Goal: Task Accomplishment & Management: Use online tool/utility

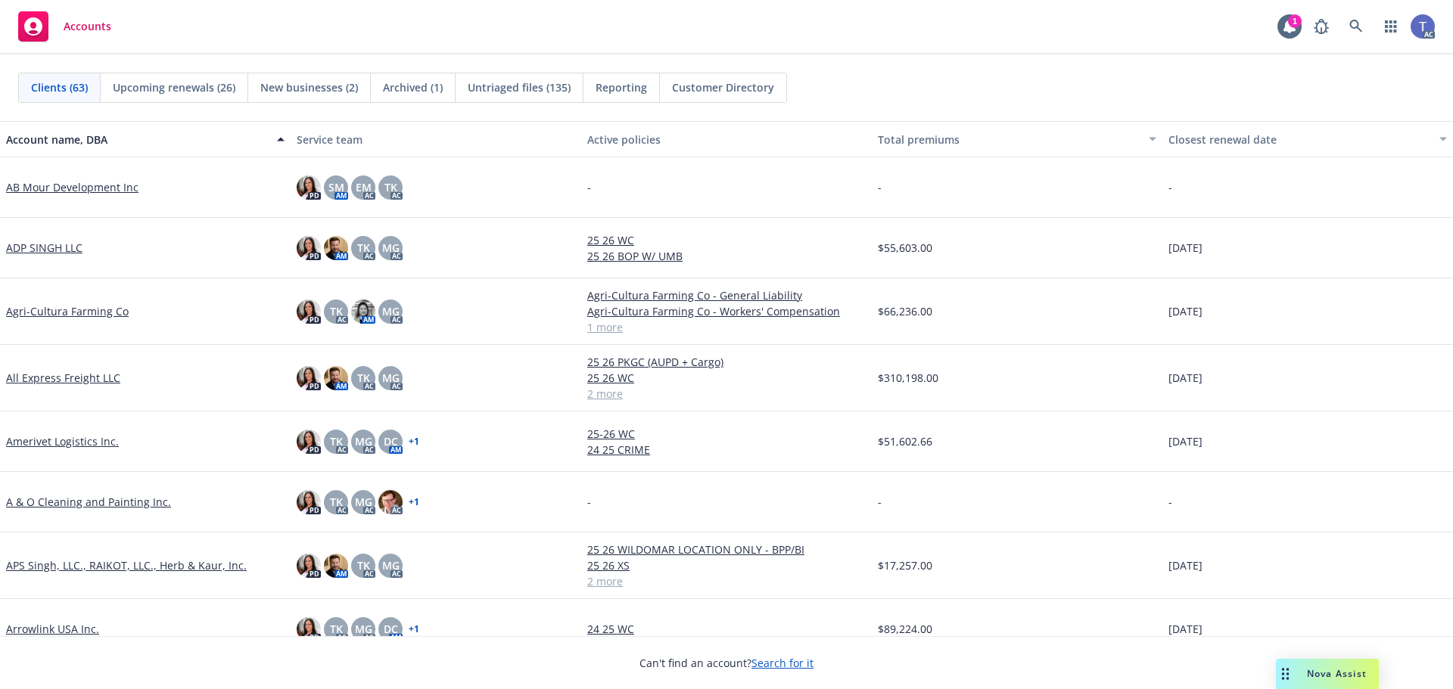
click at [519, 194] on div "PD SM AM EM AC TK AC" at bounding box center [436, 187] width 291 height 61
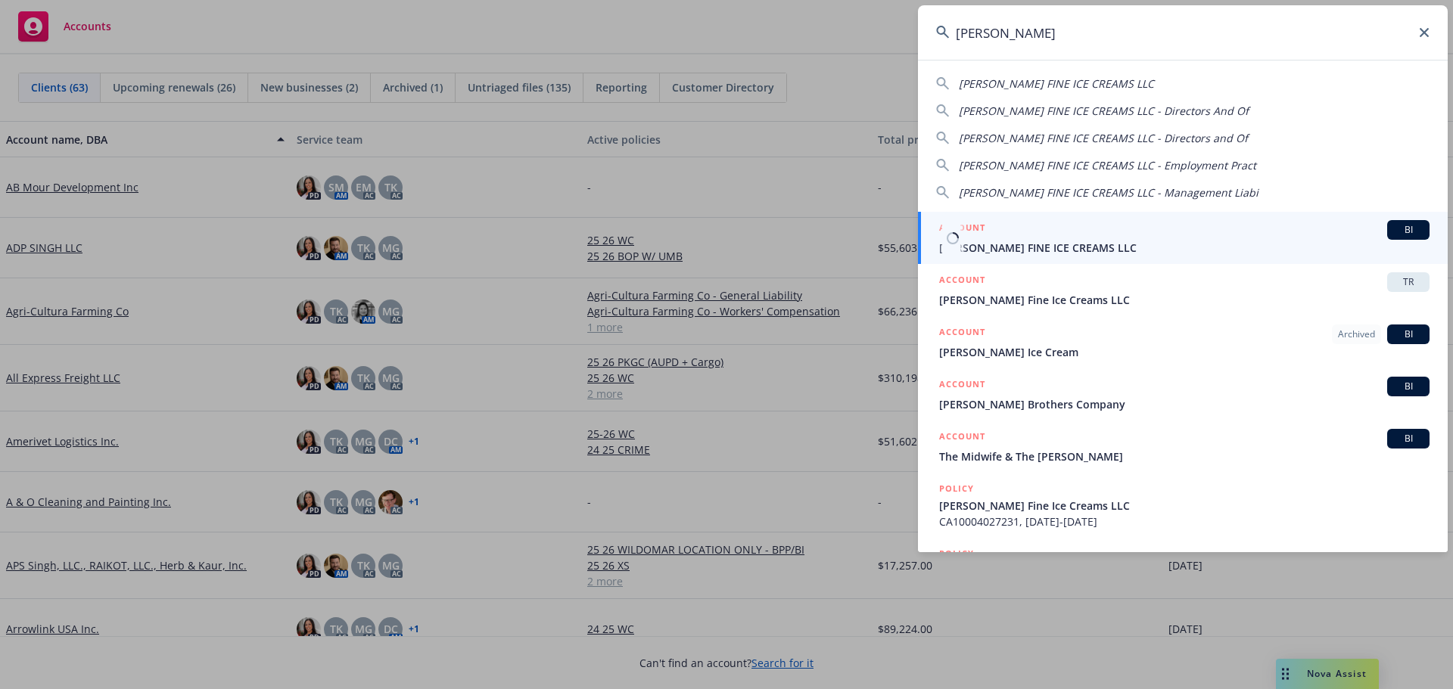
type input "mcconnell"
click at [1034, 247] on span "[PERSON_NAME] FINE ICE CREAMS LLC" at bounding box center [1184, 248] width 490 height 16
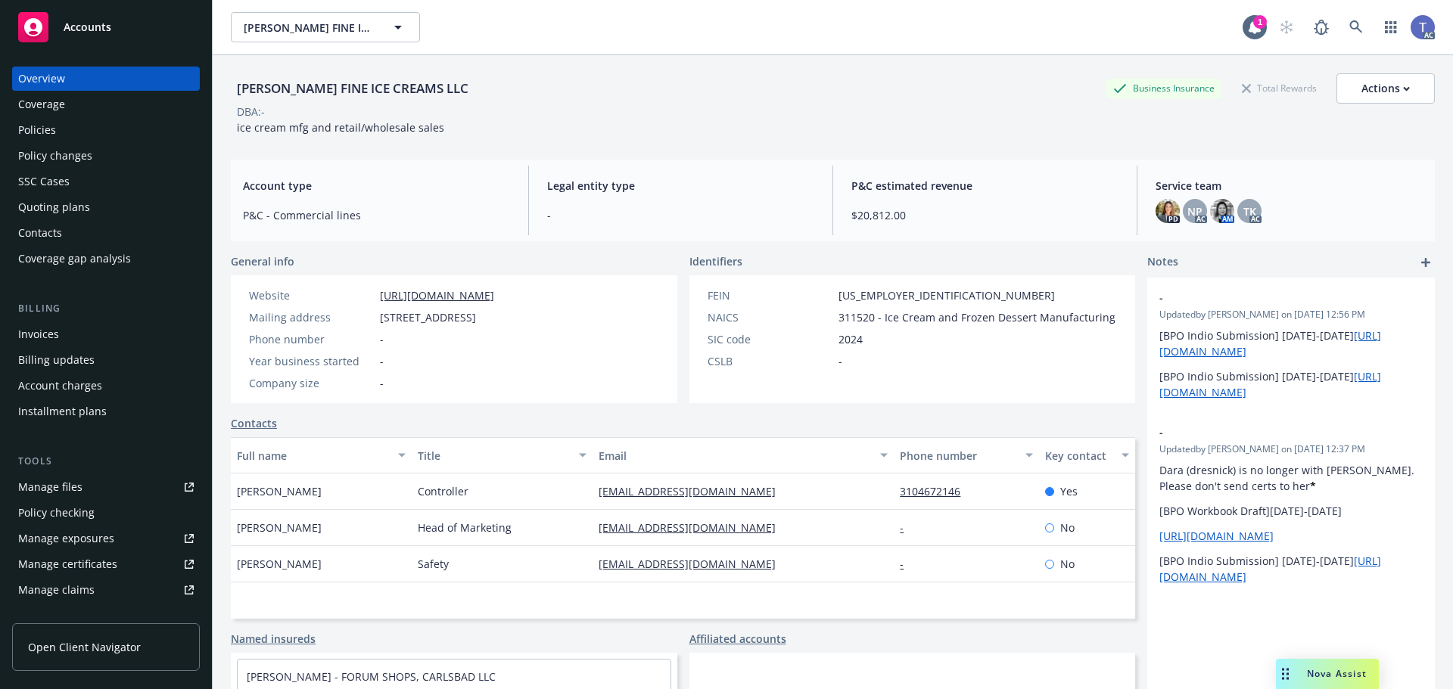
click at [51, 206] on div "Quoting plans" at bounding box center [54, 207] width 72 height 24
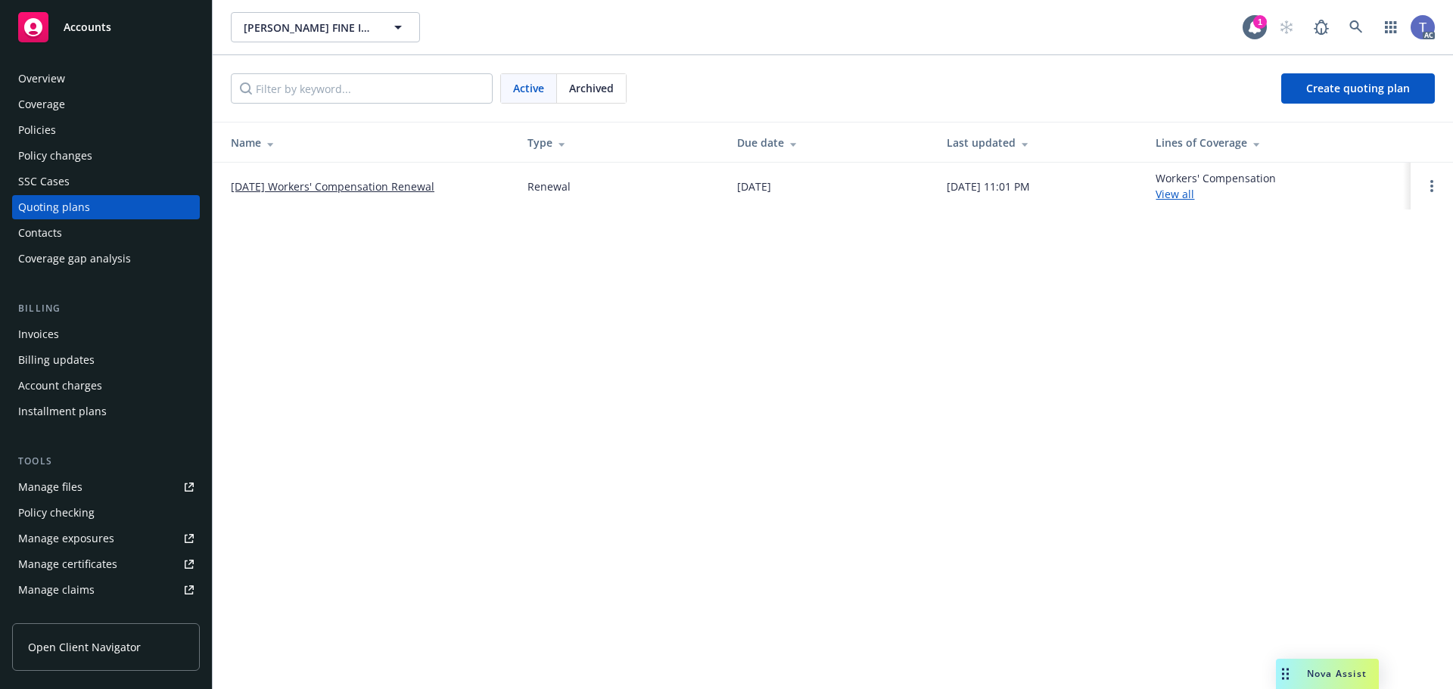
click at [47, 129] on div "Policies" at bounding box center [37, 130] width 38 height 24
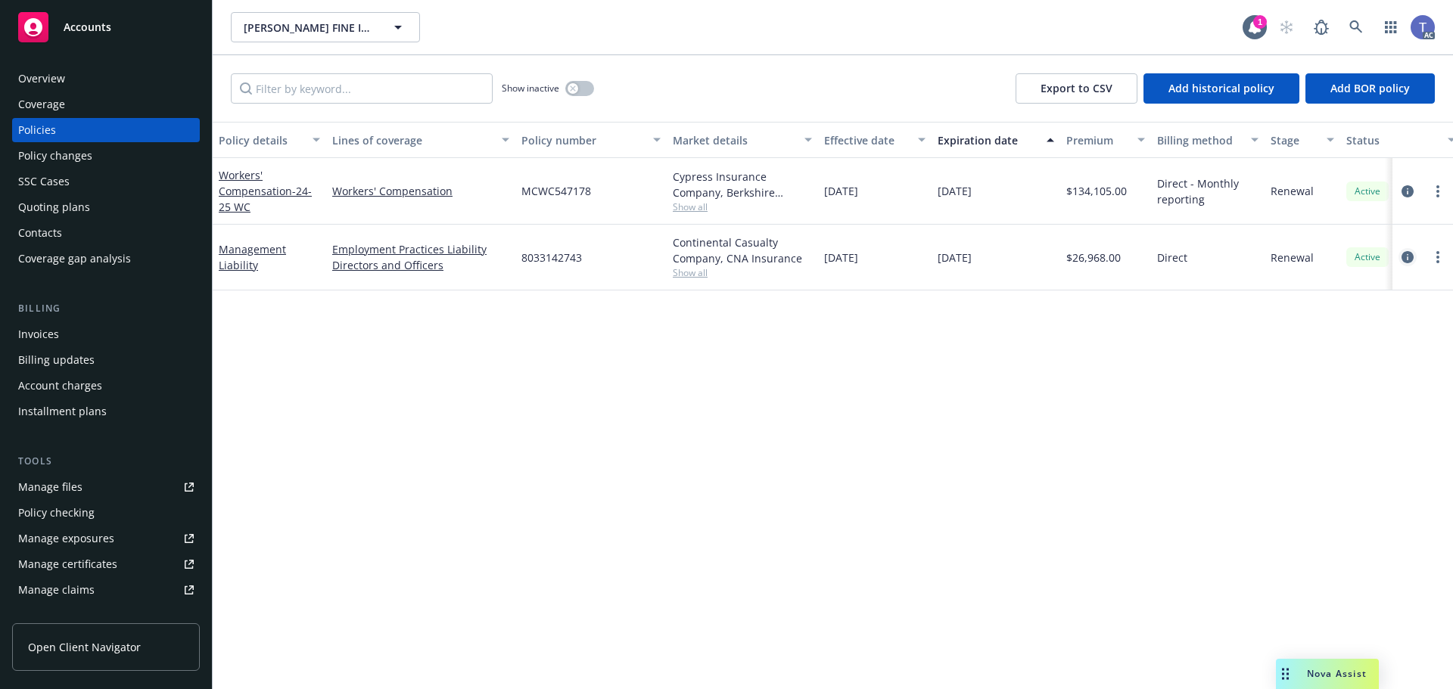
click at [1405, 256] on icon "circleInformation" at bounding box center [1407, 257] width 12 height 12
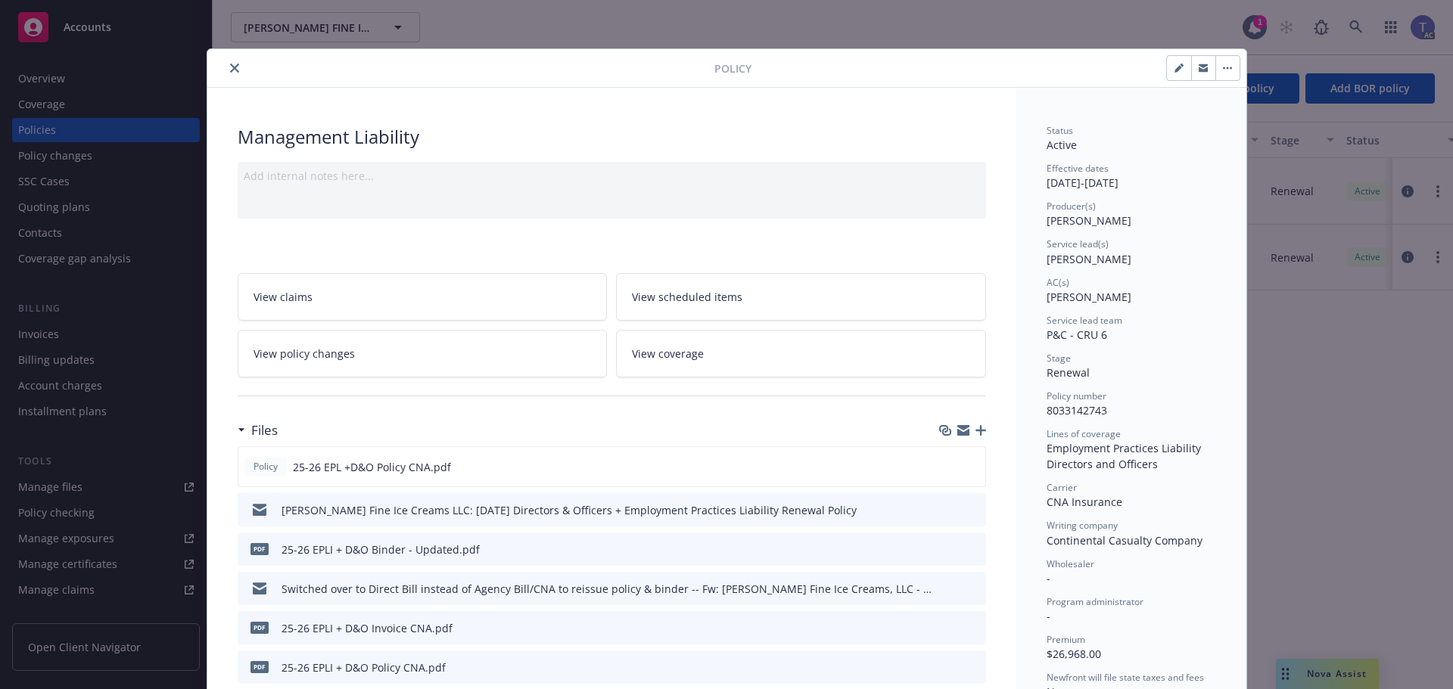
click at [226, 73] on button "close" at bounding box center [234, 68] width 18 height 18
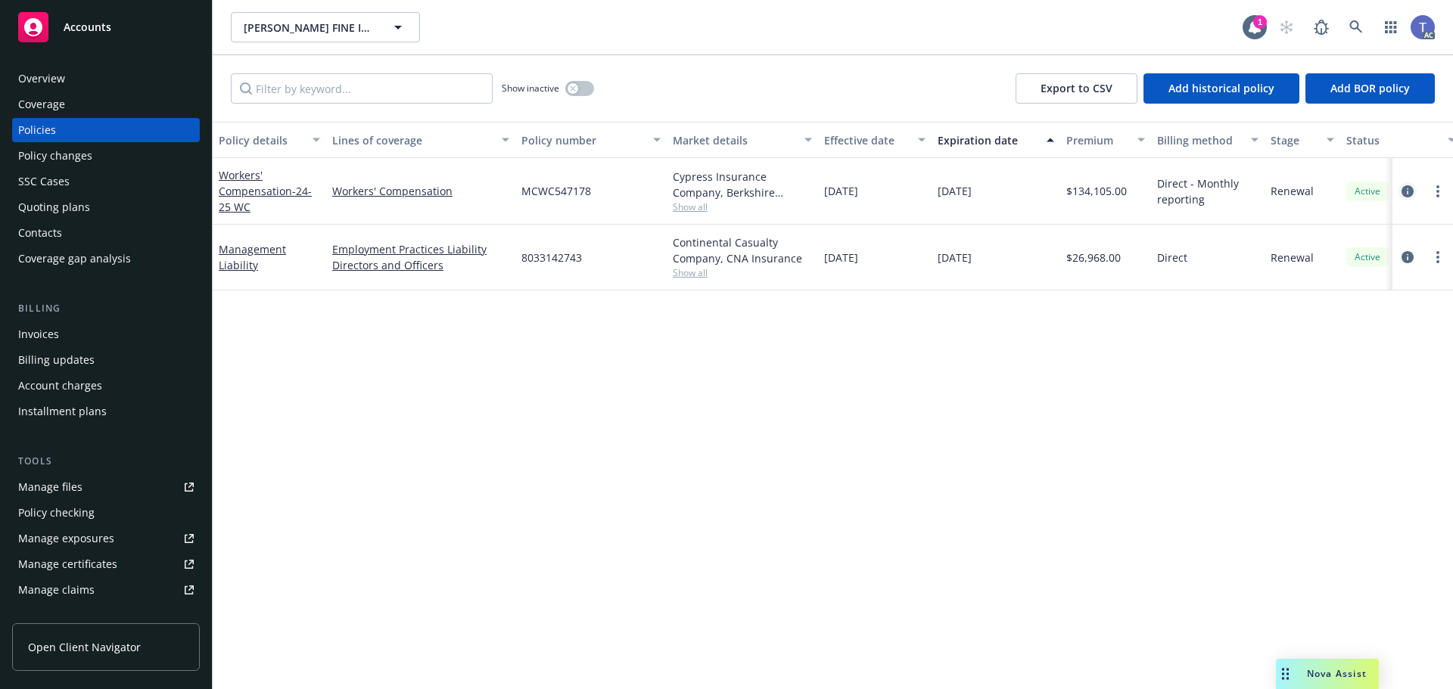
click at [1408, 194] on icon "circleInformation" at bounding box center [1407, 191] width 12 height 12
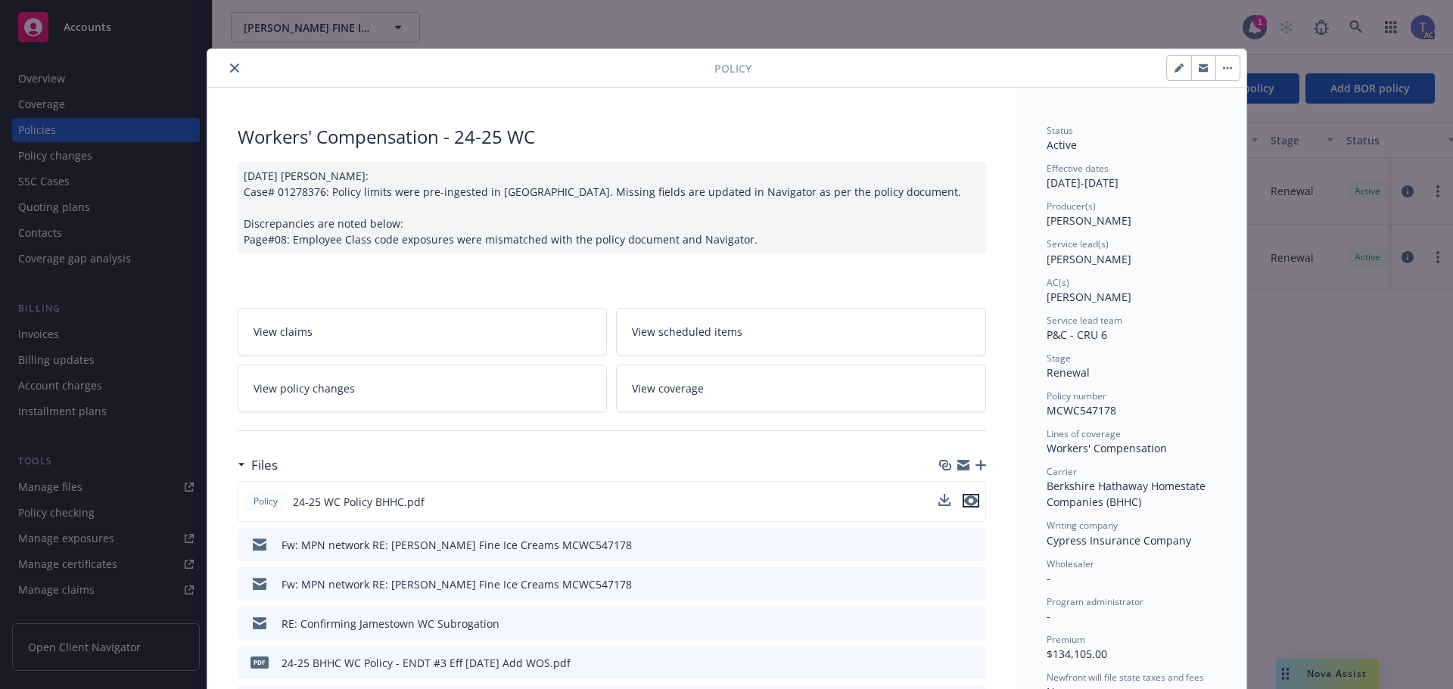
click at [964, 500] on icon "preview file" at bounding box center [971, 501] width 14 height 11
click at [373, 408] on link "View policy changes" at bounding box center [423, 389] width 370 height 48
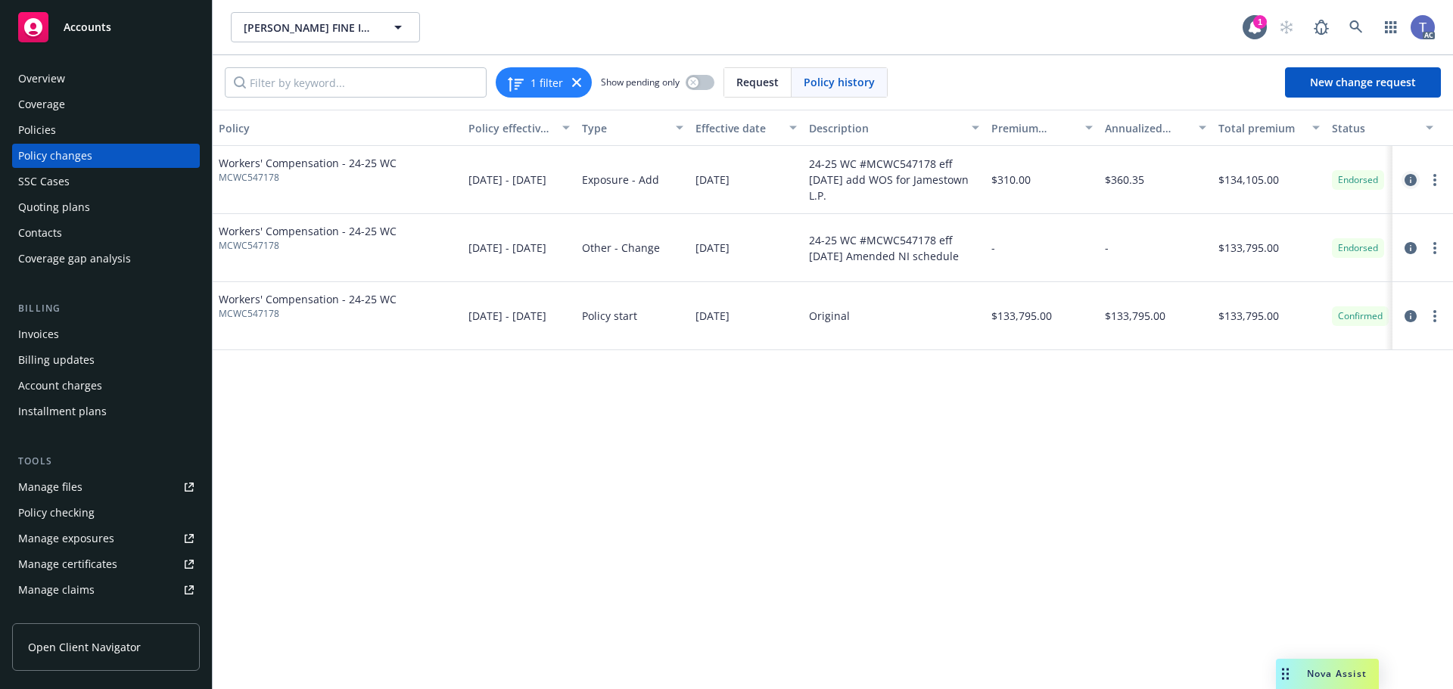
click at [1412, 175] on icon "circleInformation" at bounding box center [1410, 180] width 12 height 12
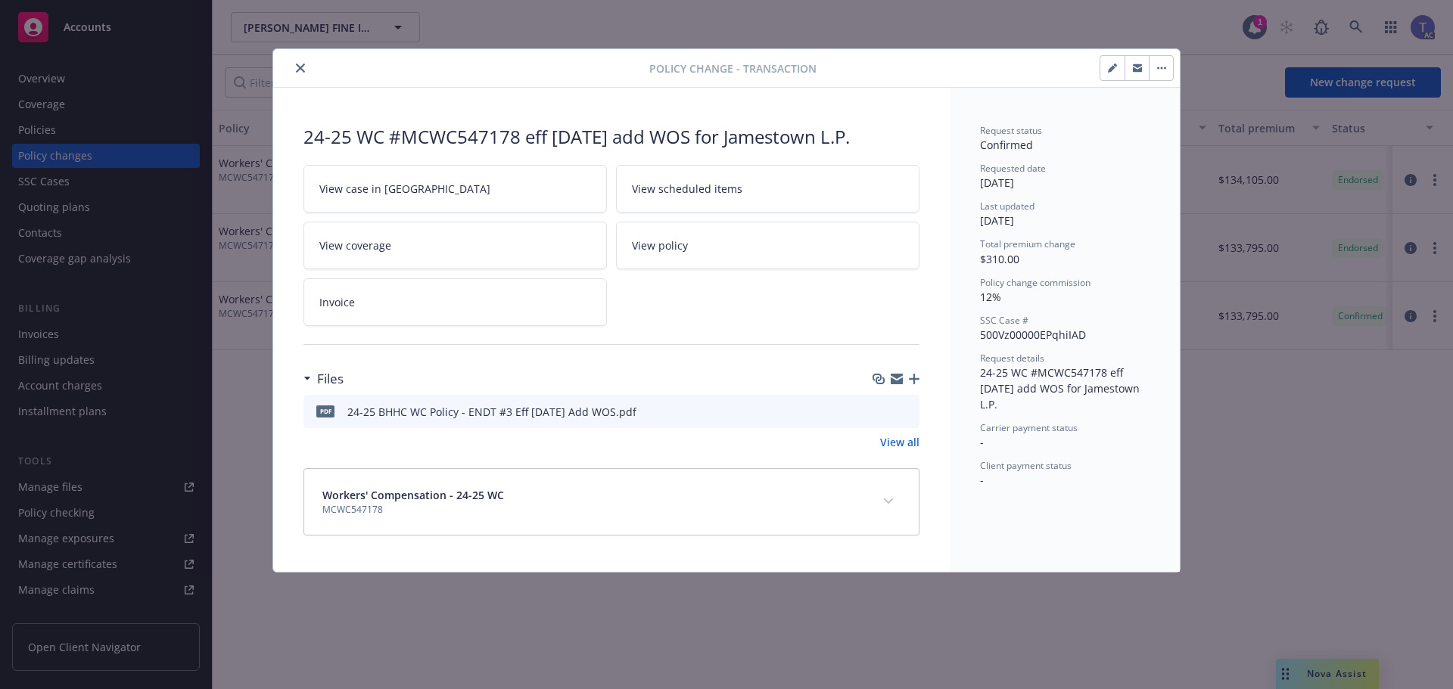
click at [912, 413] on button "preview file" at bounding box center [905, 411] width 17 height 14
click at [297, 69] on icon "close" at bounding box center [300, 68] width 9 height 9
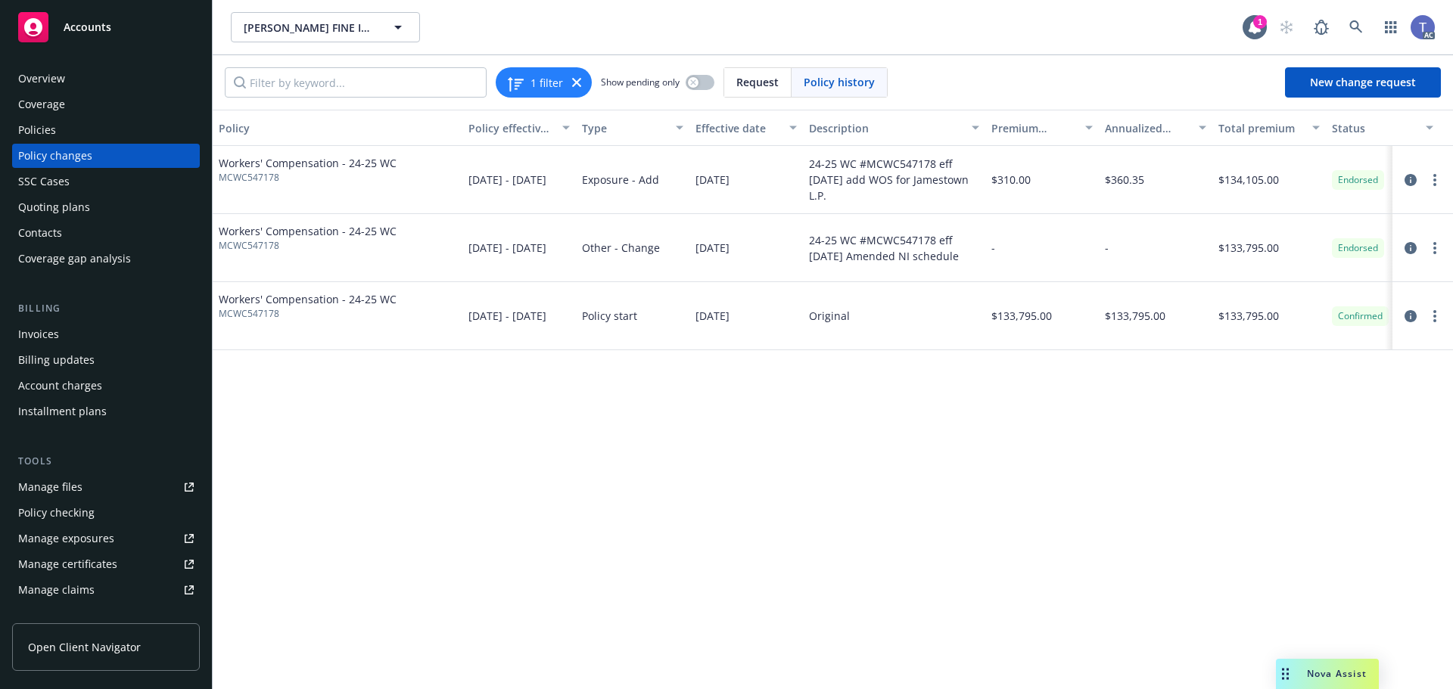
click at [47, 203] on div "Quoting plans" at bounding box center [54, 207] width 72 height 24
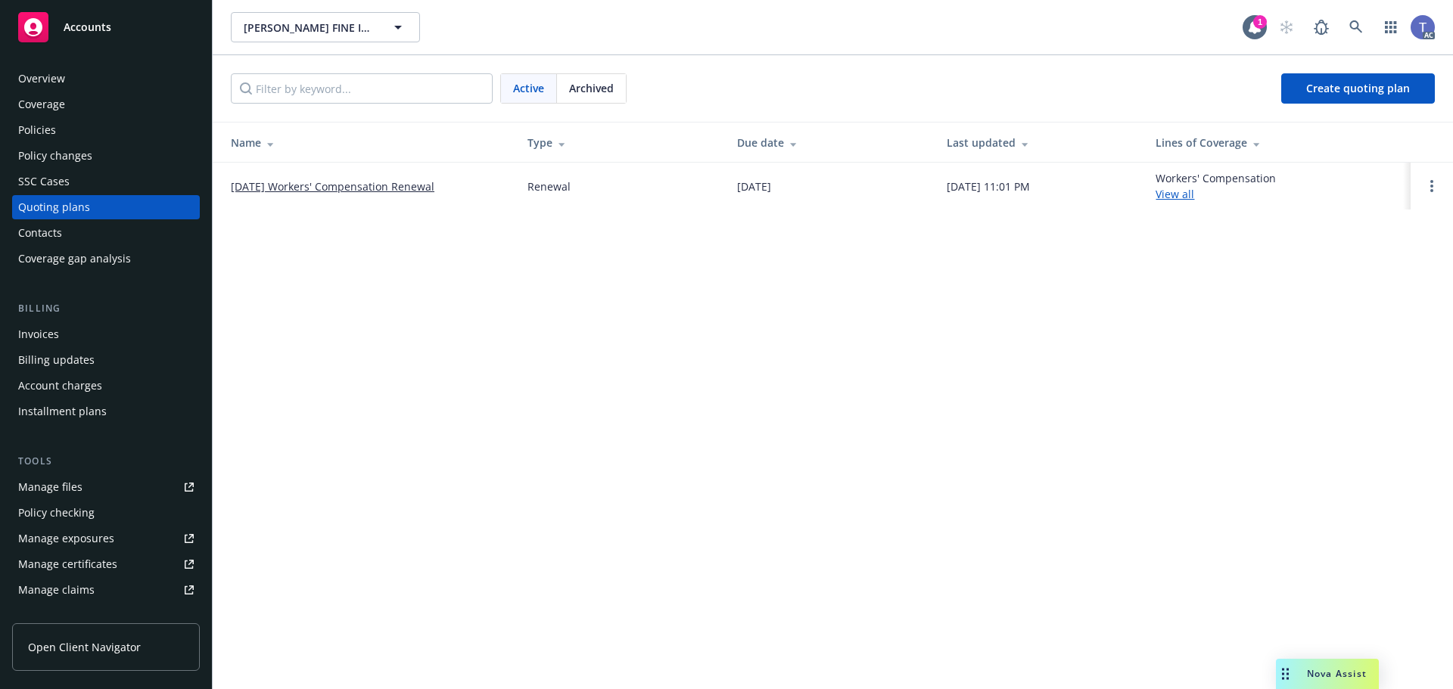
click at [331, 188] on link "[DATE] Workers' Compensation Renewal" at bounding box center [333, 187] width 204 height 16
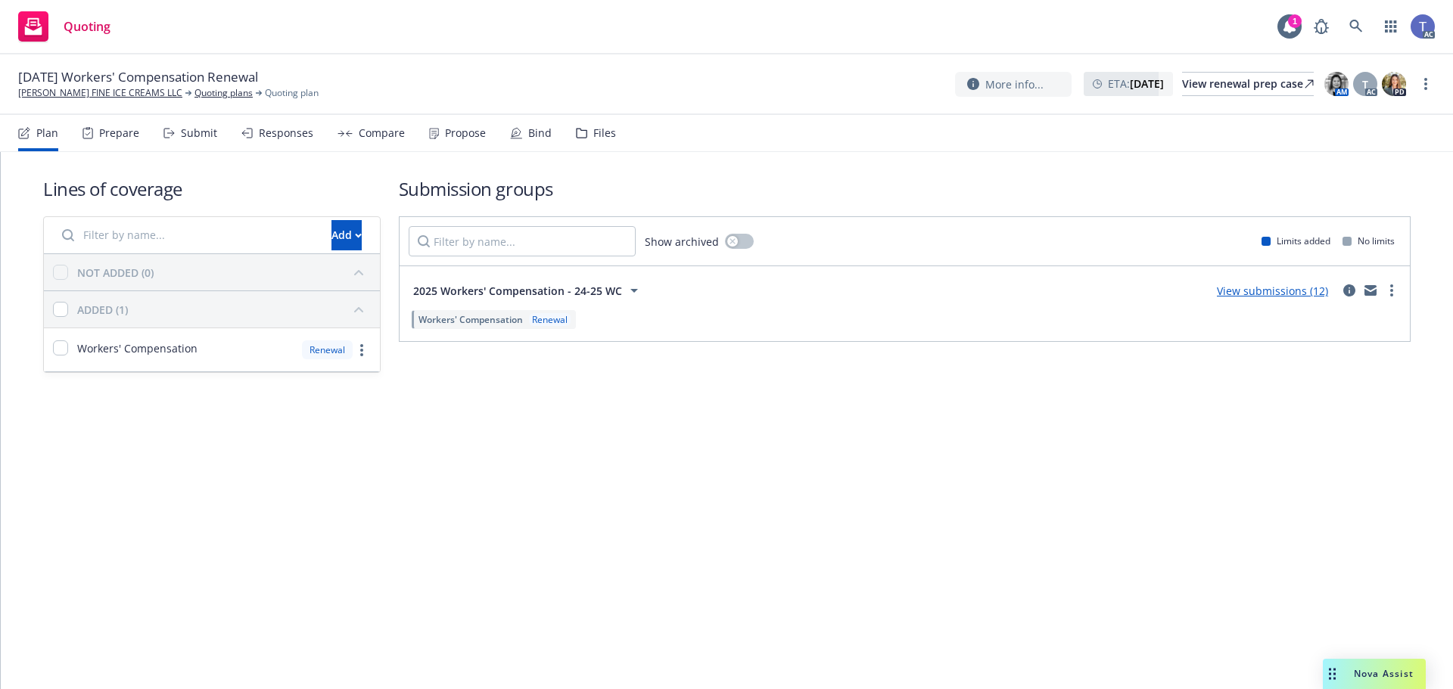
click at [585, 143] on div "Files" at bounding box center [596, 133] width 40 height 36
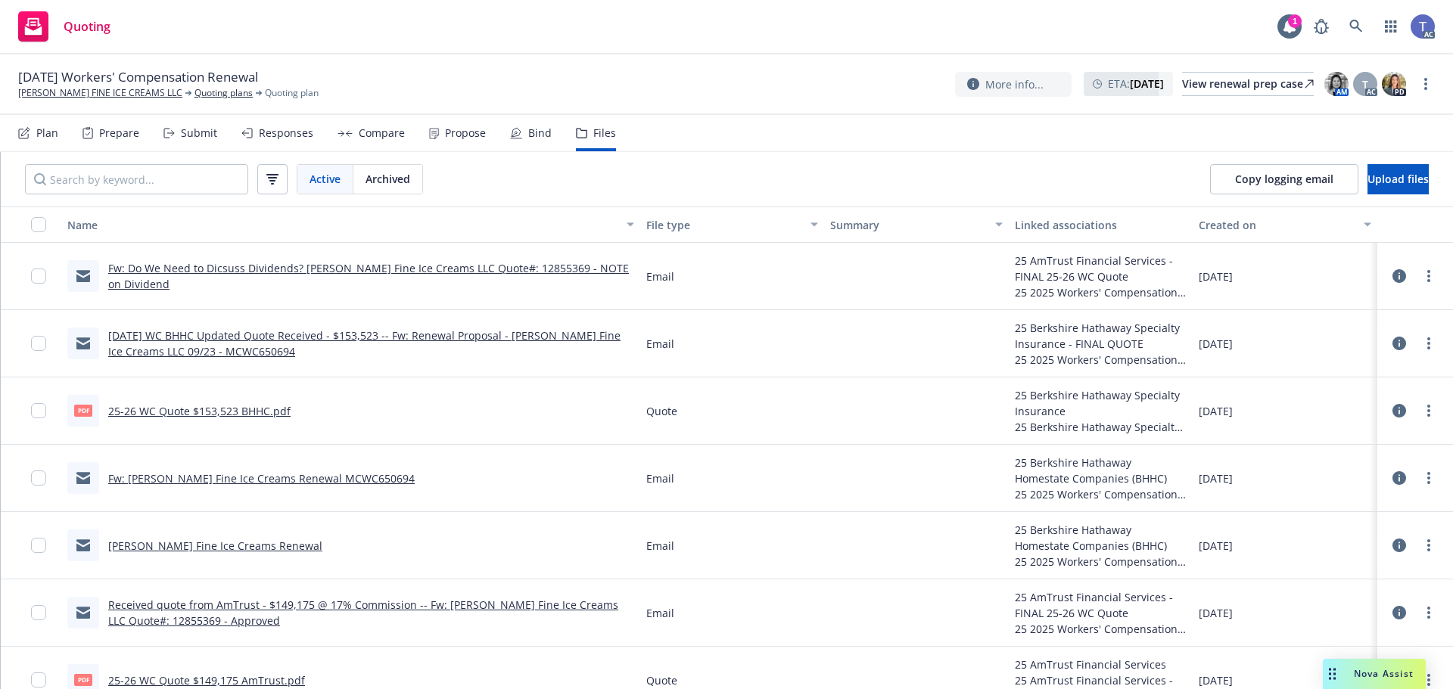
click at [365, 127] on div "Compare" at bounding box center [382, 133] width 46 height 12
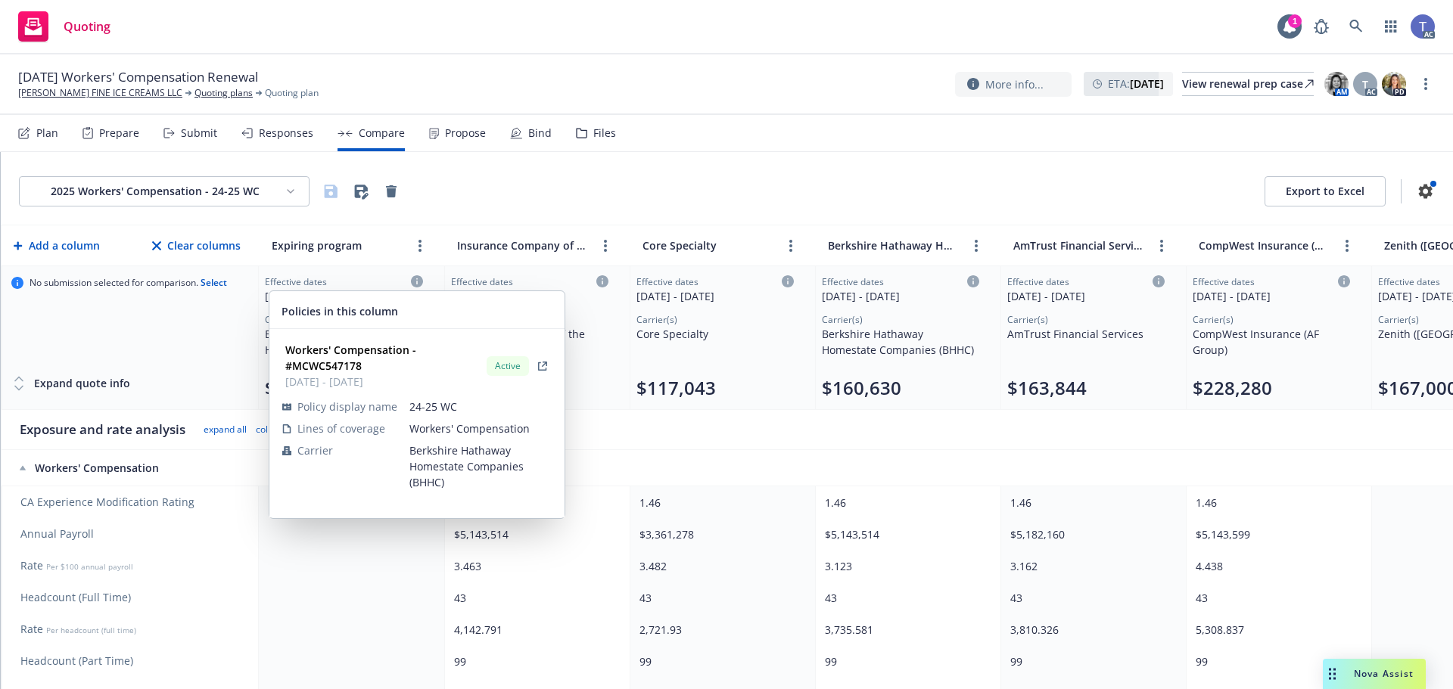
click at [415, 281] on icon at bounding box center [417, 281] width 12 height 12
click at [418, 276] on icon at bounding box center [417, 281] width 12 height 12
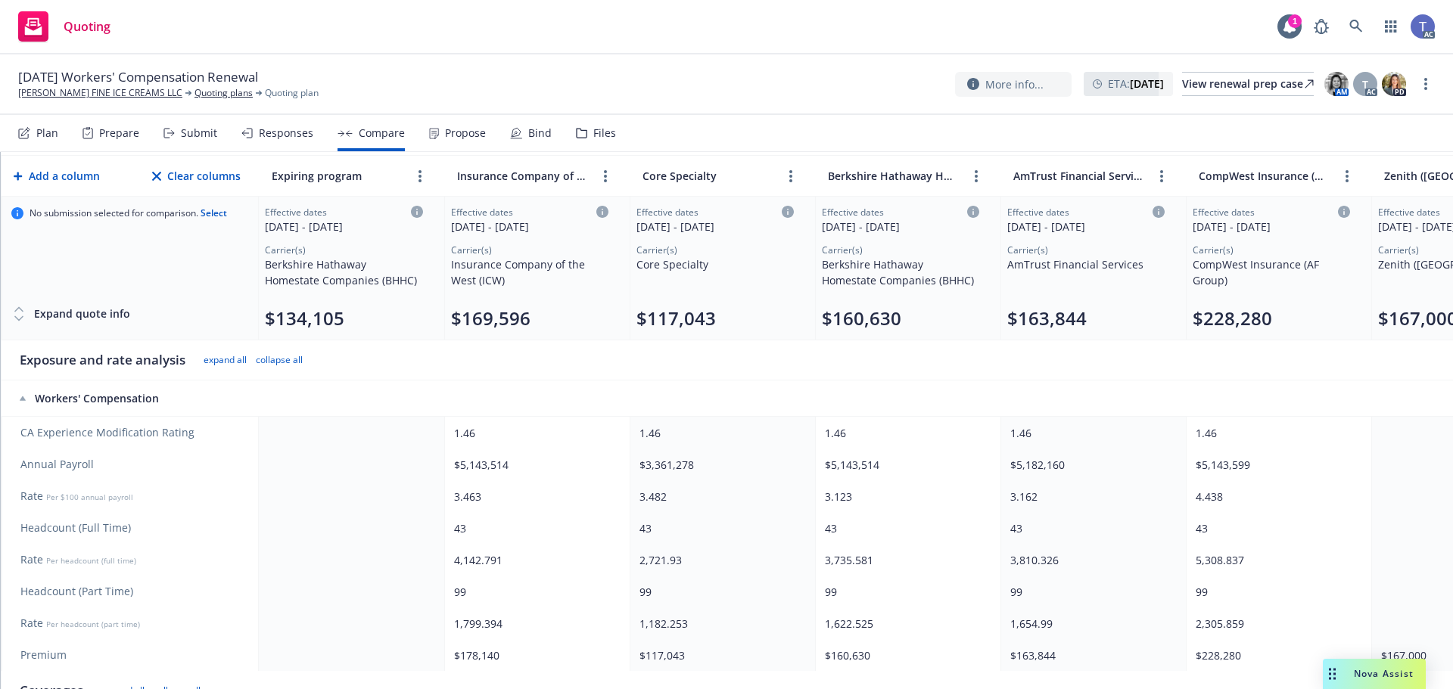
scroll to position [303, 0]
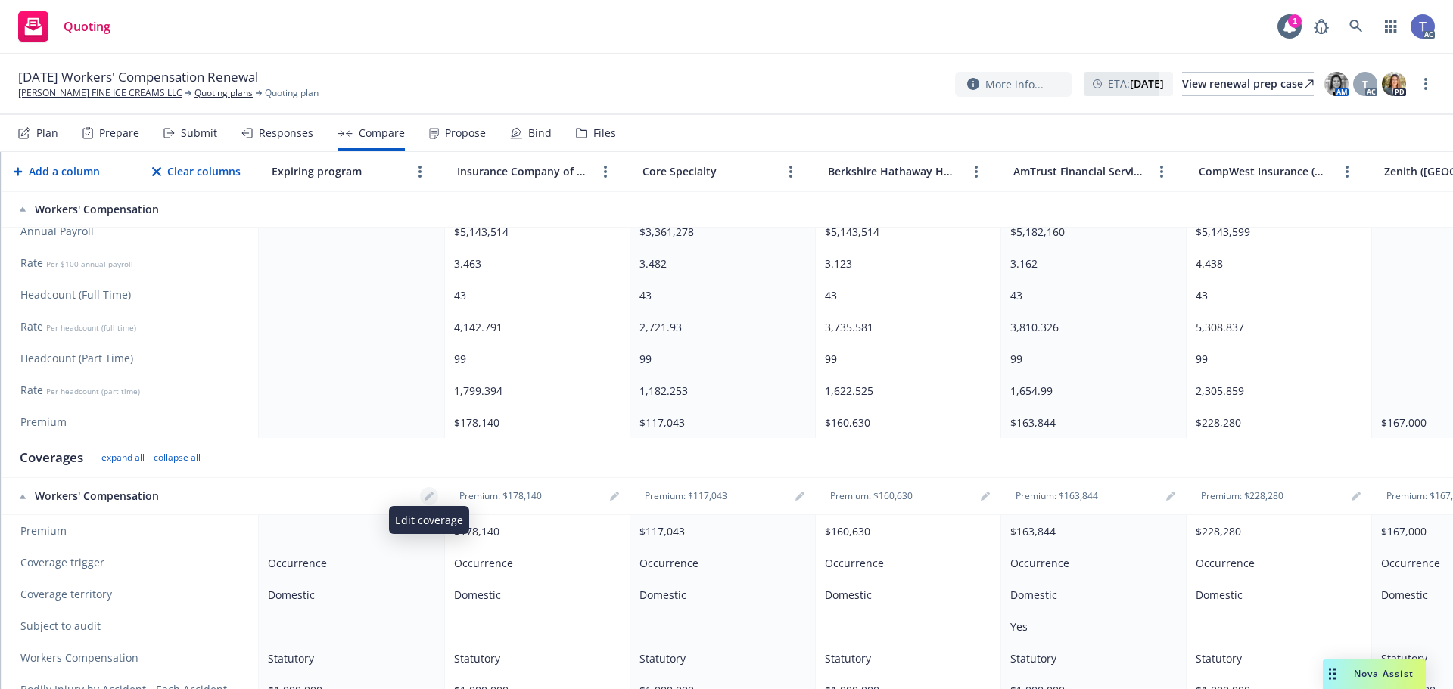
click at [429, 493] on icon "editPencil" at bounding box center [428, 496] width 9 height 9
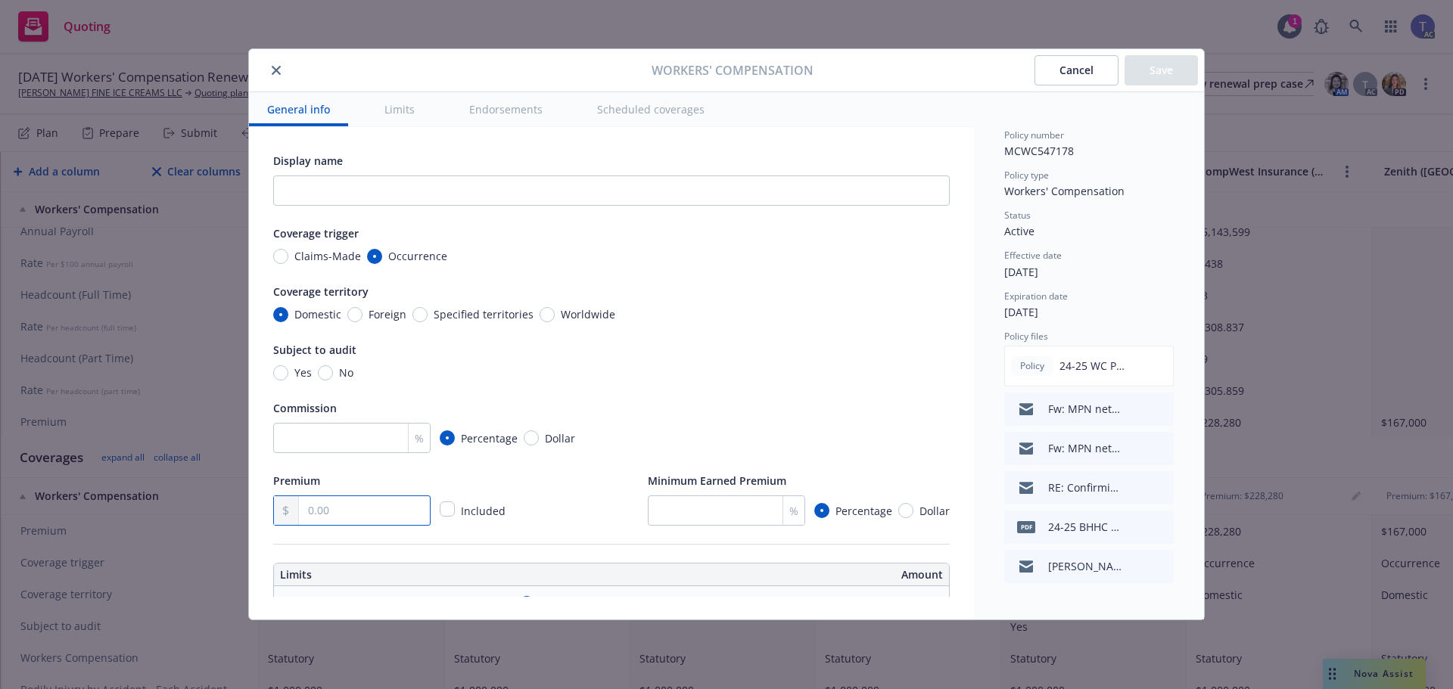
click at [338, 524] on input "text" at bounding box center [364, 510] width 131 height 29
type input "134,105.00"
click at [722, 511] on input "number" at bounding box center [726, 511] width 157 height 30
click at [285, 374] on input "Yes" at bounding box center [280, 372] width 15 height 15
radio input "true"
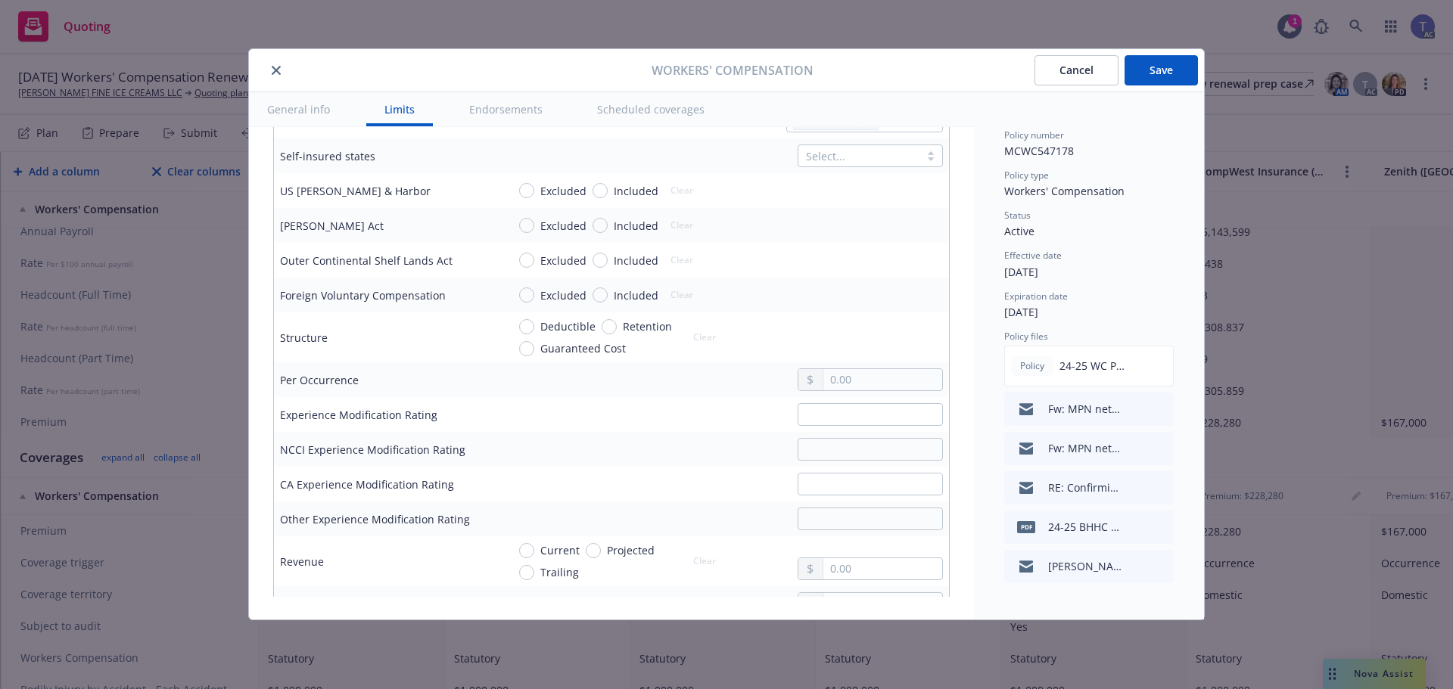
scroll to position [681, 0]
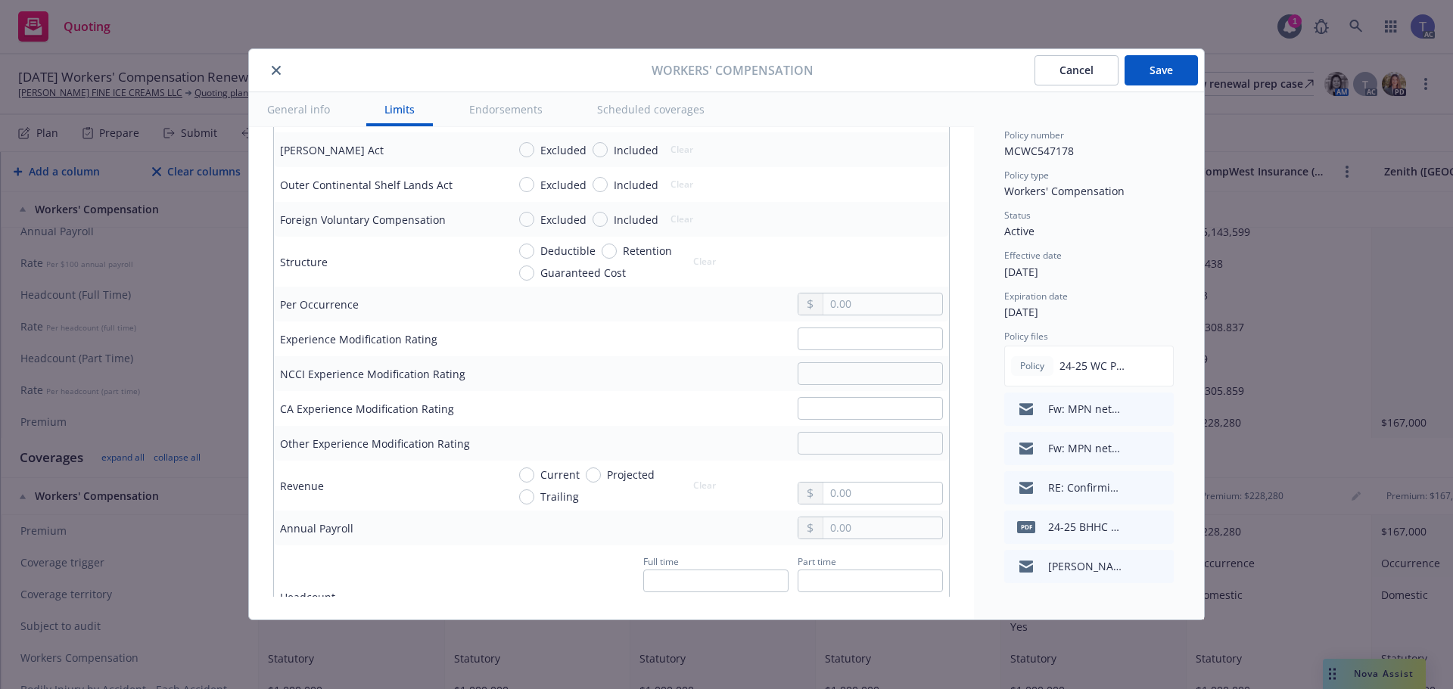
click at [833, 455] on td at bounding box center [725, 443] width 448 height 35
click at [830, 450] on input "text" at bounding box center [869, 443] width 145 height 23
type input "1.15"
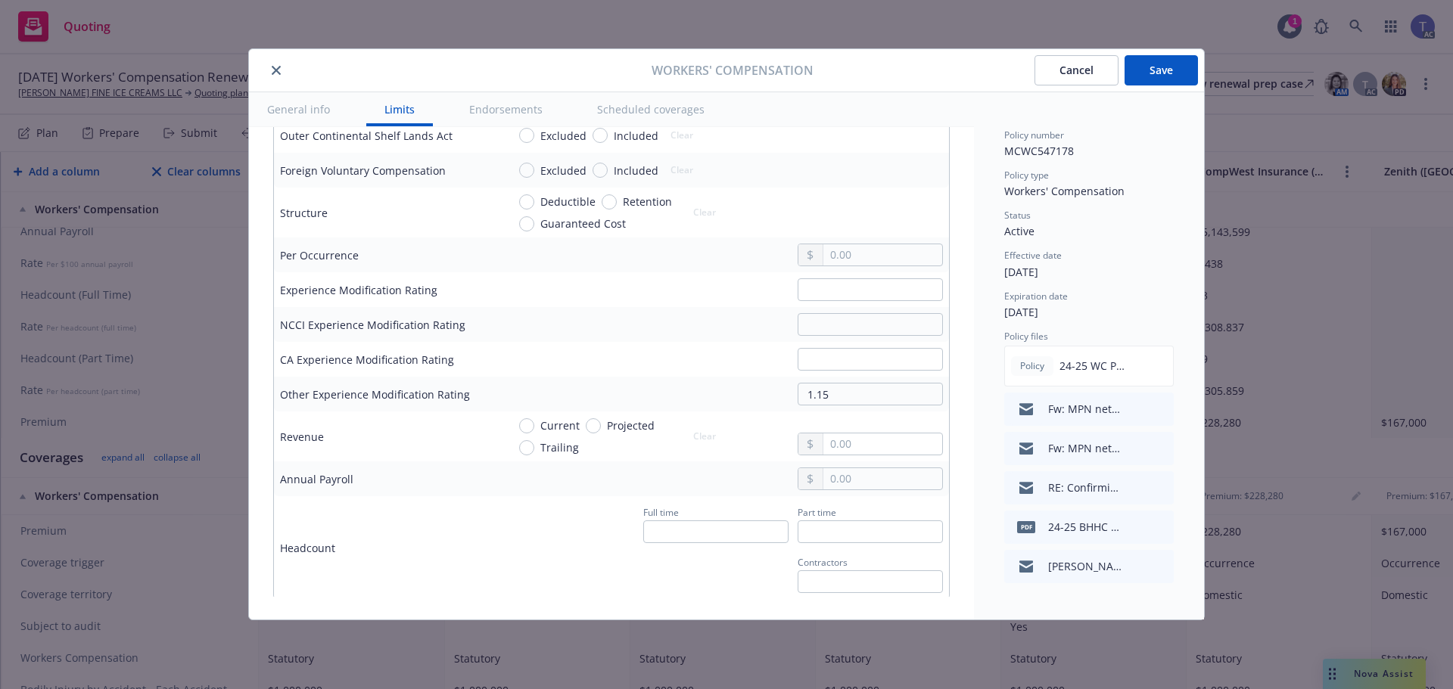
scroll to position [757, 0]
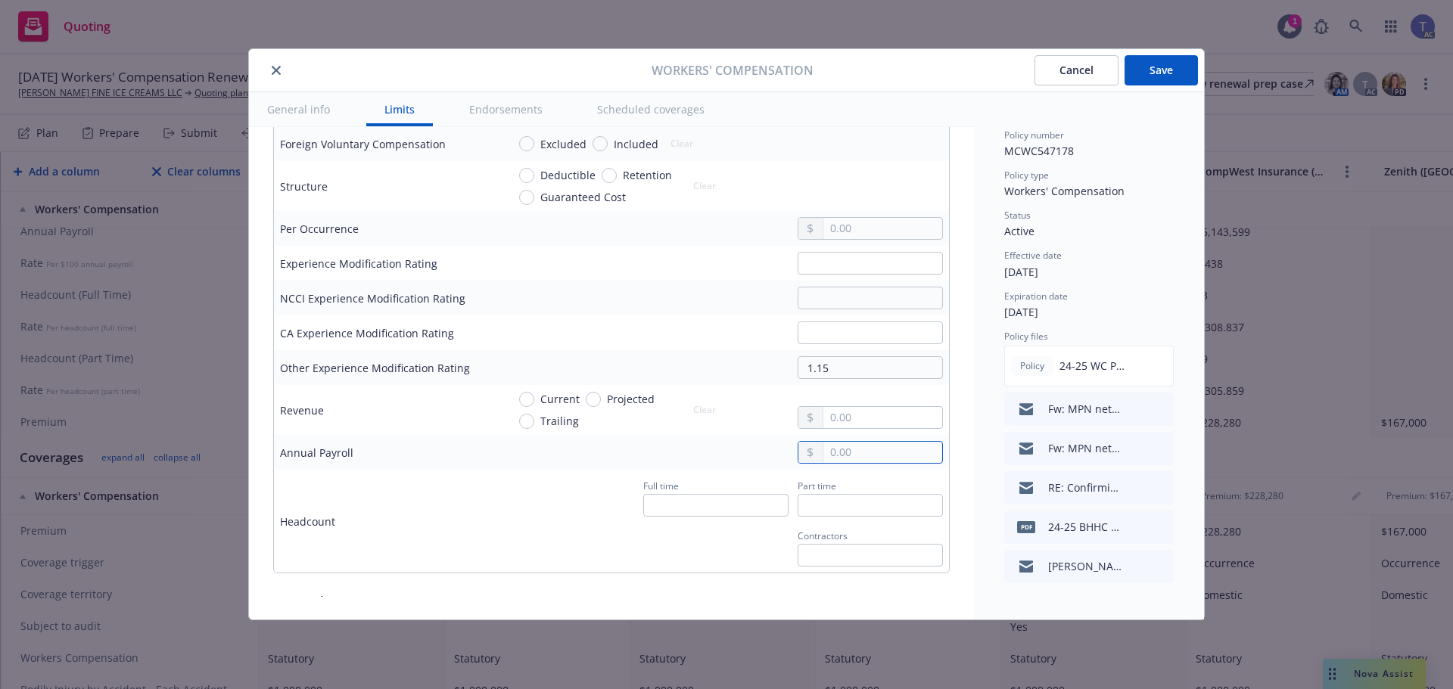
click at [828, 457] on input "text" at bounding box center [882, 452] width 119 height 21
type input "4,815,852.00"
click at [694, 511] on input "text" at bounding box center [715, 505] width 145 height 23
type input "43"
click at [828, 493] on div "Part time" at bounding box center [869, 485] width 145 height 18
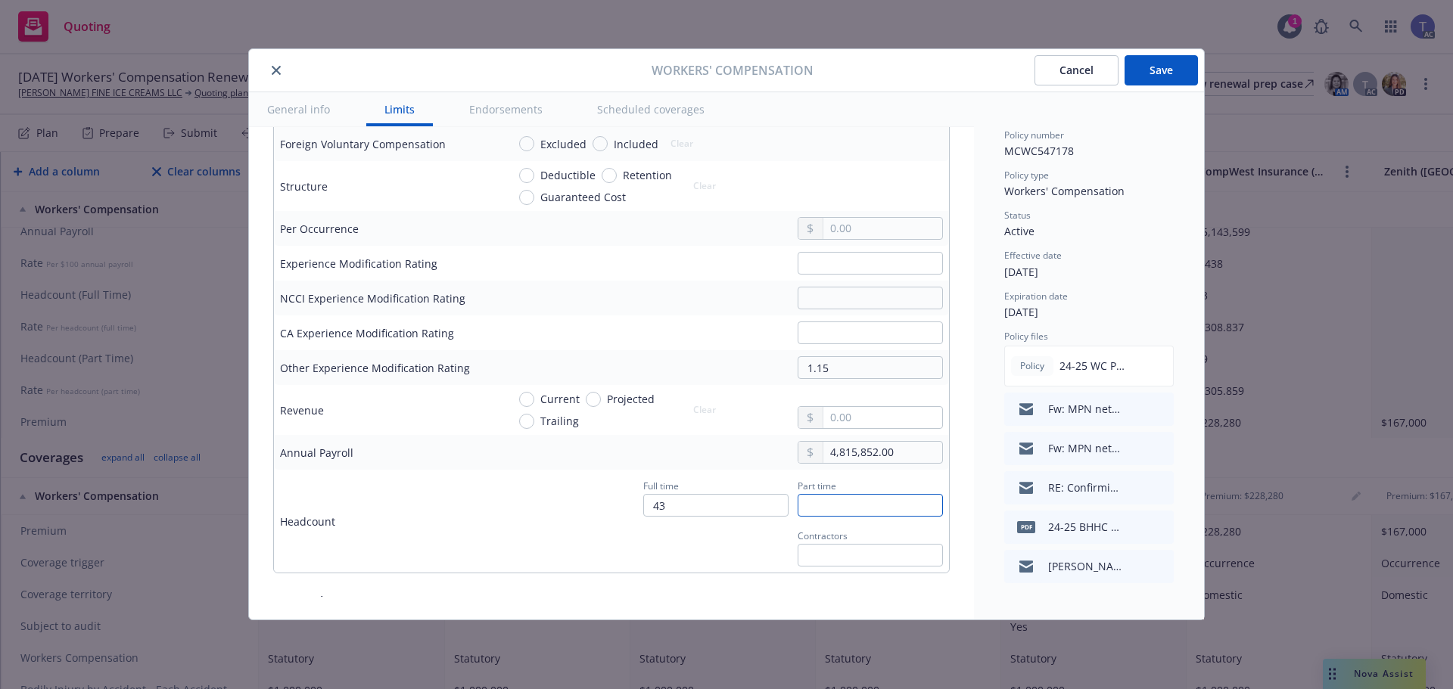
click at [837, 508] on input "text" at bounding box center [869, 505] width 145 height 23
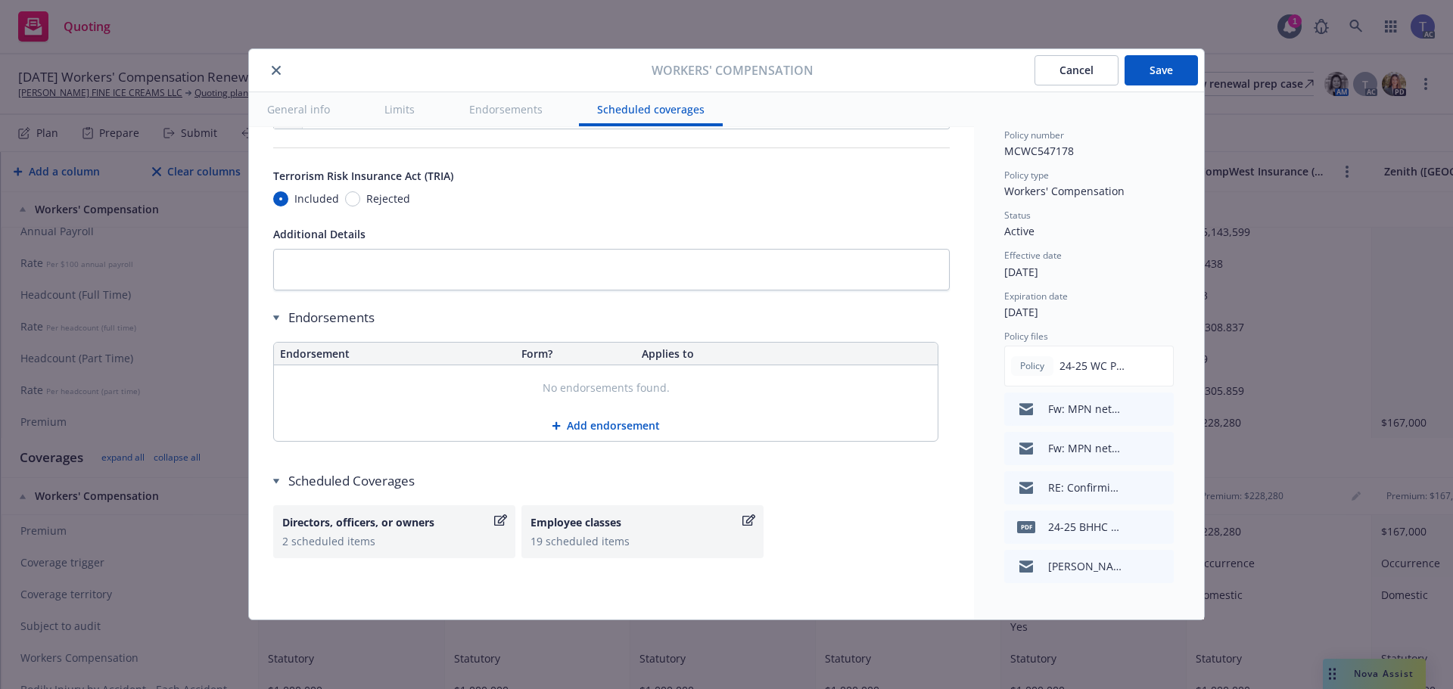
scroll to position [1407, 0]
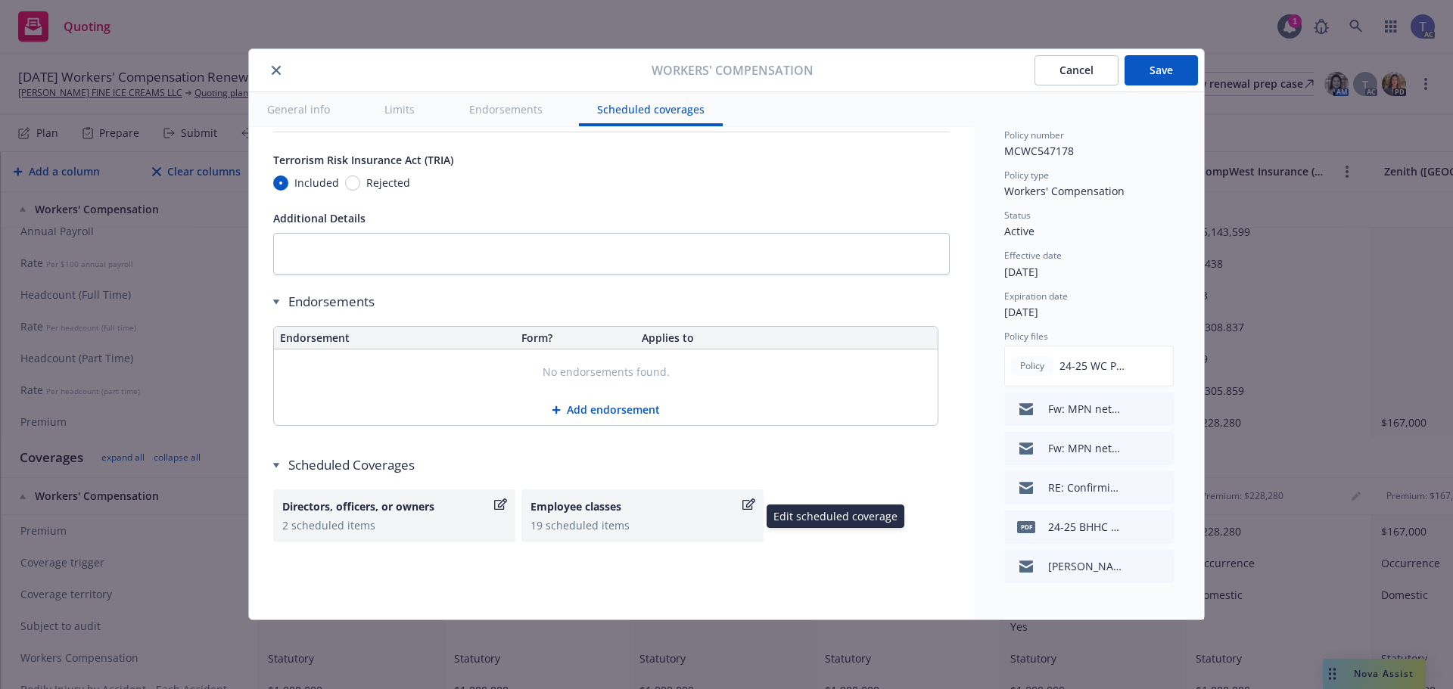
type input "99"
click at [662, 505] on div "Employee classes" at bounding box center [634, 507] width 209 height 16
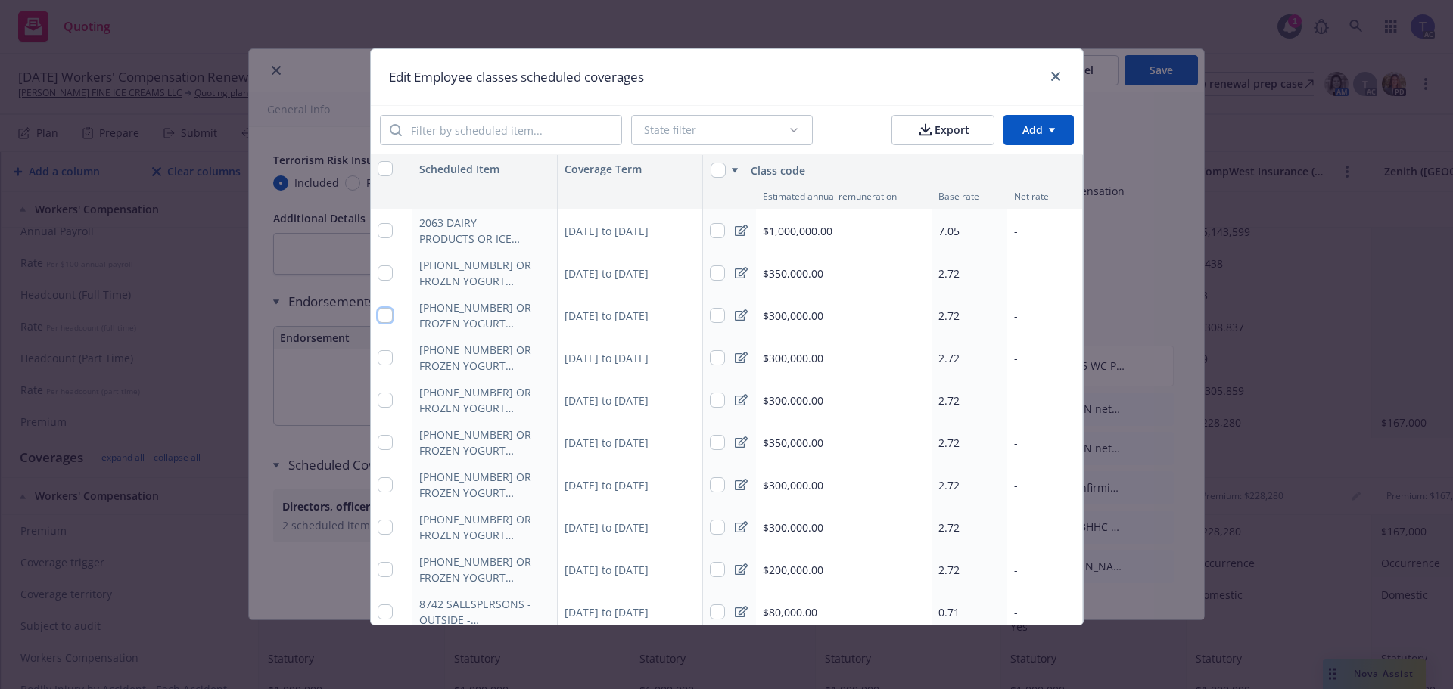
click at [379, 315] on input "checkbox" at bounding box center [385, 315] width 15 height 15
checkbox input "true"
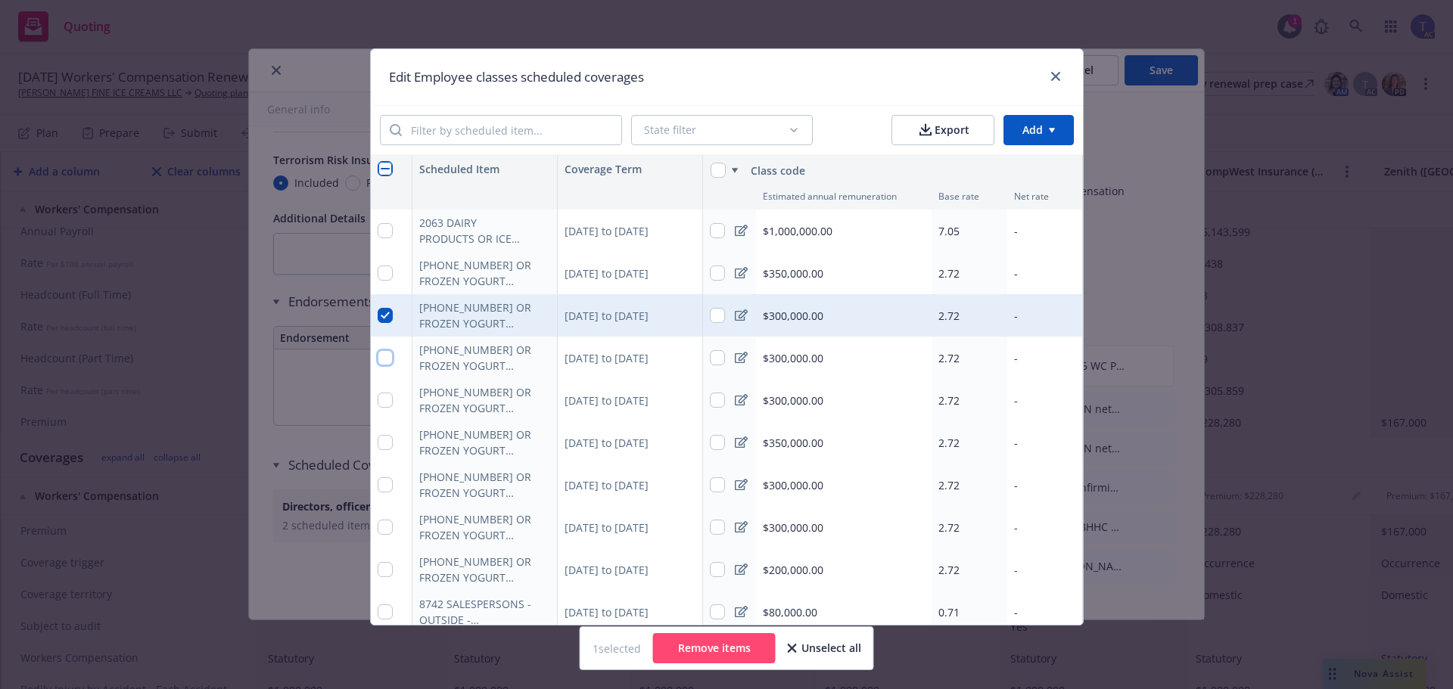
click at [380, 357] on input "checkbox" at bounding box center [385, 357] width 15 height 15
checkbox input "true"
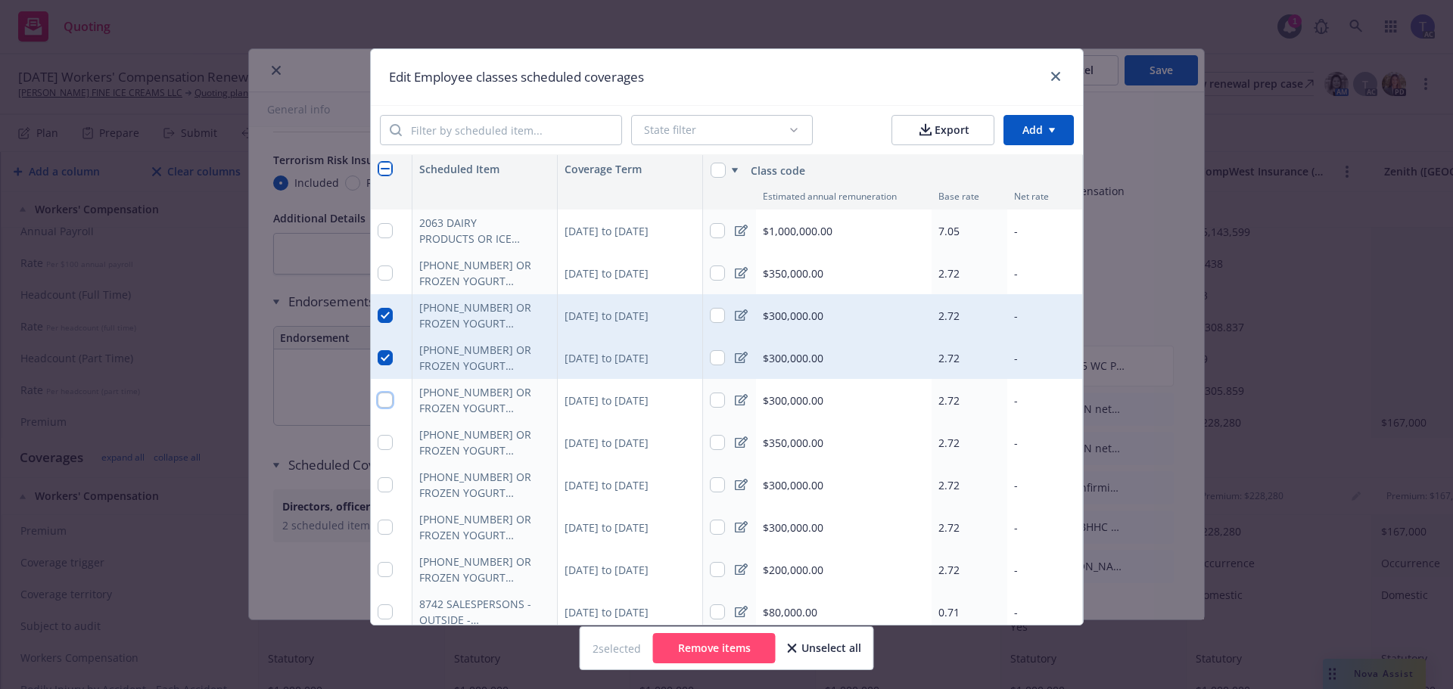
click at [384, 395] on input "checkbox" at bounding box center [385, 400] width 15 height 15
checkbox input "true"
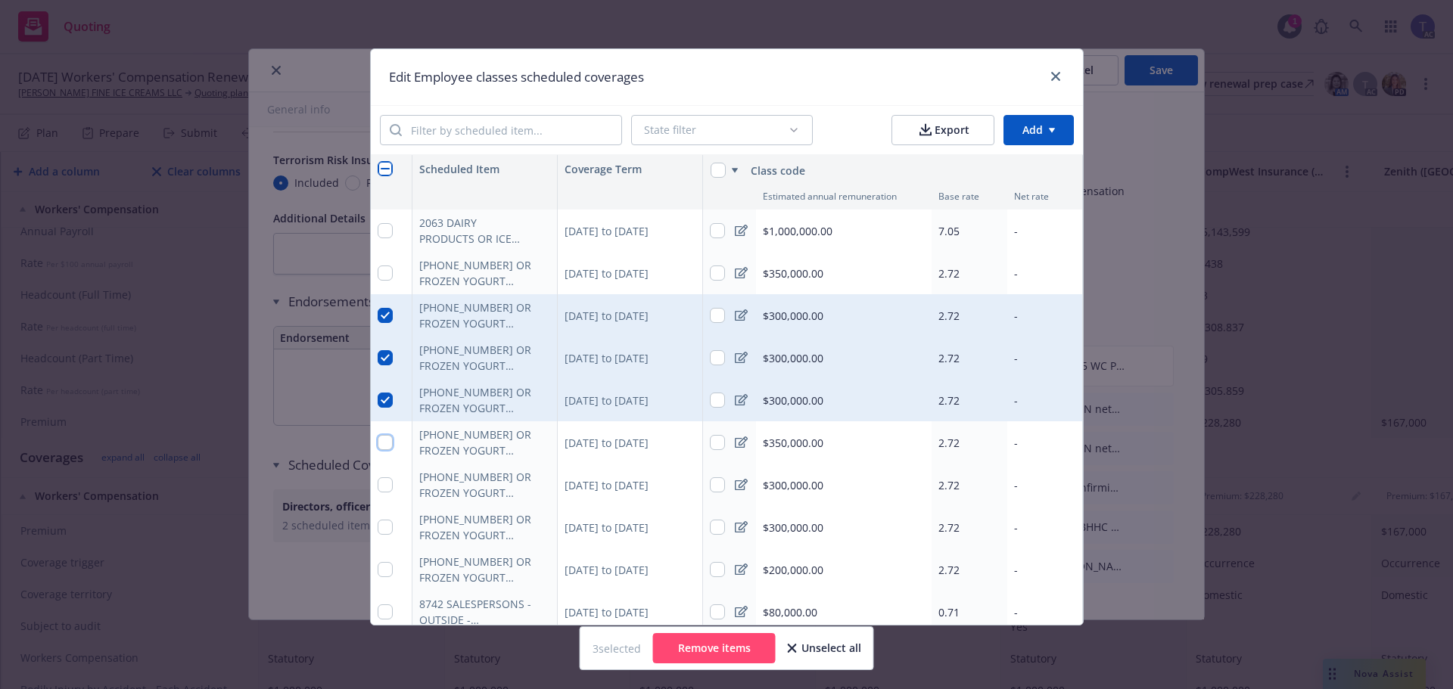
click at [381, 439] on input "checkbox" at bounding box center [385, 442] width 15 height 15
checkbox input "true"
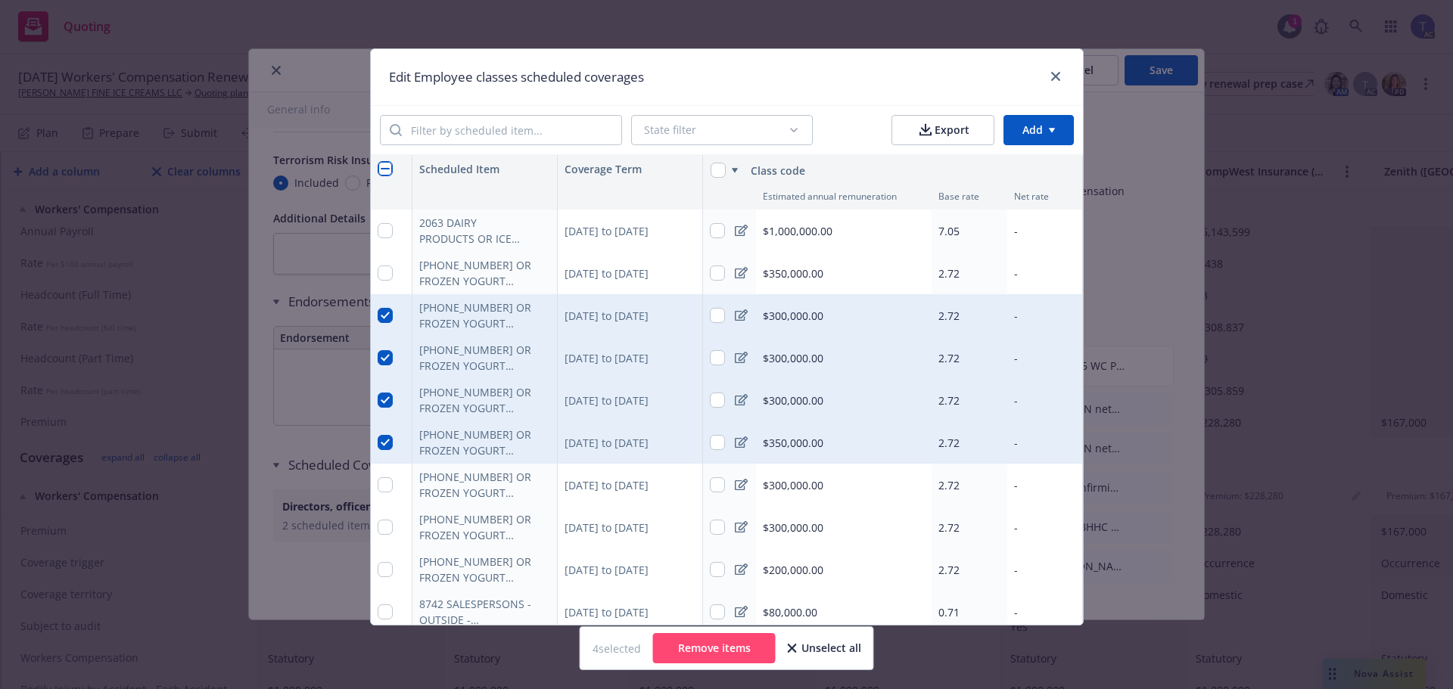
click at [382, 494] on div at bounding box center [392, 485] width 42 height 42
click at [382, 488] on input "checkbox" at bounding box center [385, 484] width 15 height 15
checkbox input "true"
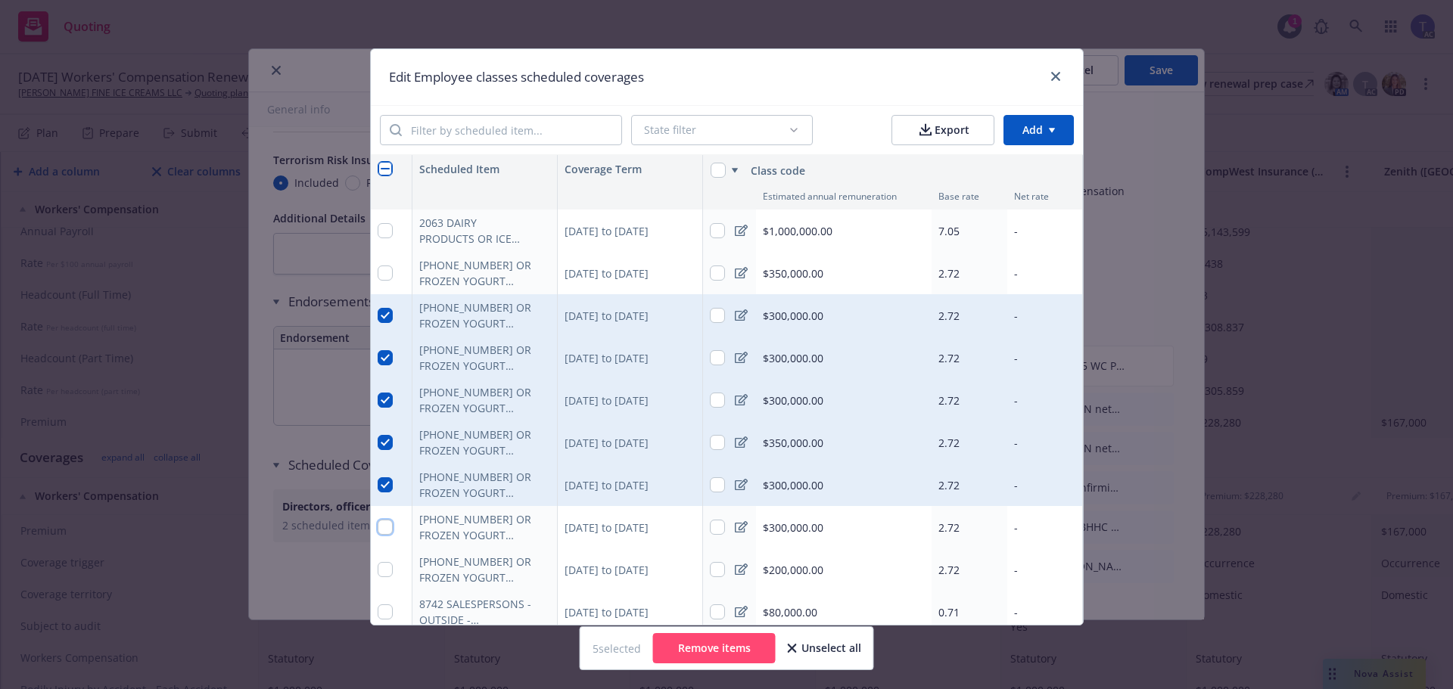
click at [381, 524] on input "checkbox" at bounding box center [385, 527] width 15 height 15
checkbox input "true"
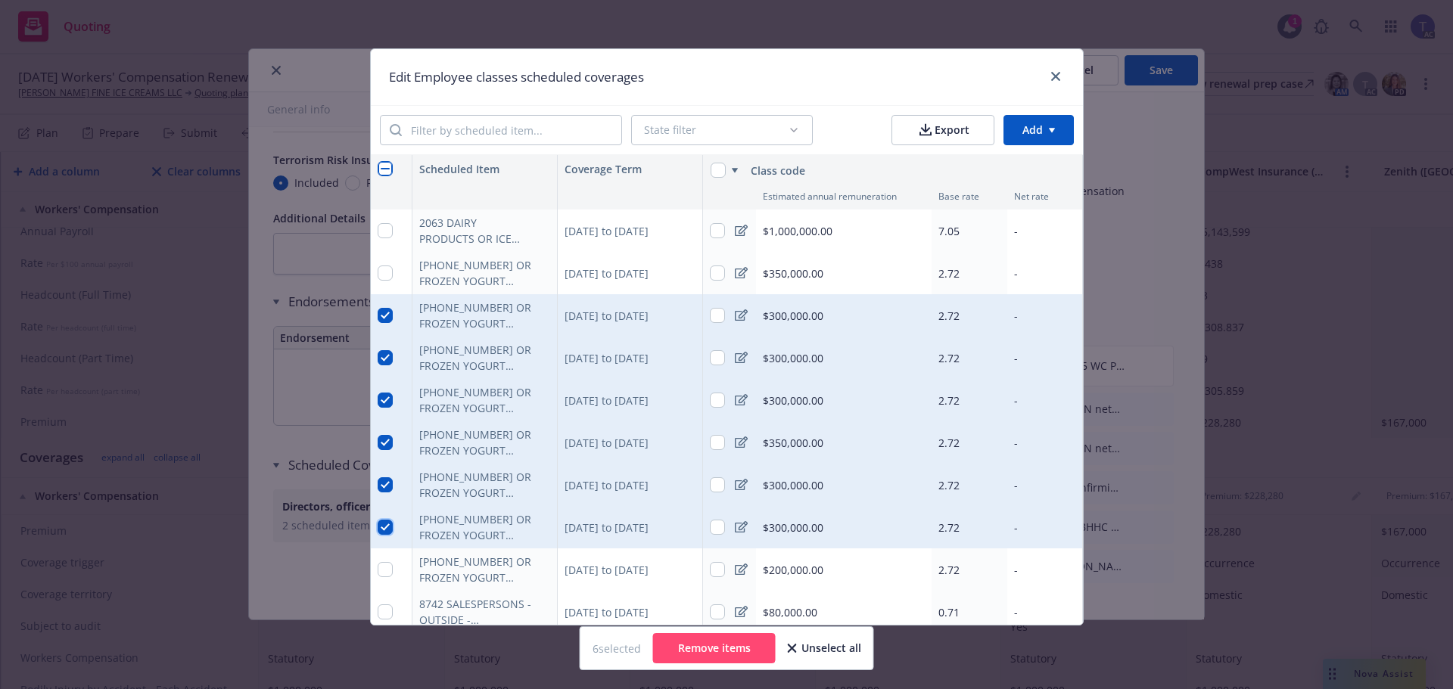
scroll to position [76, 0]
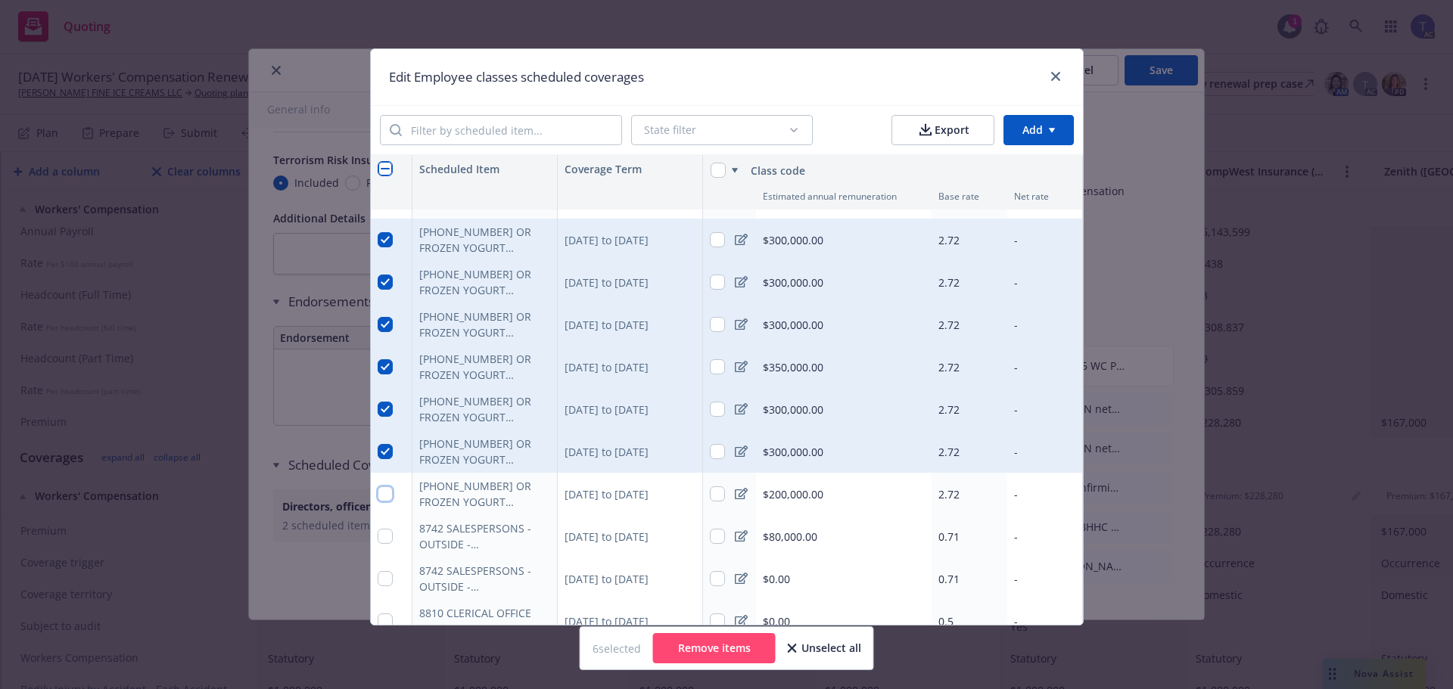
drag, startPoint x: 382, startPoint y: 494, endPoint x: 385, endPoint y: 507, distance: 13.2
click at [381, 493] on input "checkbox" at bounding box center [385, 493] width 15 height 15
checkbox input "true"
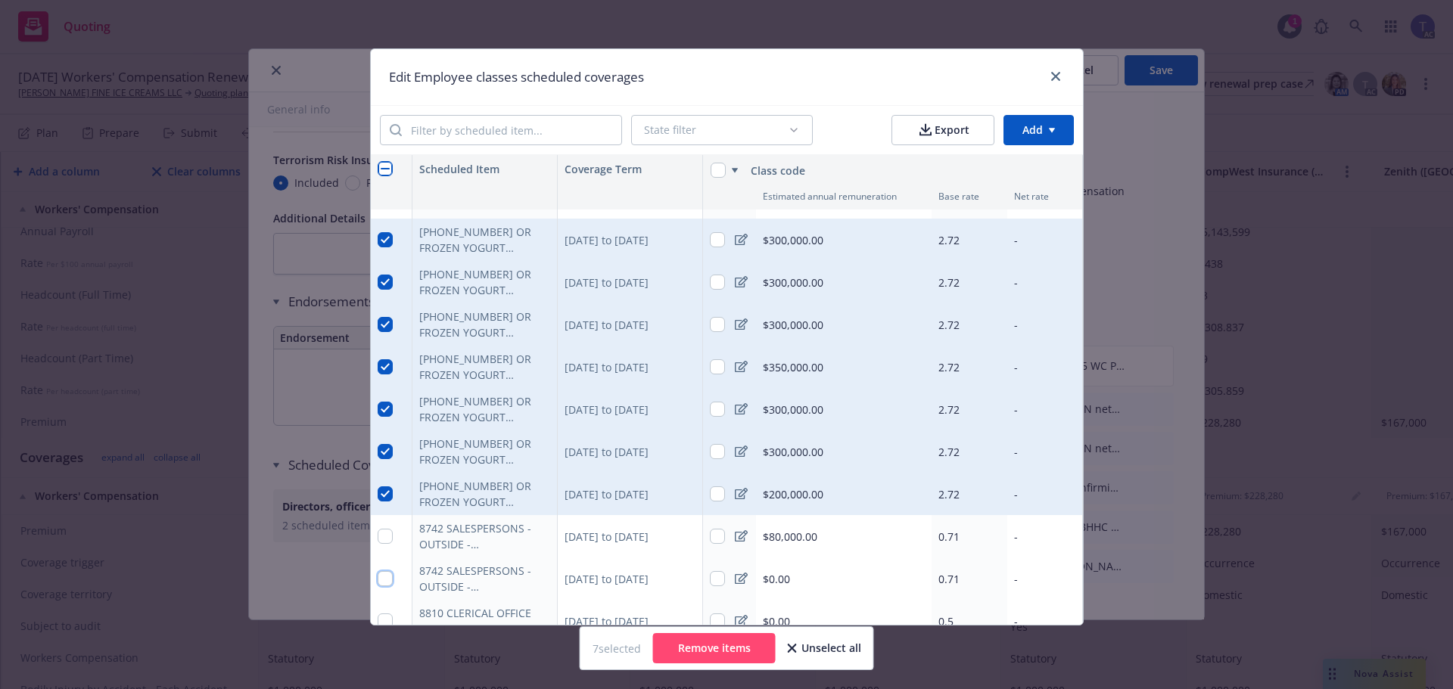
click at [378, 581] on input "checkbox" at bounding box center [385, 578] width 15 height 15
checkbox input "true"
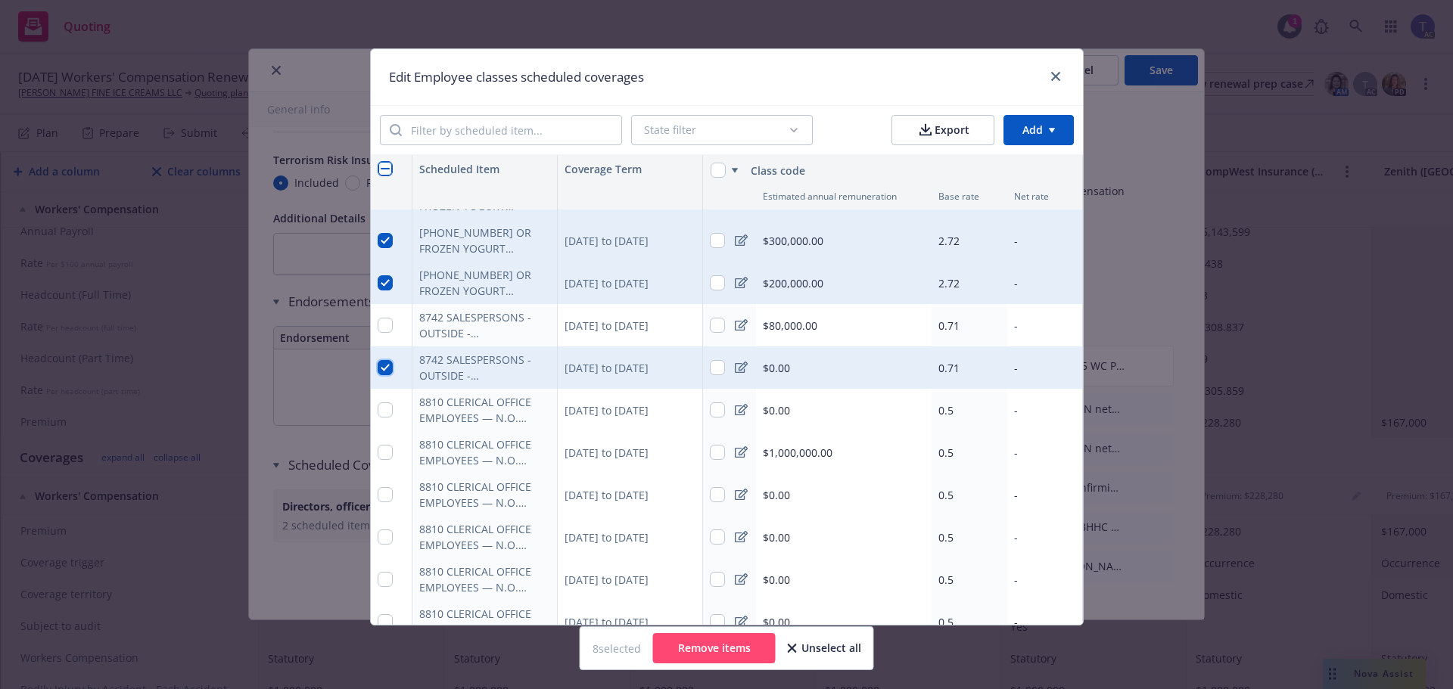
scroll to position [303, 0]
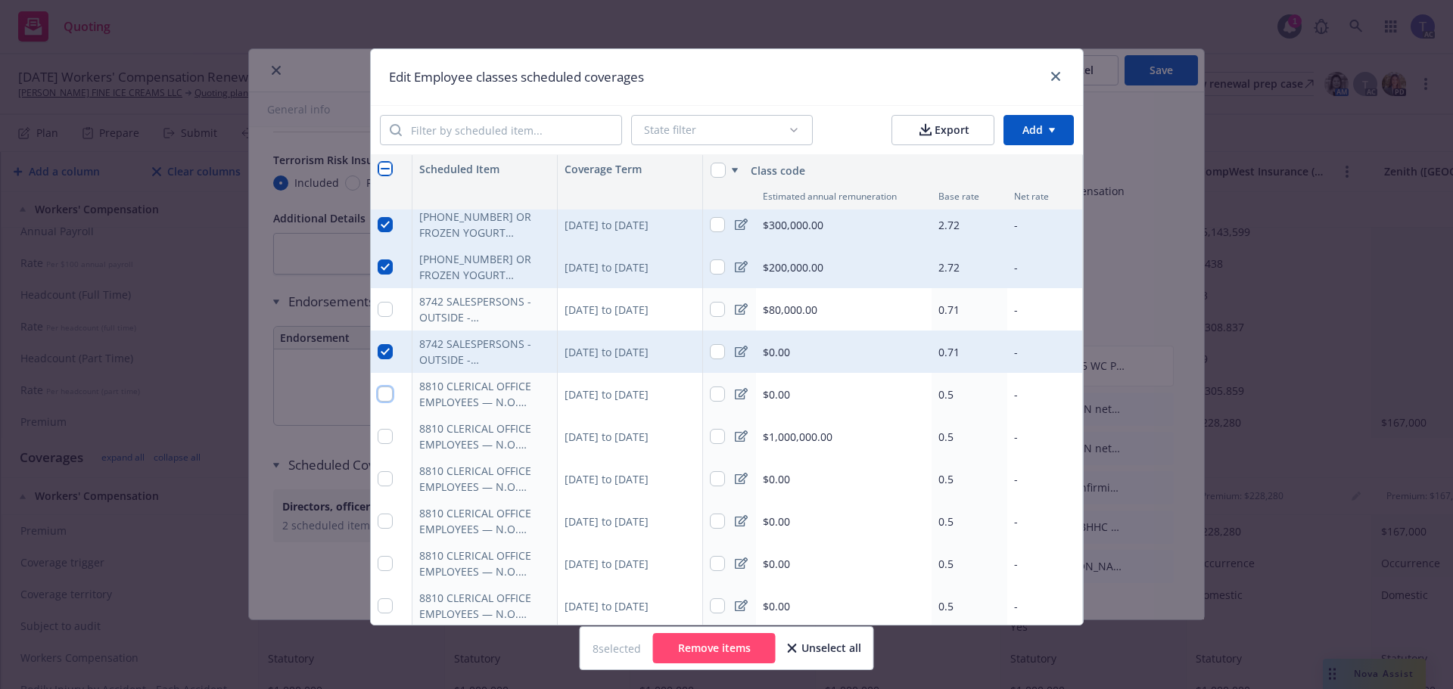
click at [380, 398] on input "checkbox" at bounding box center [385, 394] width 15 height 15
checkbox input "true"
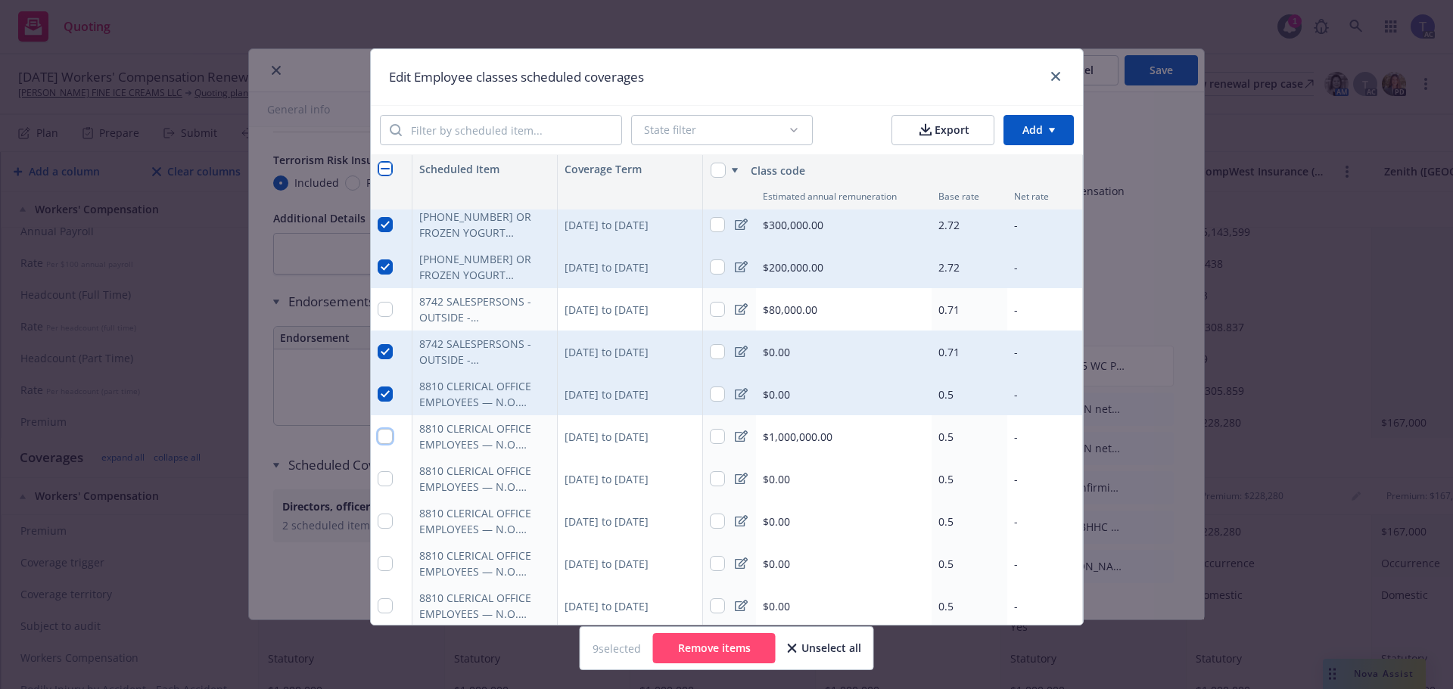
click at [384, 438] on input "checkbox" at bounding box center [385, 436] width 15 height 15
checkbox input "true"
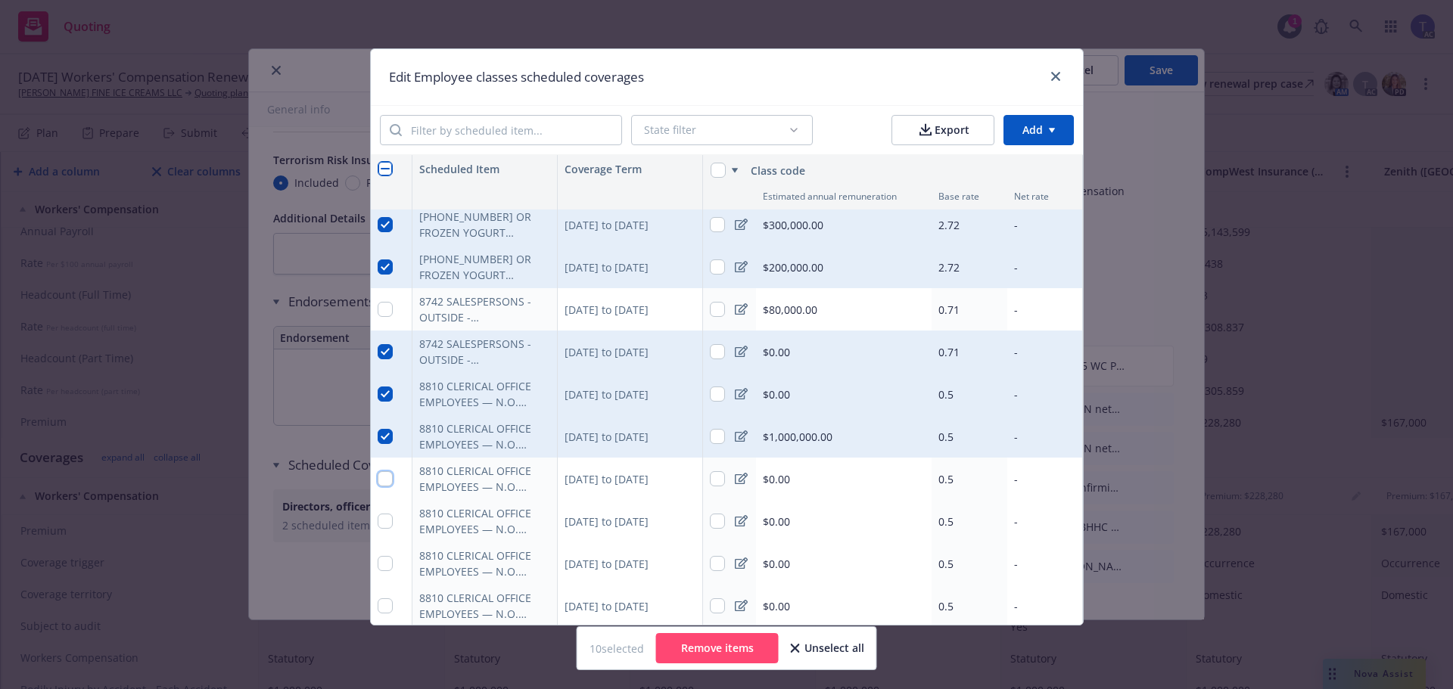
click at [378, 479] on input "checkbox" at bounding box center [385, 478] width 15 height 15
checkbox input "true"
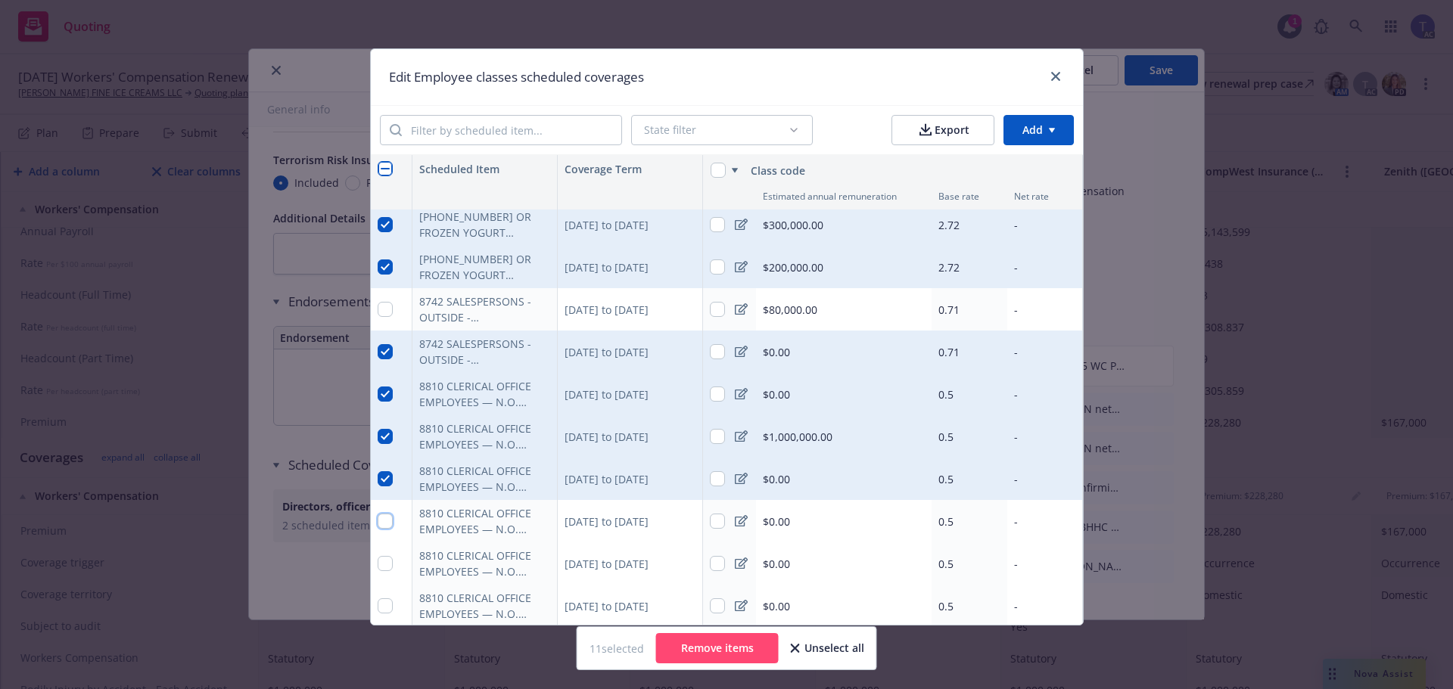
click at [381, 519] on input "checkbox" at bounding box center [385, 521] width 15 height 15
checkbox input "true"
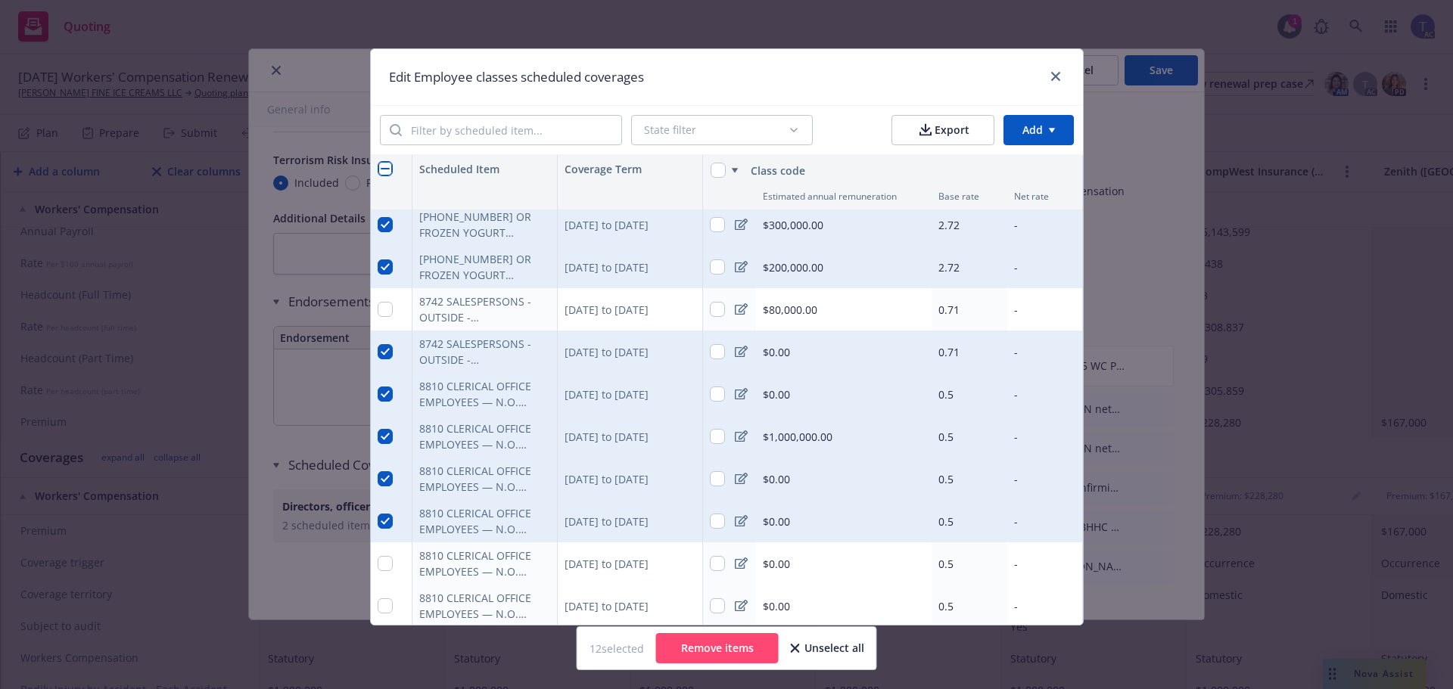
click at [387, 565] on div at bounding box center [392, 563] width 42 height 42
click at [378, 561] on input "checkbox" at bounding box center [385, 563] width 15 height 15
checkbox input "true"
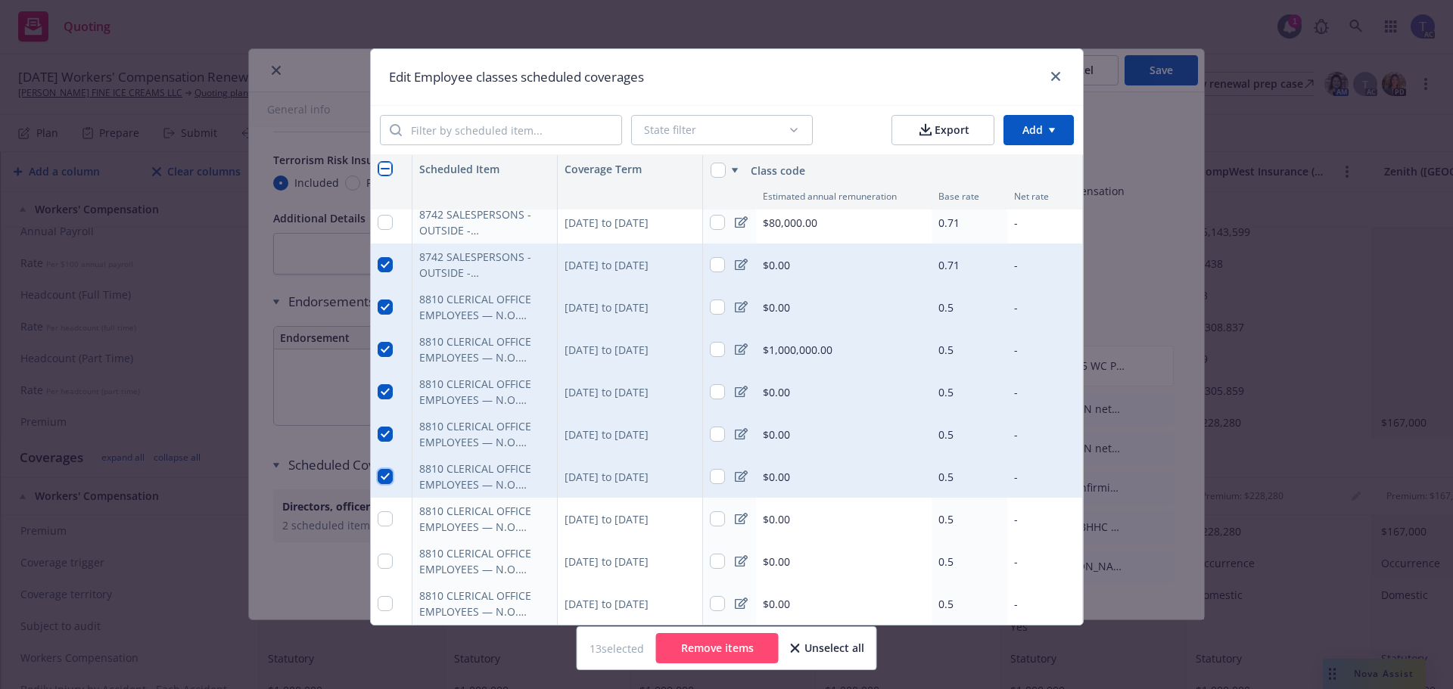
scroll to position [401, 0]
click at [381, 342] on input "checkbox" at bounding box center [385, 349] width 15 height 15
checkbox input "false"
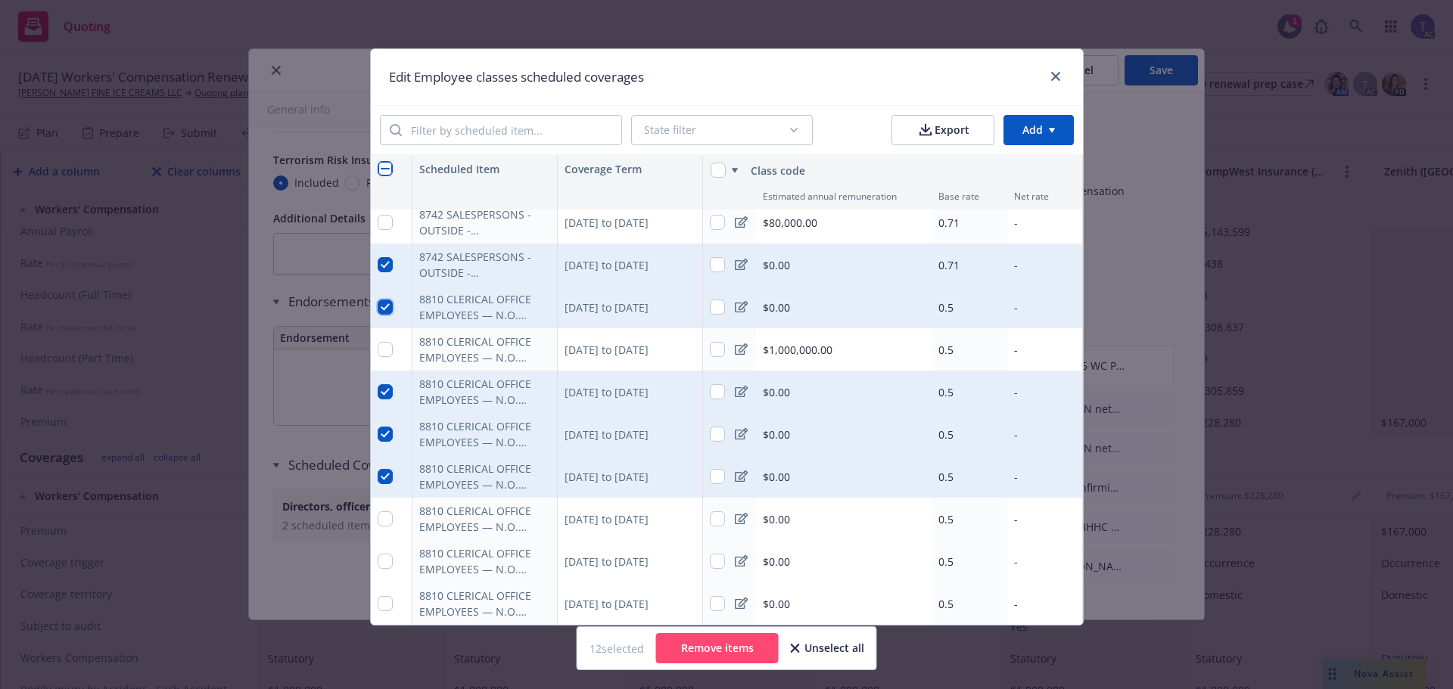
click at [378, 300] on input "checkbox" at bounding box center [385, 307] width 15 height 15
checkbox input "false"
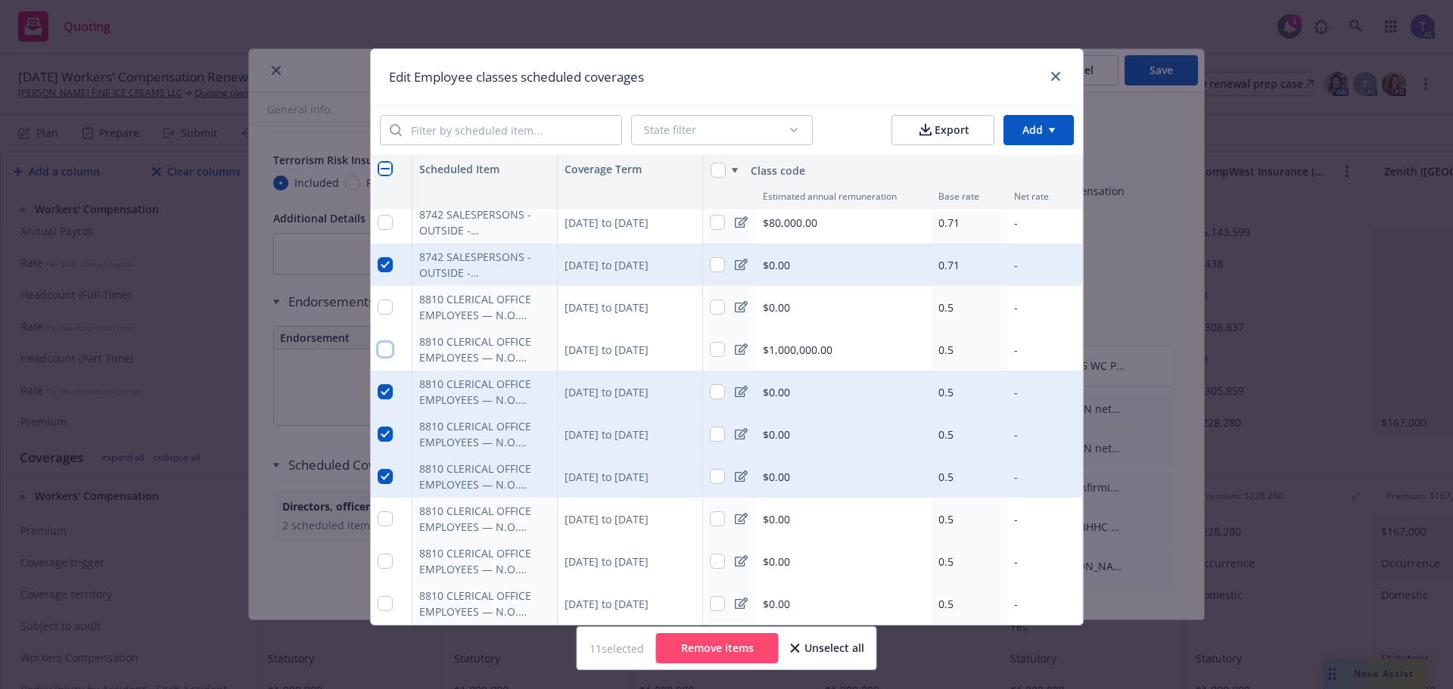
click at [379, 342] on input "checkbox" at bounding box center [385, 349] width 15 height 15
checkbox input "true"
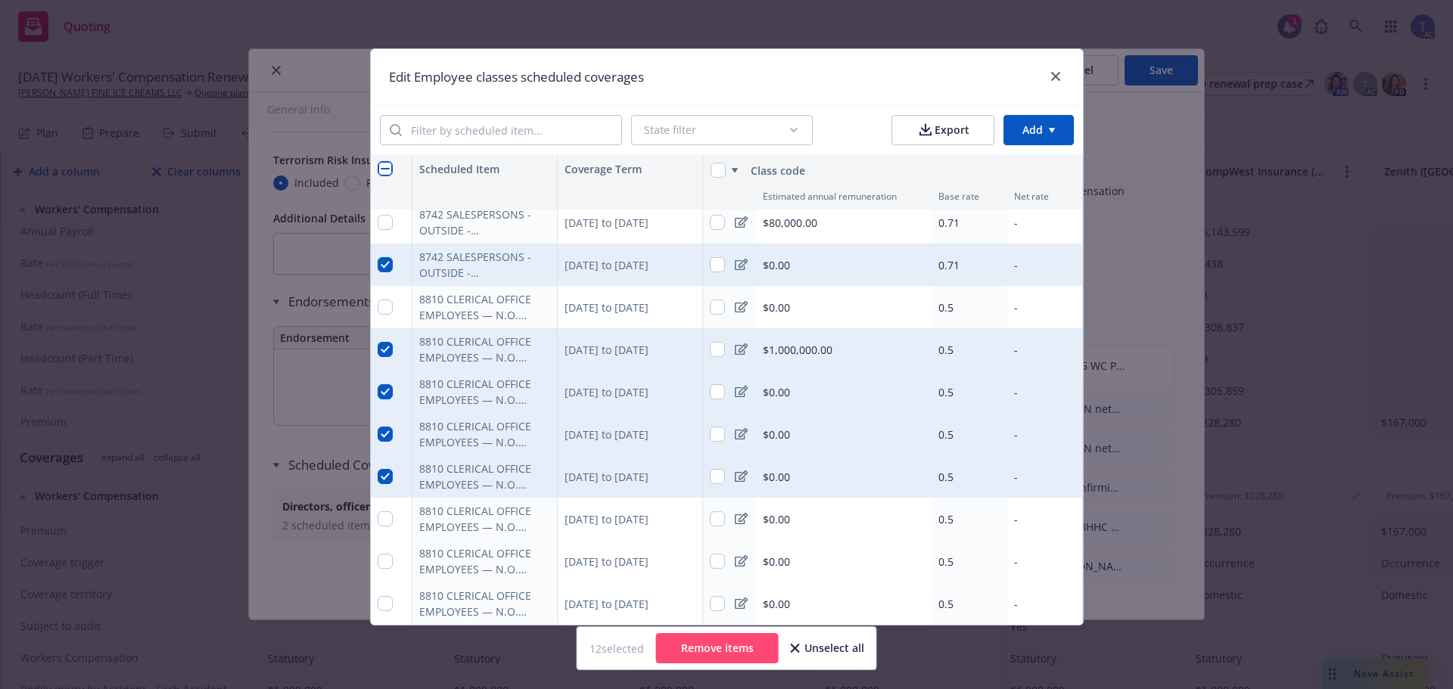
click at [388, 501] on div at bounding box center [392, 519] width 42 height 42
click at [378, 511] on input "checkbox" at bounding box center [385, 518] width 15 height 15
checkbox input "true"
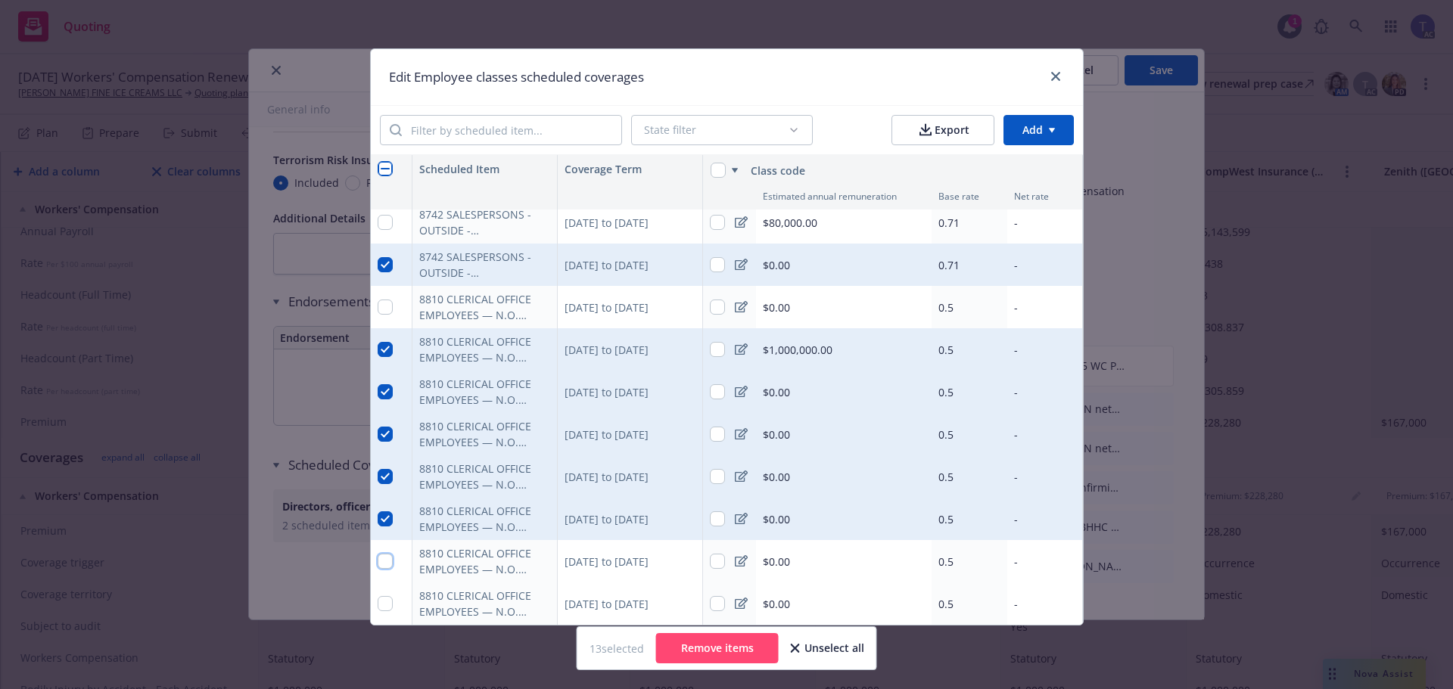
click at [378, 557] on input "checkbox" at bounding box center [385, 561] width 15 height 15
checkbox input "true"
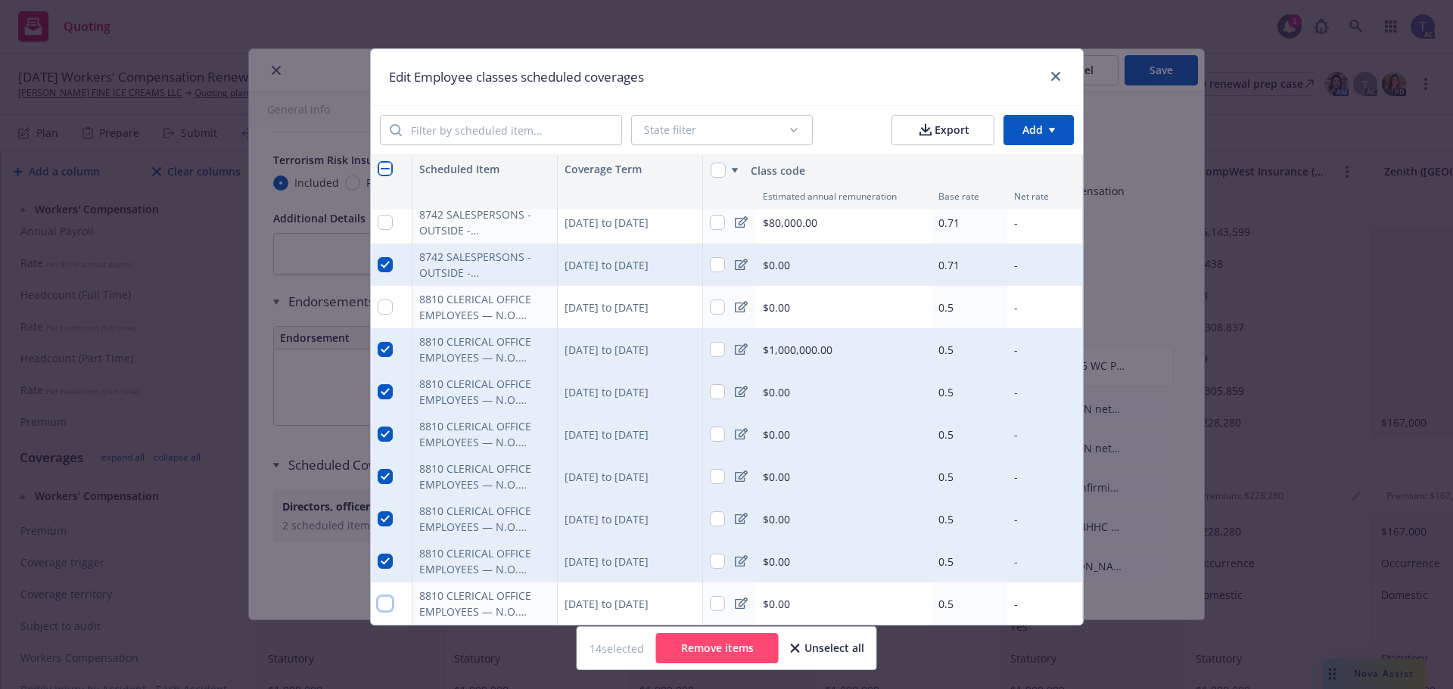
click at [381, 596] on input "checkbox" at bounding box center [385, 603] width 15 height 15
checkbox input "true"
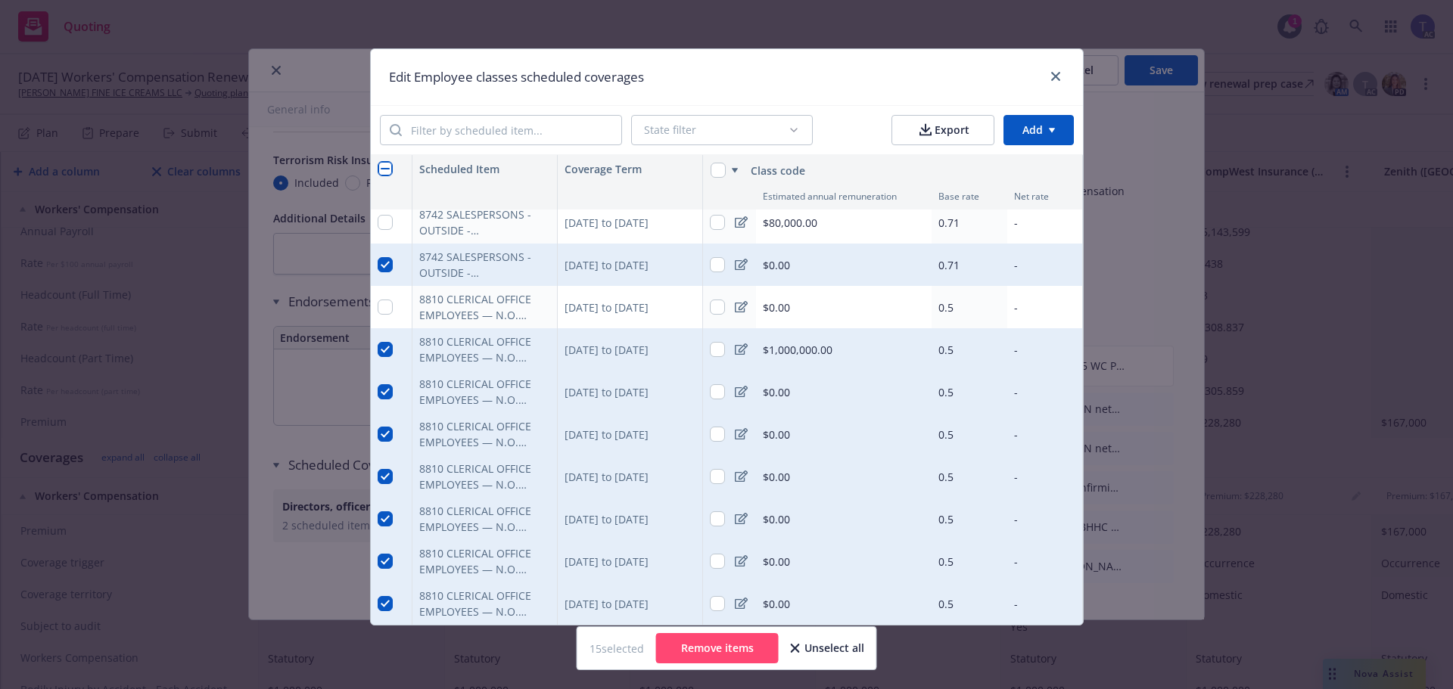
click at [737, 651] on button "Remove items" at bounding box center [717, 648] width 123 height 30
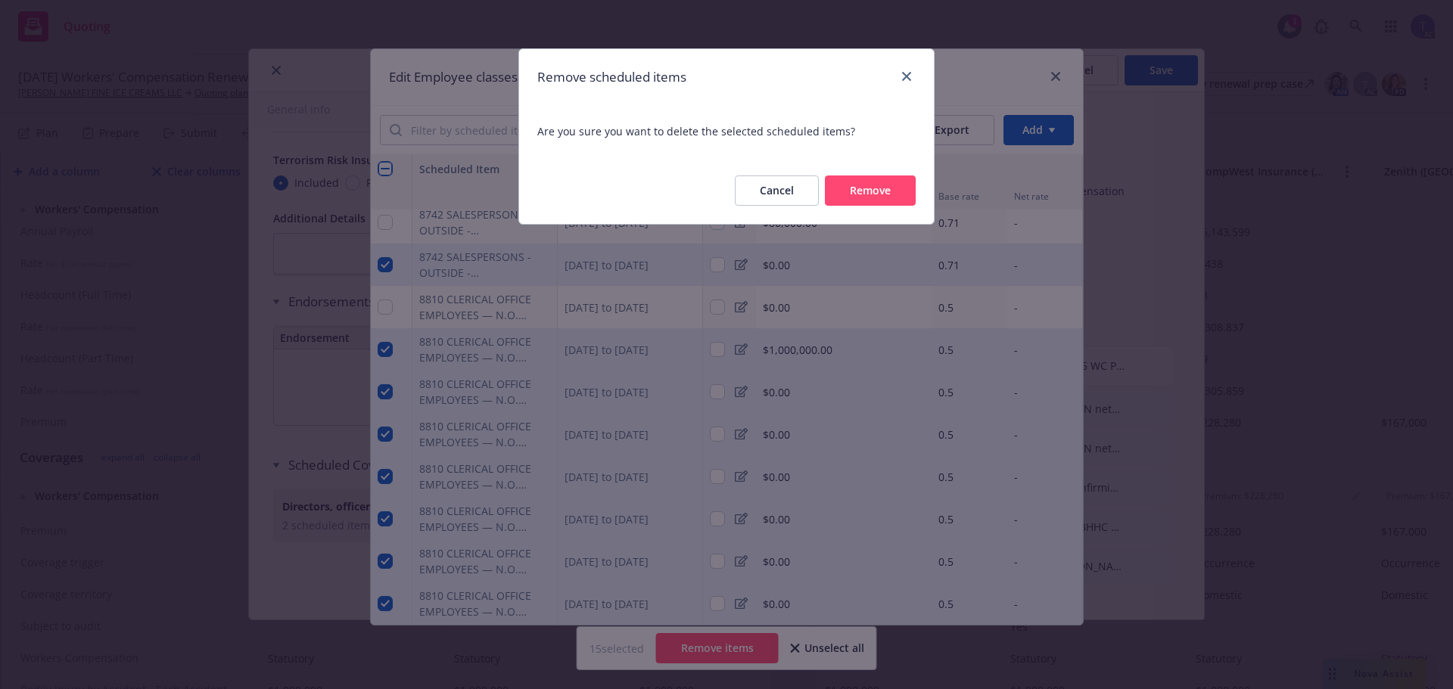
click at [887, 190] on button "Remove" at bounding box center [870, 191] width 91 height 30
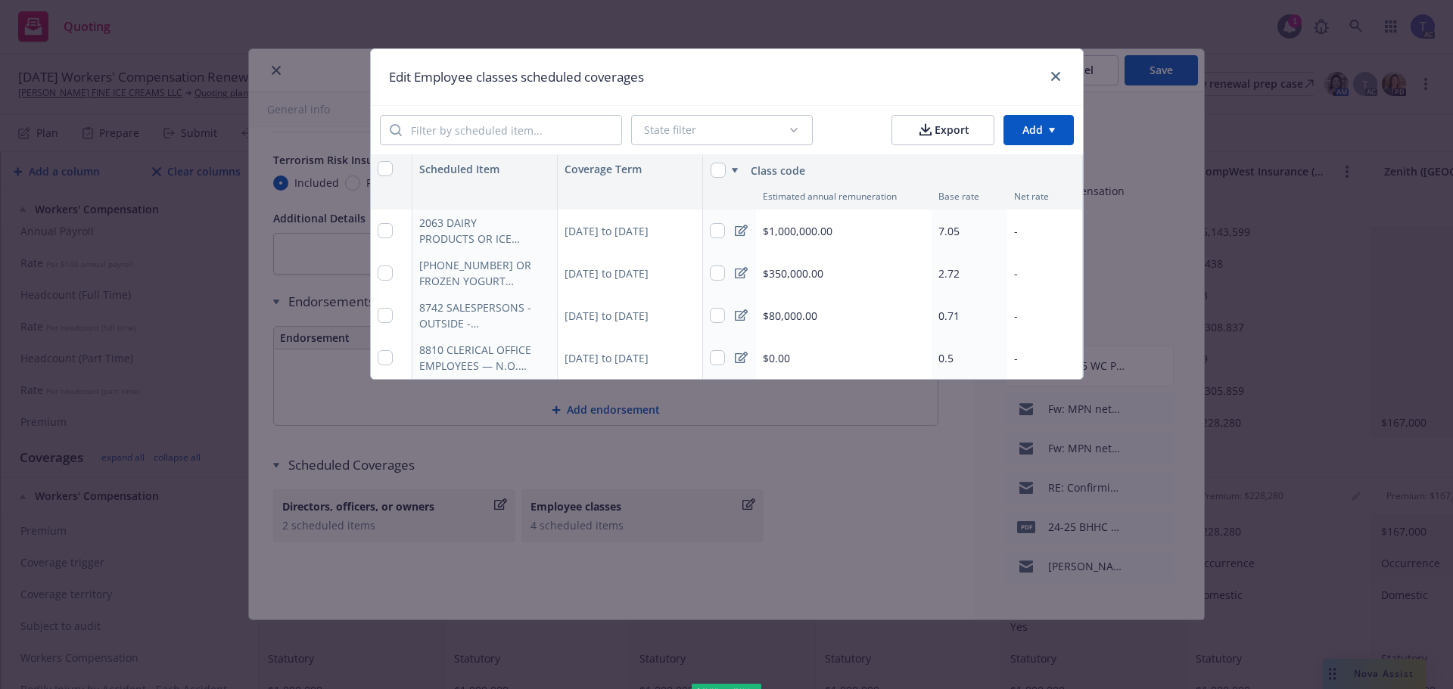
scroll to position [0, 0]
click at [1025, 134] on html "Quoting 1 AC [DATE] Workers' Compensation [PERSON_NAME] FINE ICE CREAMS LLC Quo…" at bounding box center [726, 344] width 1453 height 689
click at [966, 171] on div "Add scheduled items" at bounding box center [1008, 164] width 132 height 25
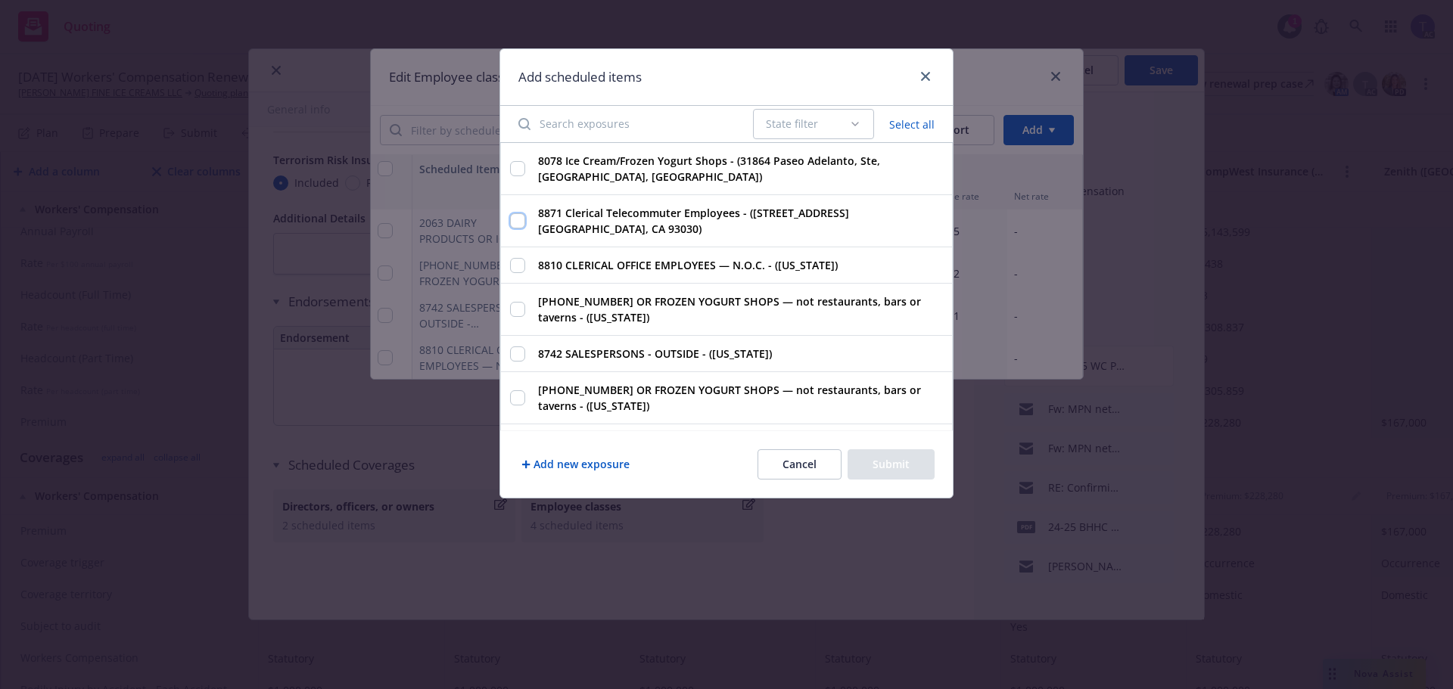
click at [518, 219] on input "8871 Clerical Telecommuter Employees - ([STREET_ADDRESS] [GEOGRAPHIC_DATA], CA …" at bounding box center [517, 220] width 15 height 15
checkbox input "true"
click at [867, 474] on button "Submit" at bounding box center [890, 464] width 87 height 30
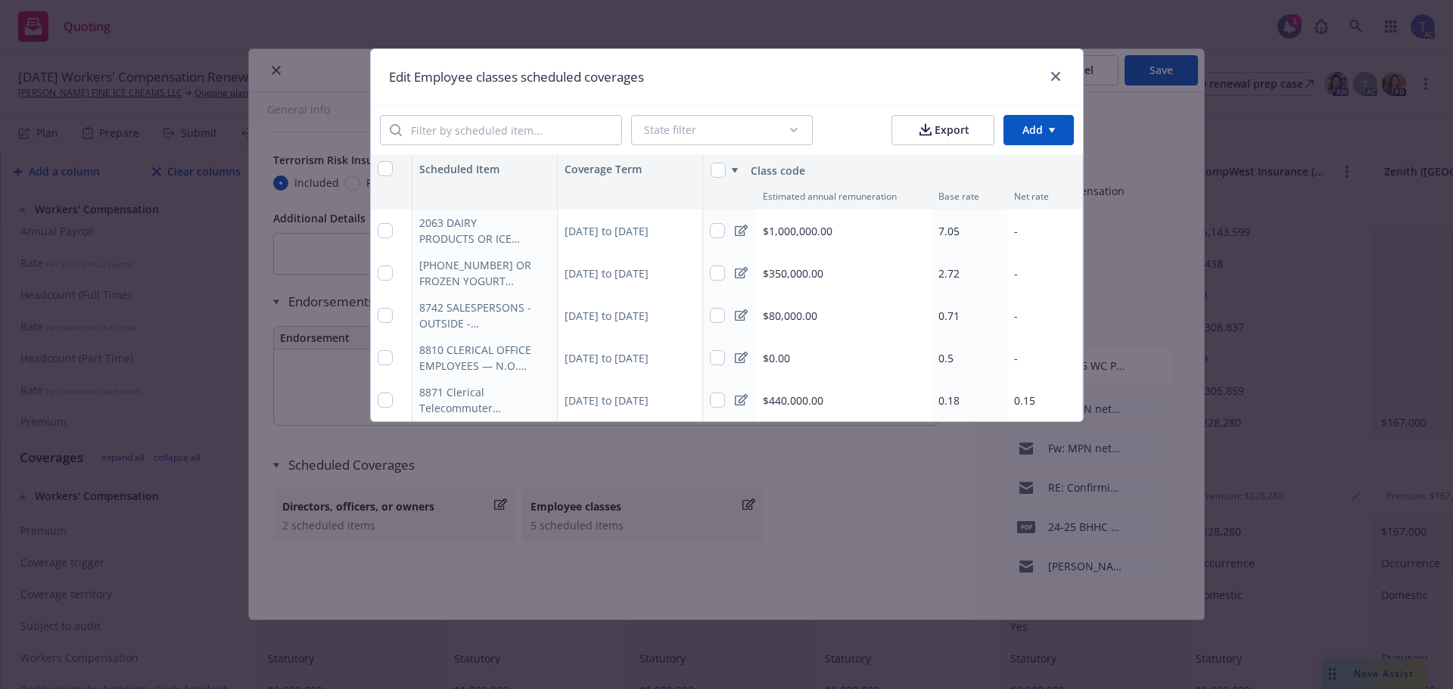
click at [786, 222] on div "$1,000,000.00" at bounding box center [844, 231] width 176 height 42
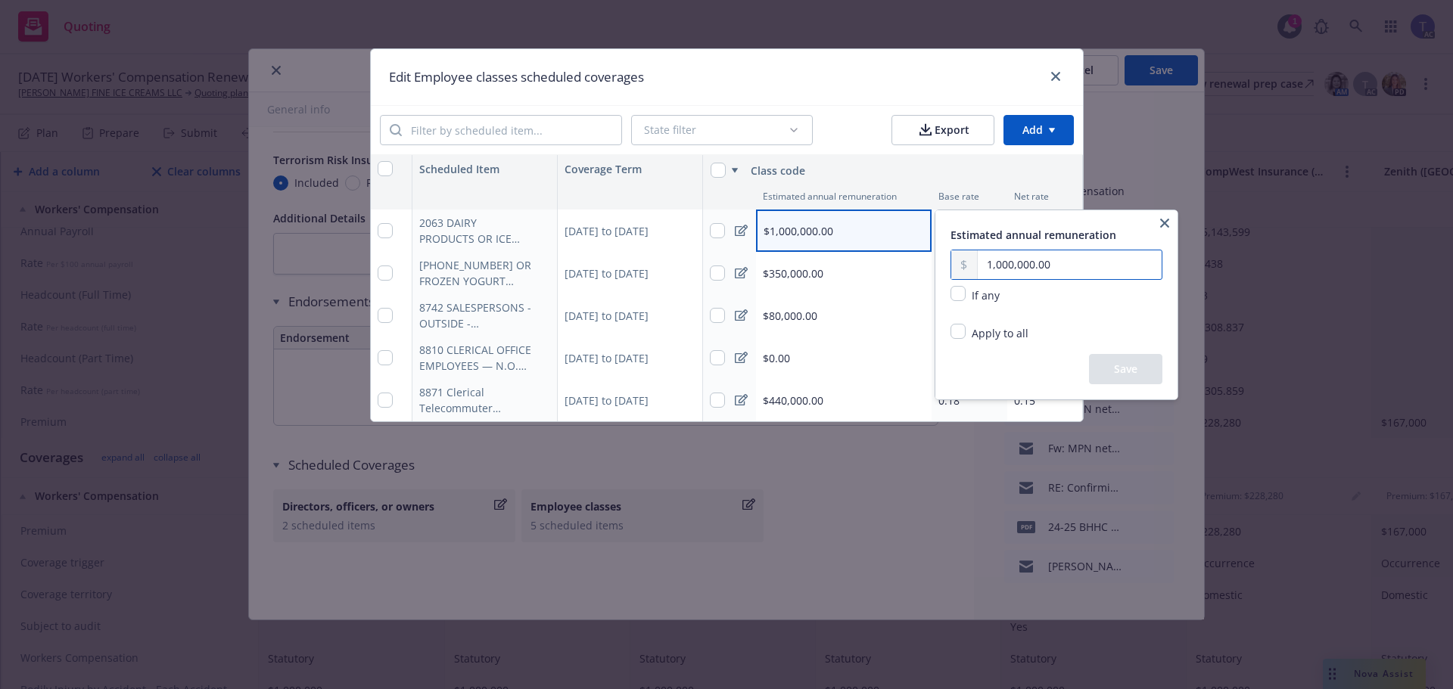
click at [1018, 256] on input "1,000,000.00" at bounding box center [1070, 264] width 184 height 29
type input "5.00"
type input "1,228,379.00"
click at [1121, 372] on button "Save" at bounding box center [1125, 369] width 73 height 30
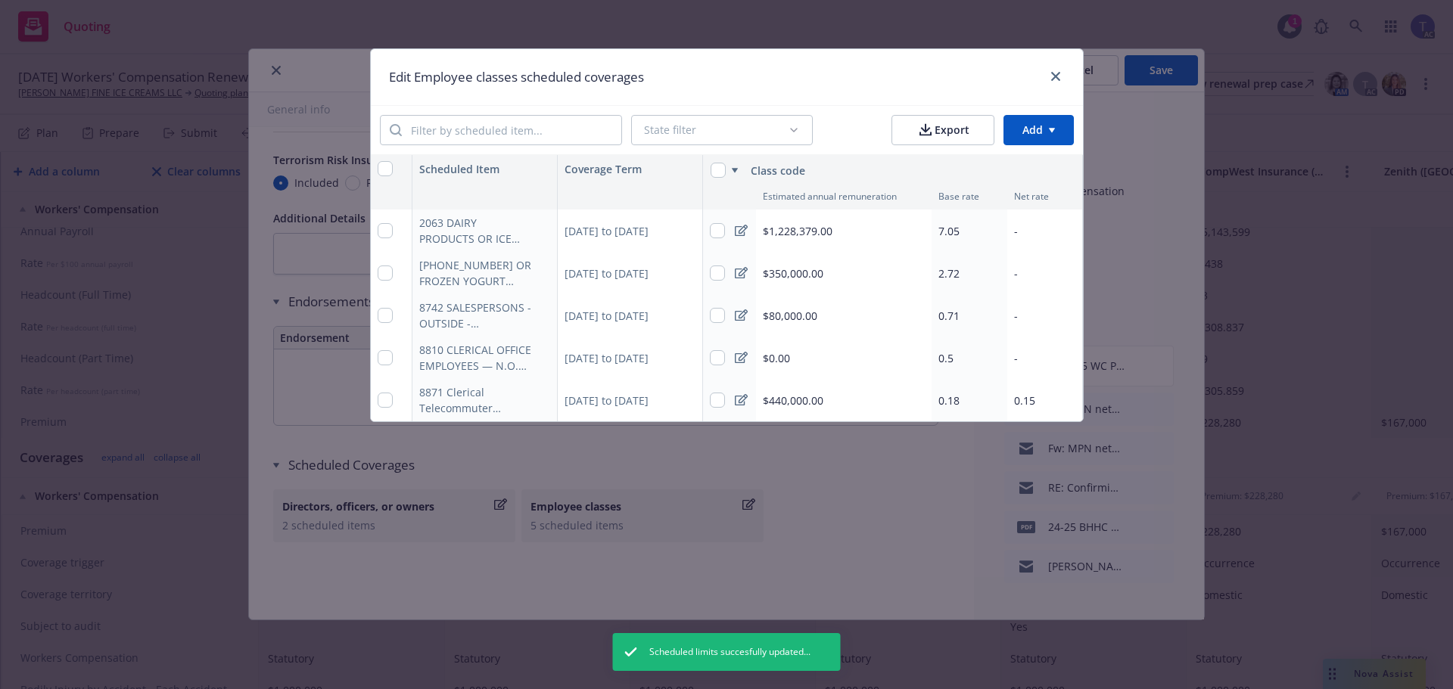
click at [785, 270] on span "$350,000.00" at bounding box center [793, 274] width 61 height 16
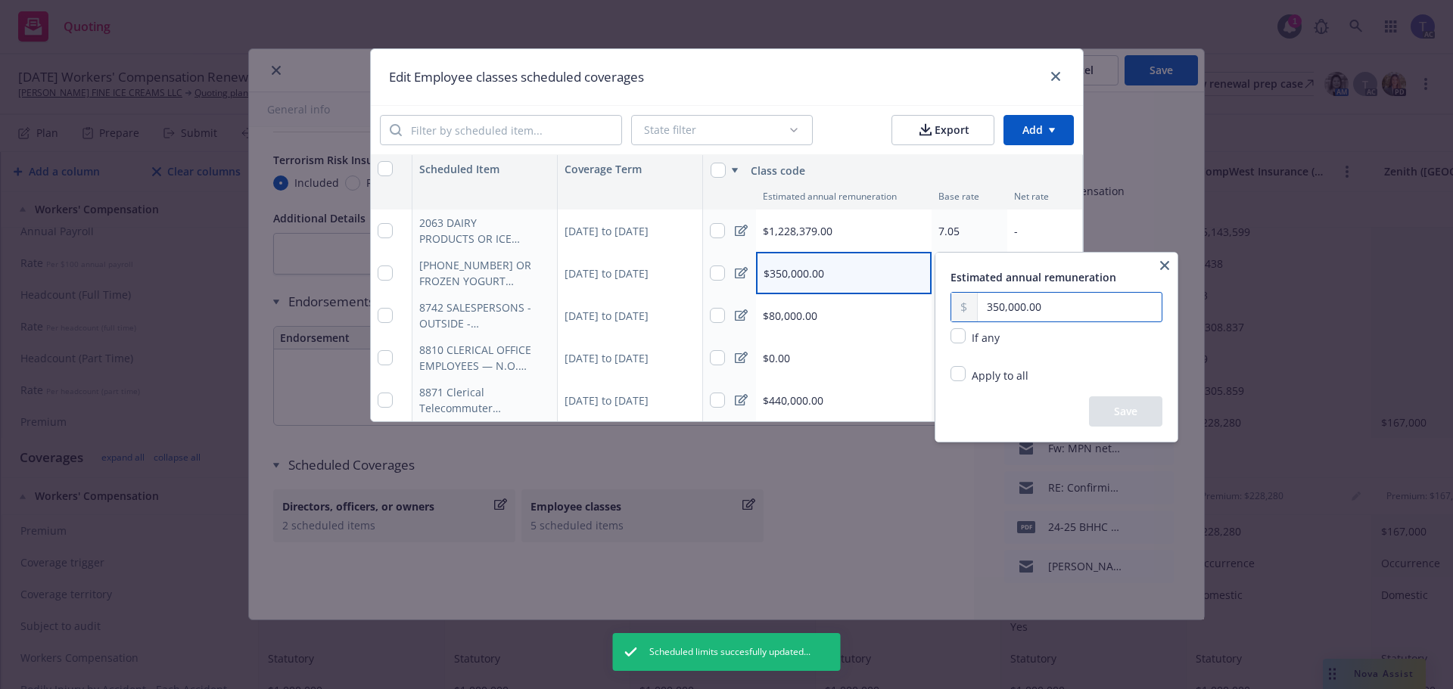
click at [1002, 313] on input "350,000.00" at bounding box center [1070, 307] width 184 height 29
type input "2,563,118.00"
click at [1124, 414] on button "Save" at bounding box center [1125, 411] width 73 height 30
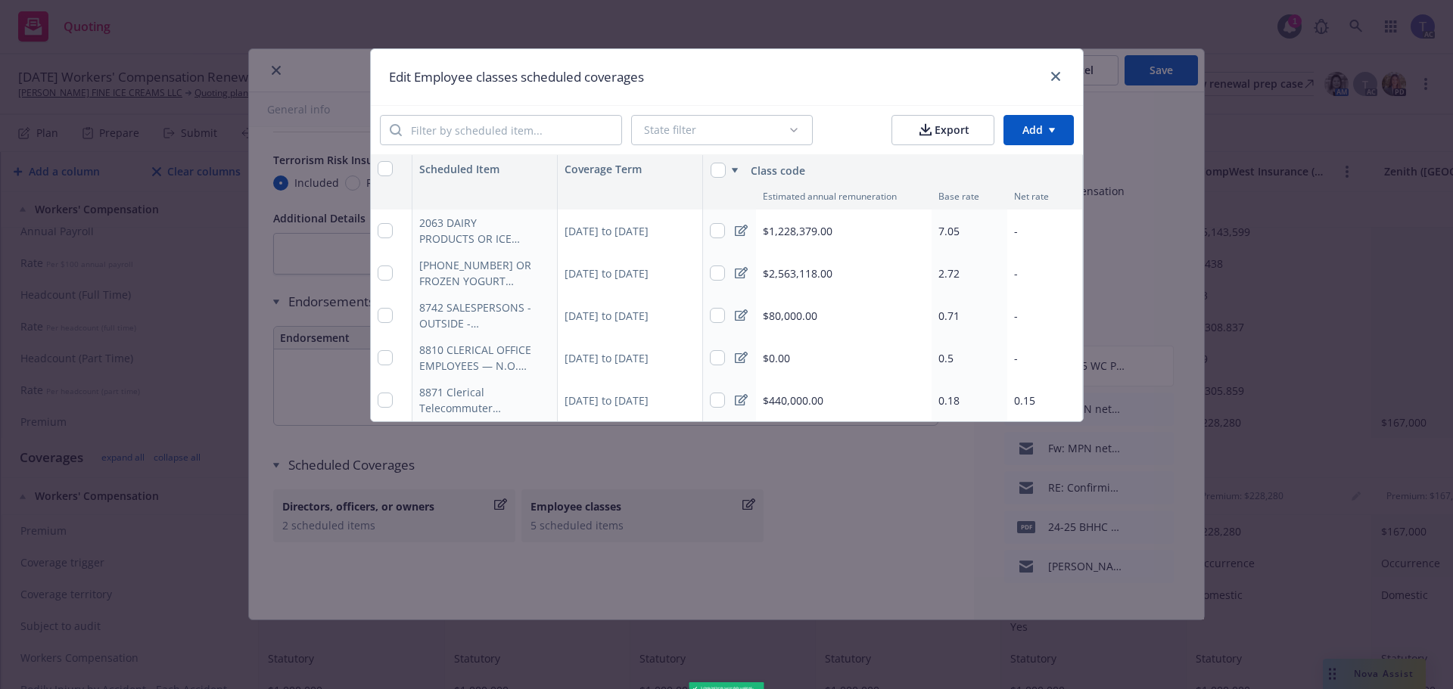
click at [800, 314] on span "$80,000.00" at bounding box center [790, 316] width 54 height 16
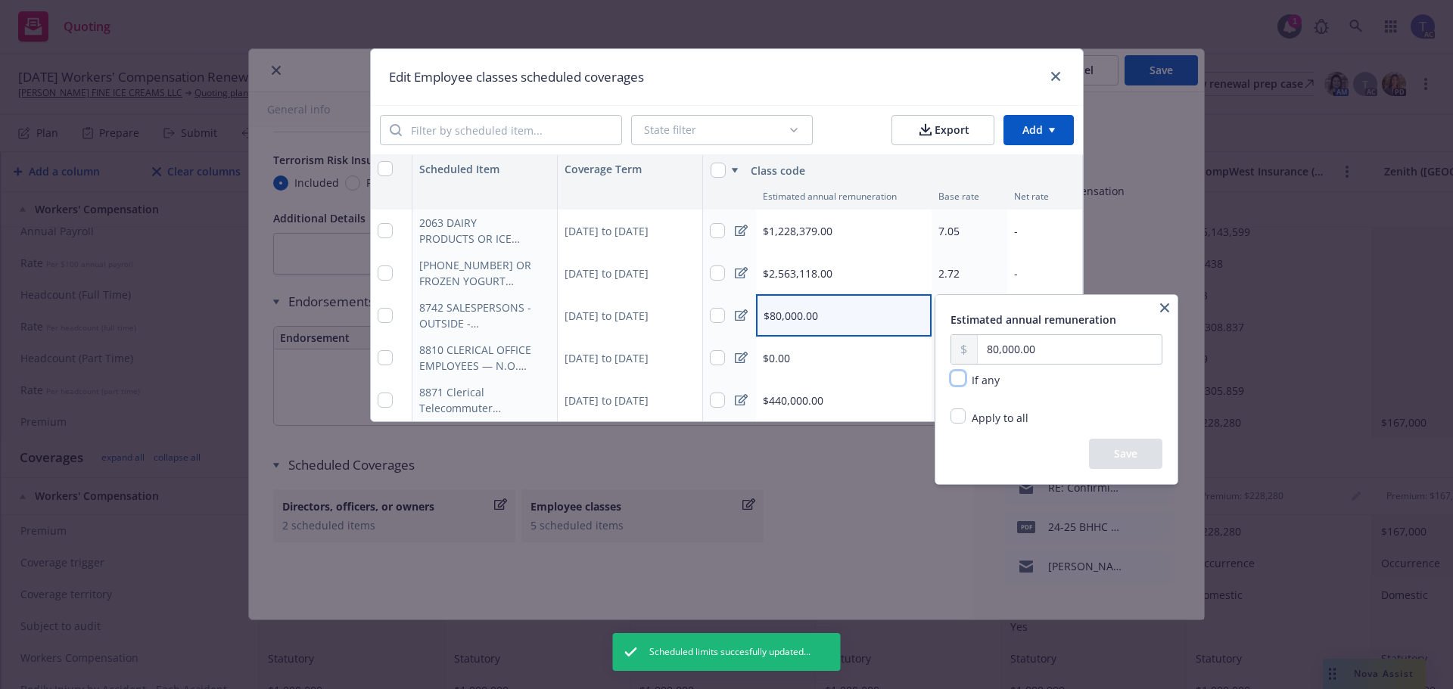
click at [965, 381] on input "checkbox" at bounding box center [957, 378] width 15 height 15
checkbox input "true"
click at [1142, 453] on button "Save" at bounding box center [1125, 454] width 73 height 30
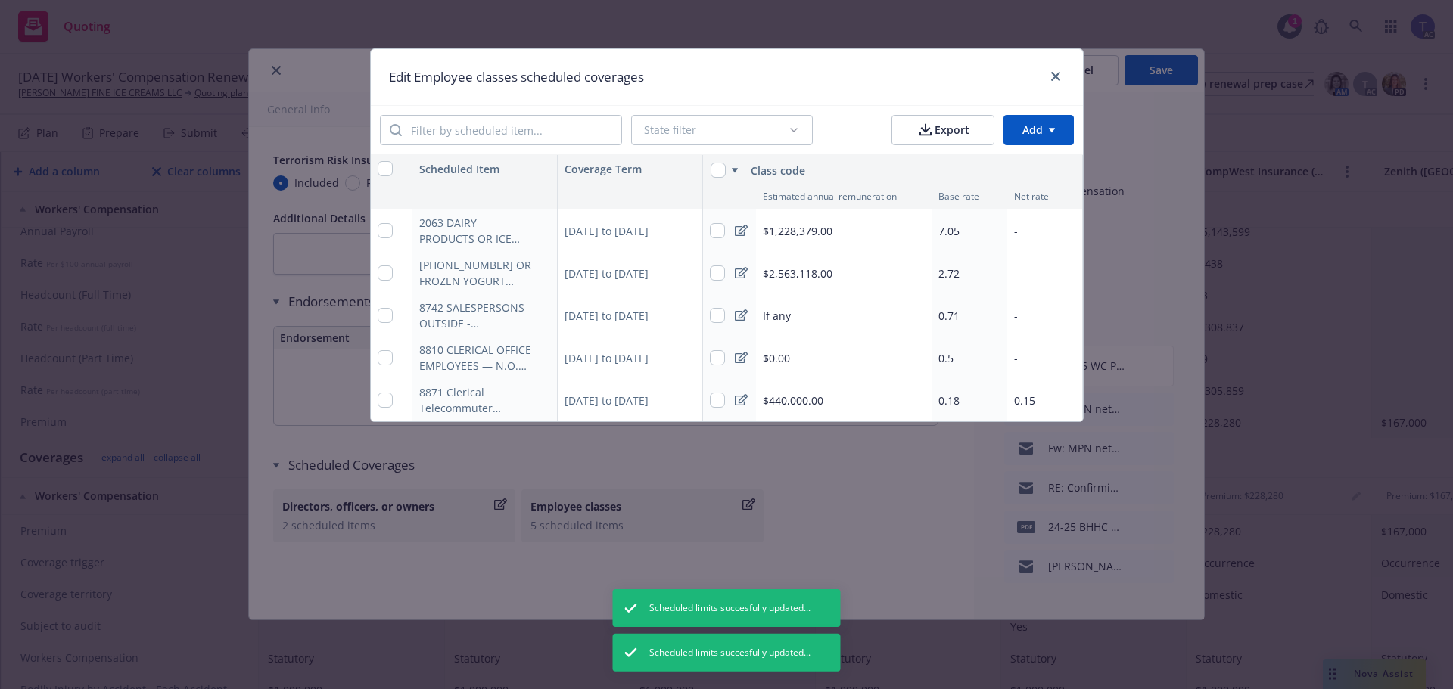
click at [808, 353] on div "$0.00" at bounding box center [844, 358] width 176 height 42
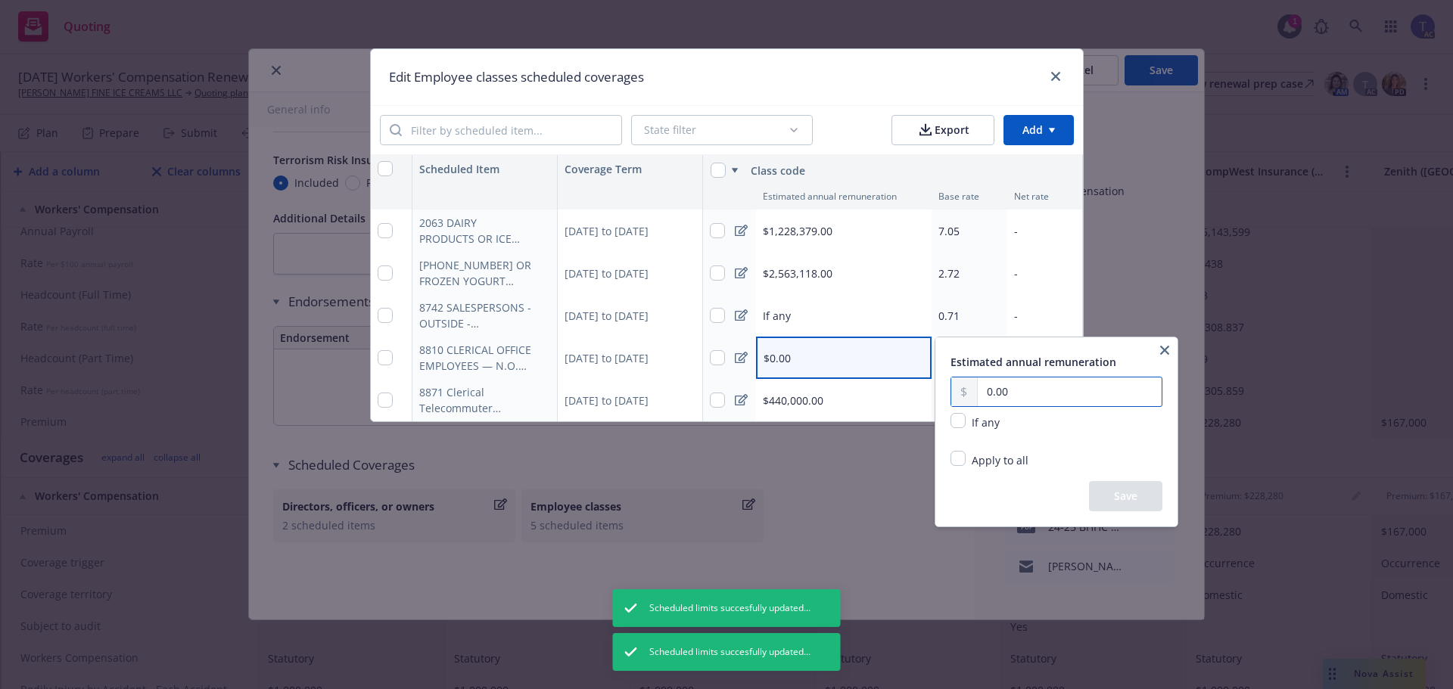
click at [1032, 396] on input "0.00" at bounding box center [1070, 392] width 184 height 29
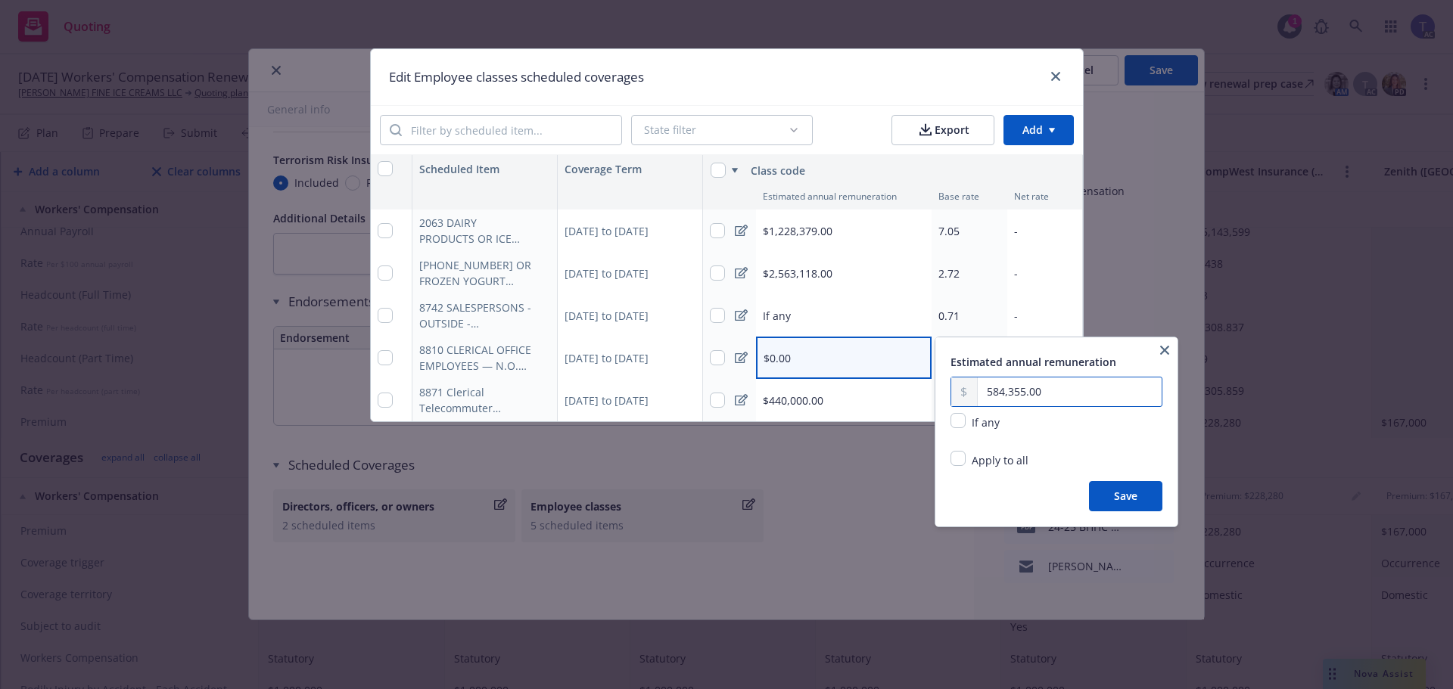
type input "584,355.00"
click at [1136, 499] on button "Save" at bounding box center [1125, 496] width 73 height 30
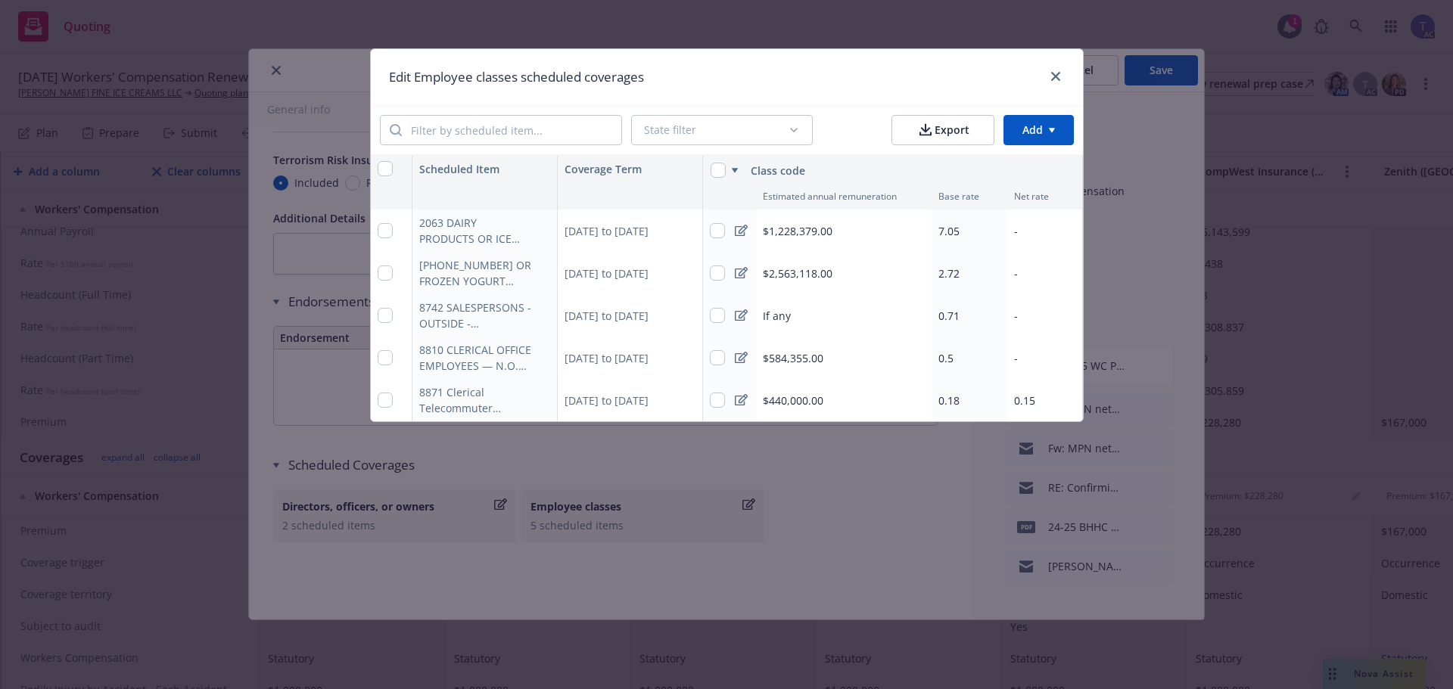
click at [788, 399] on span "$440,000.00" at bounding box center [793, 401] width 61 height 16
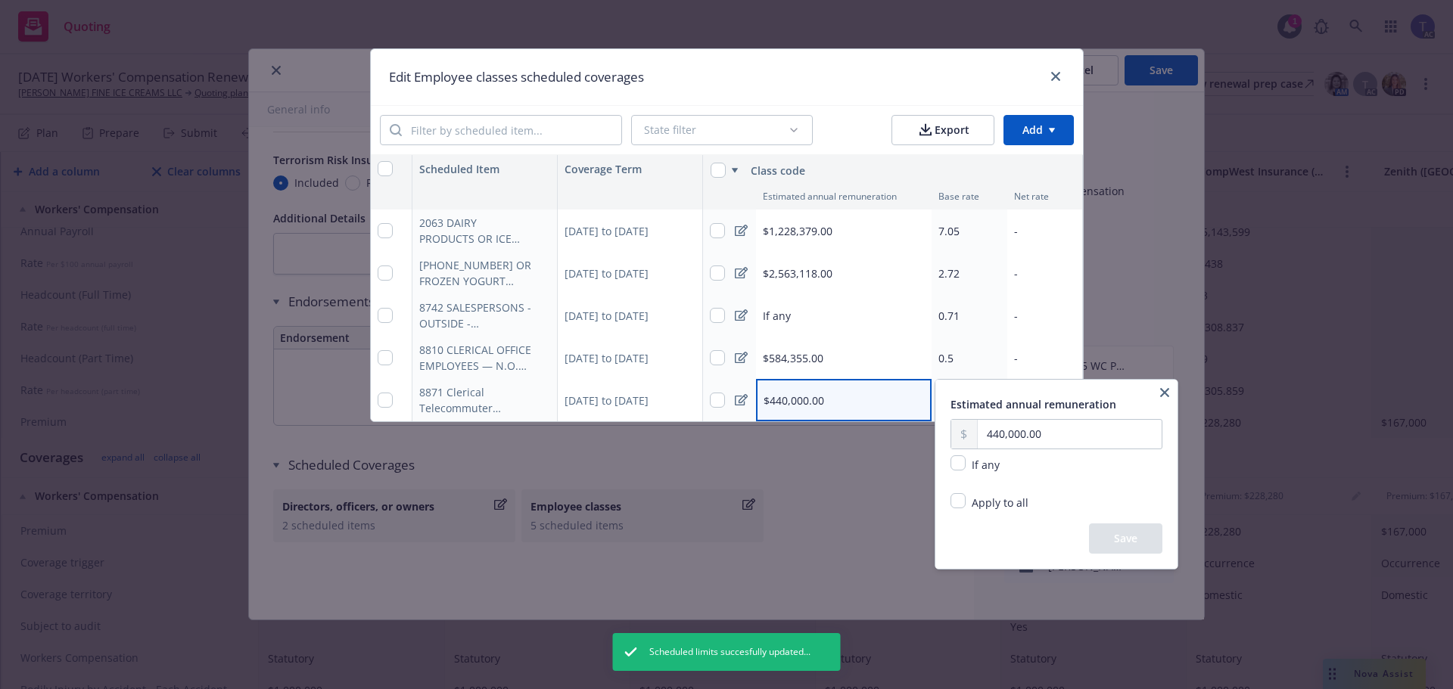
click at [788, 399] on html "Quoting 1 AC [DATE] Workers' Compensation [PERSON_NAME] FINE ICE CREAMS LLC Quo…" at bounding box center [726, 344] width 1453 height 689
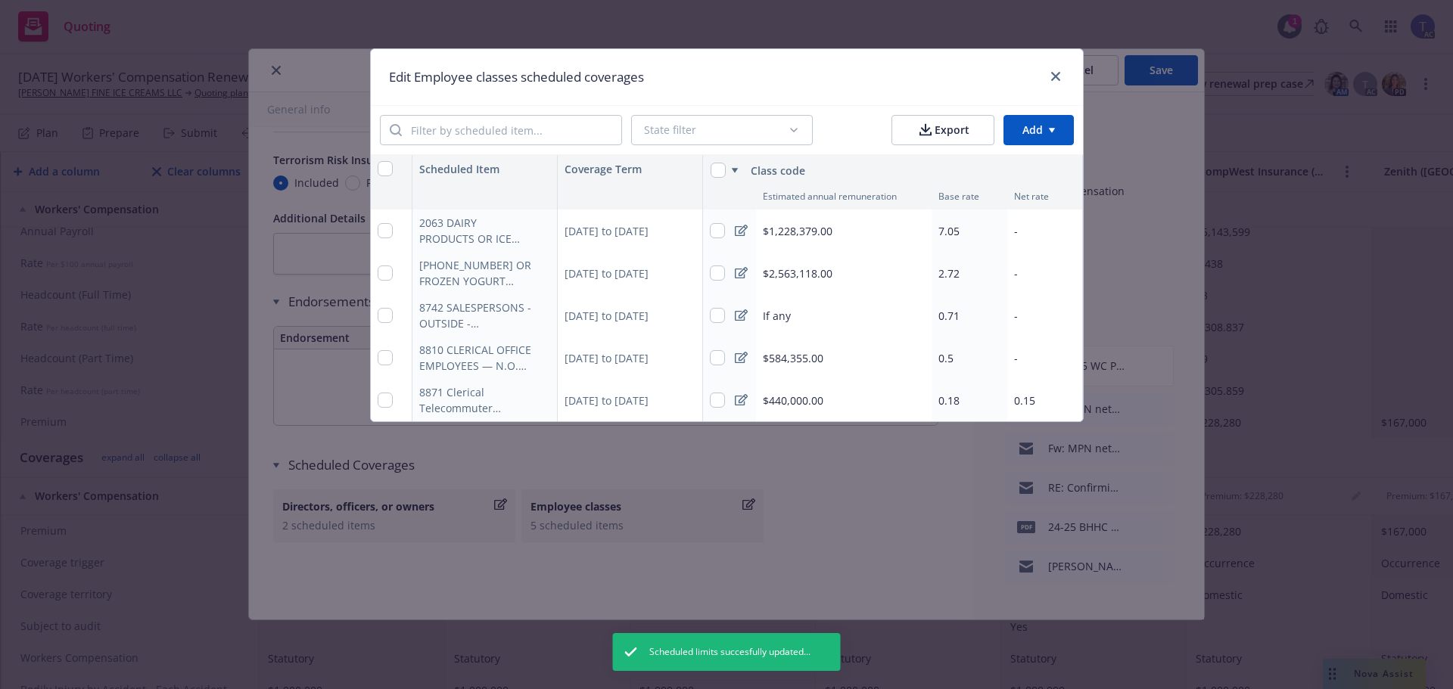
click at [952, 228] on span "7.05" at bounding box center [948, 231] width 21 height 14
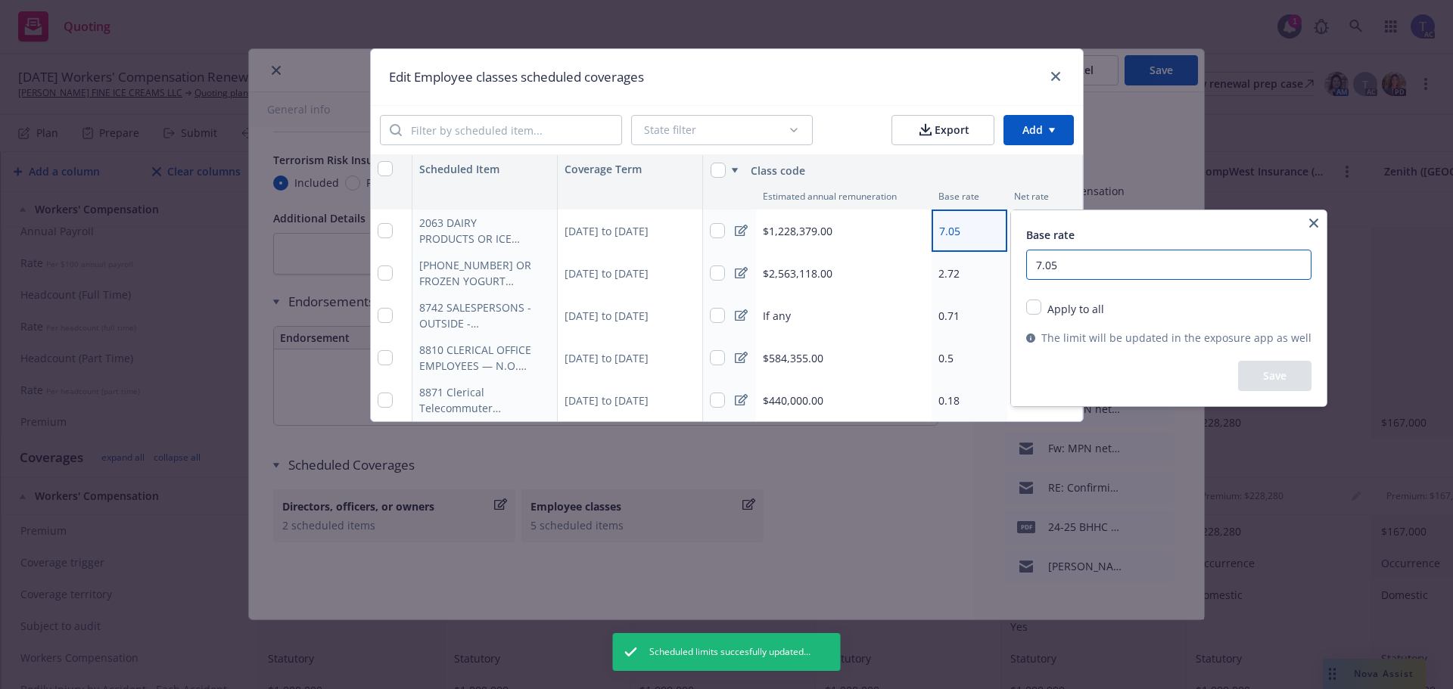
click at [1093, 267] on input "7.05" at bounding box center [1168, 265] width 285 height 30
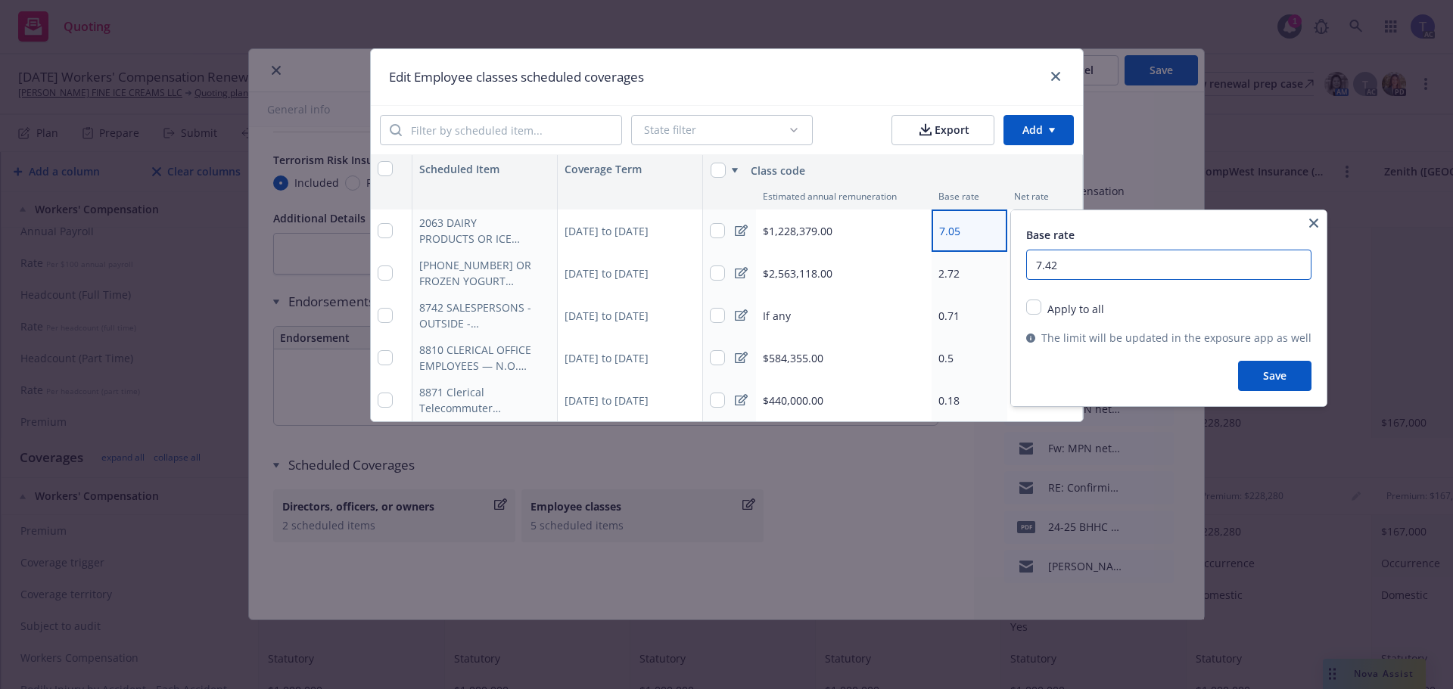
type input "7.42"
click at [1261, 370] on button "Save" at bounding box center [1274, 376] width 73 height 30
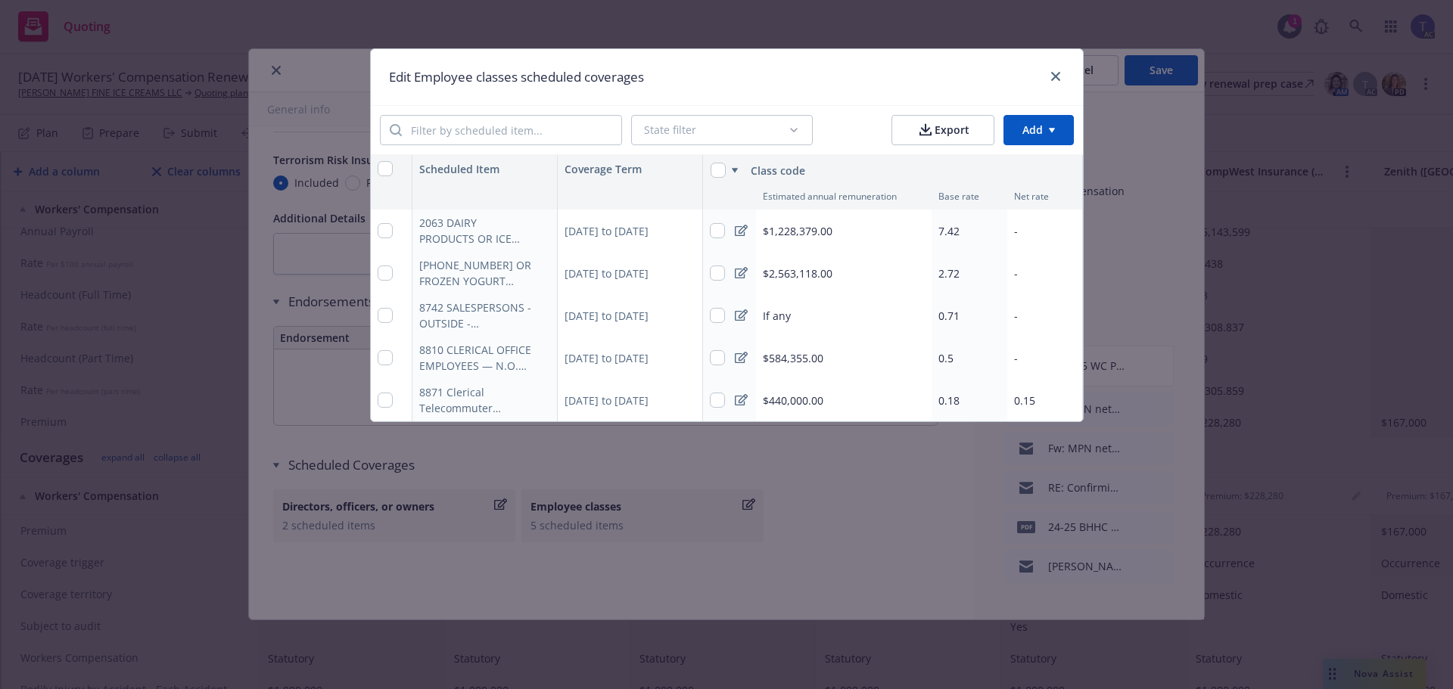
click at [955, 267] on span "2.72" at bounding box center [948, 273] width 21 height 14
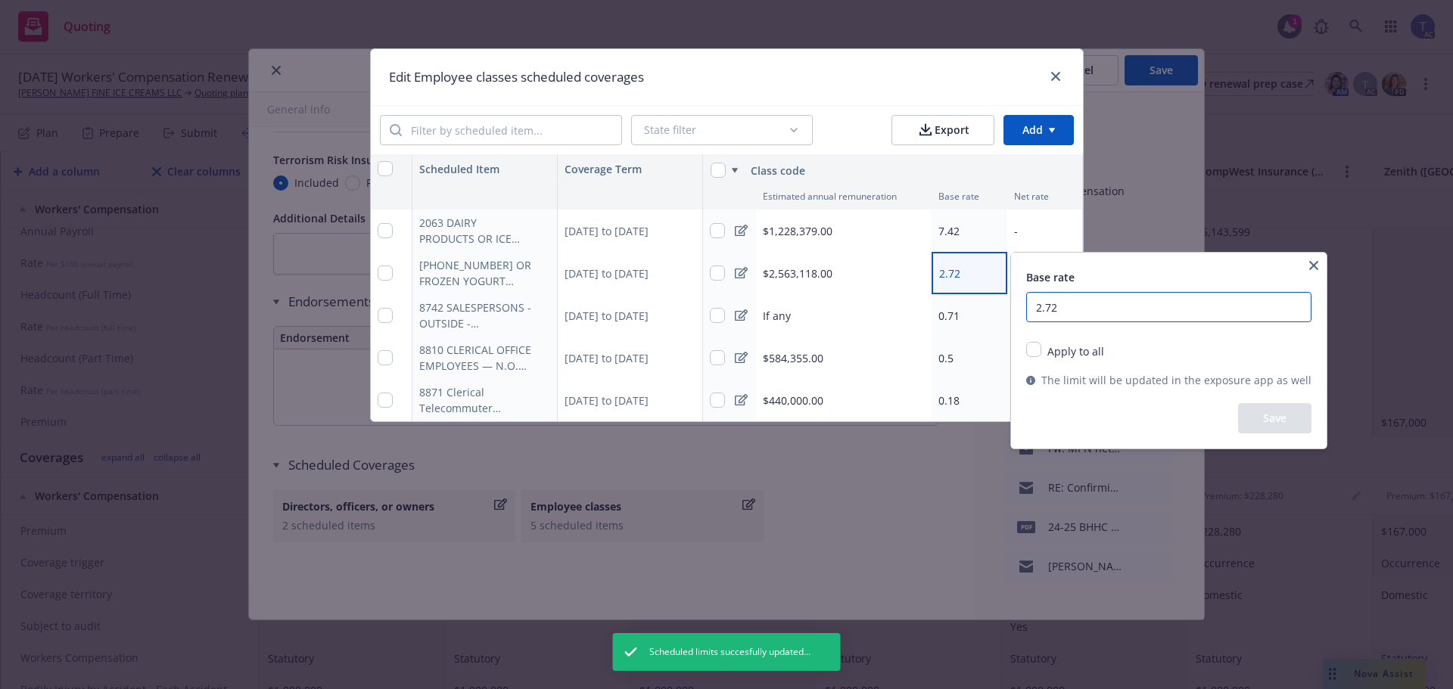
click at [1056, 305] on input "2.72" at bounding box center [1168, 307] width 285 height 30
type input "0"
type input "2.50"
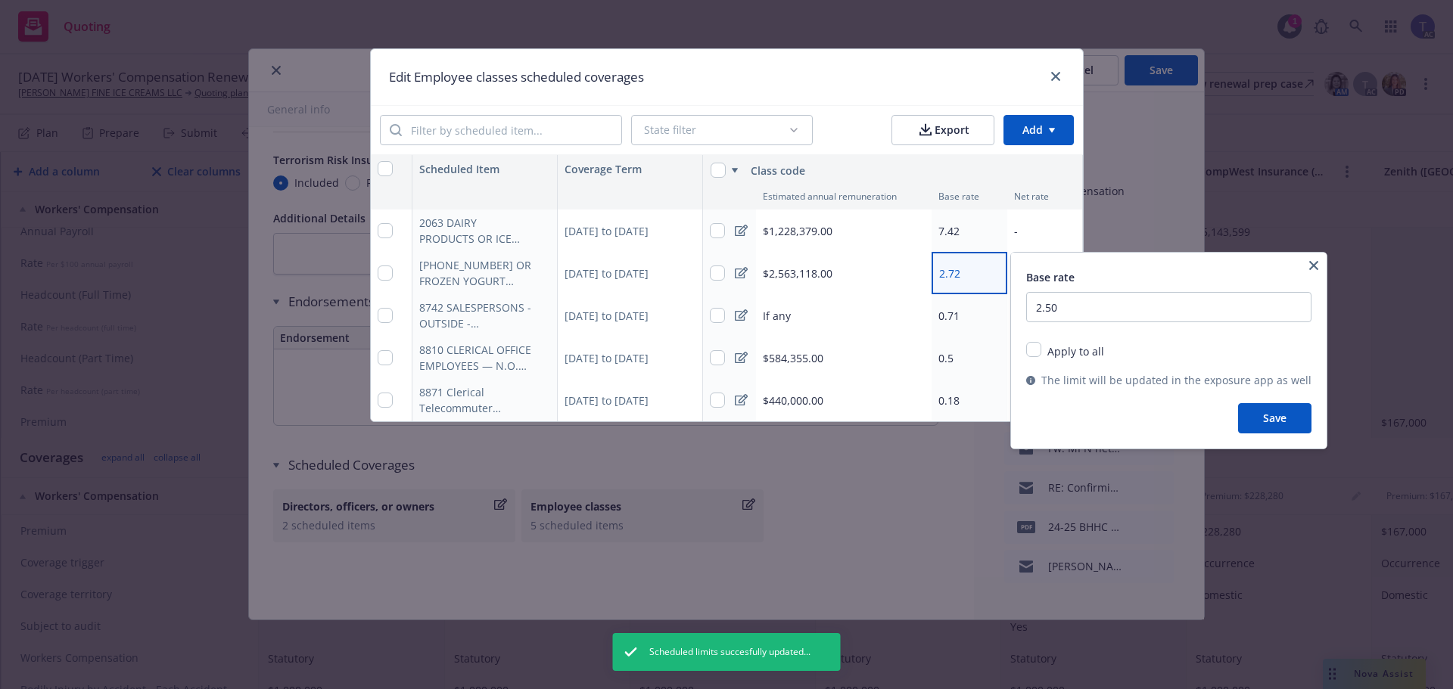
click at [1248, 415] on button "Save" at bounding box center [1274, 418] width 73 height 30
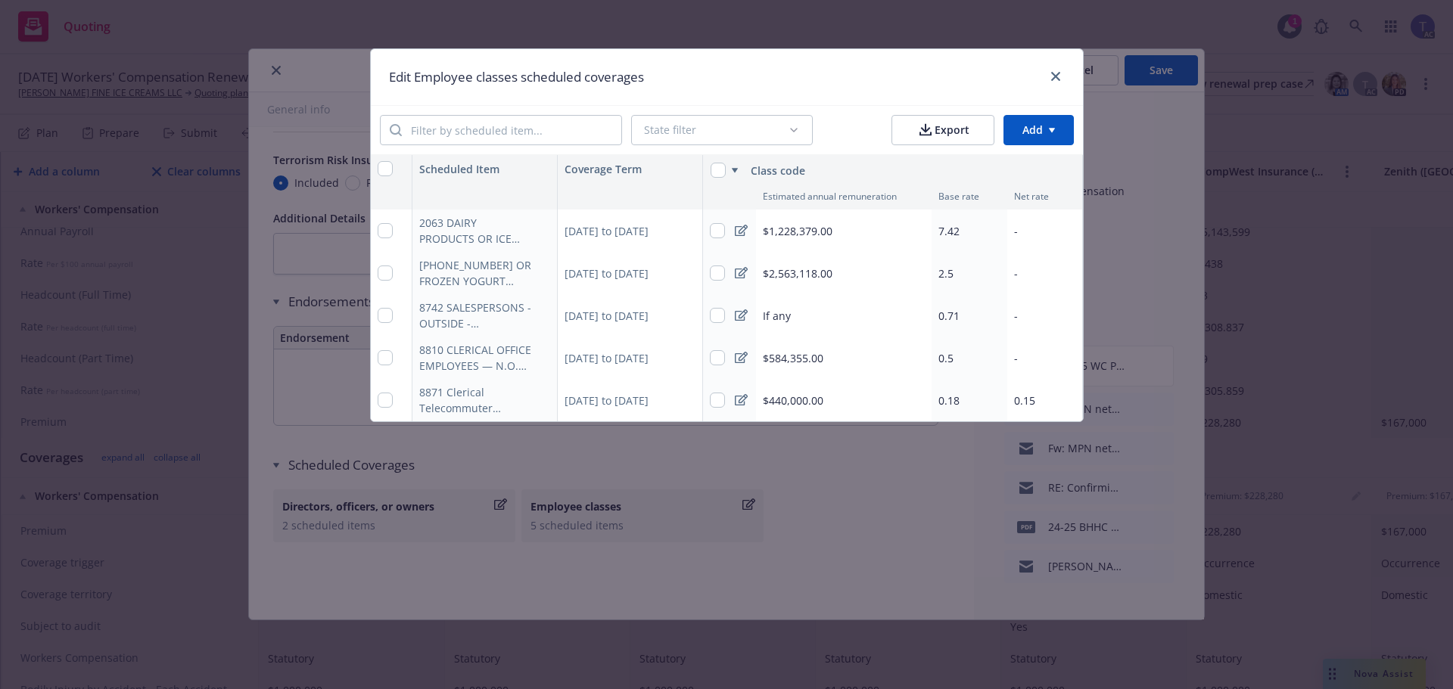
click at [955, 315] on span "0.71" at bounding box center [948, 316] width 21 height 14
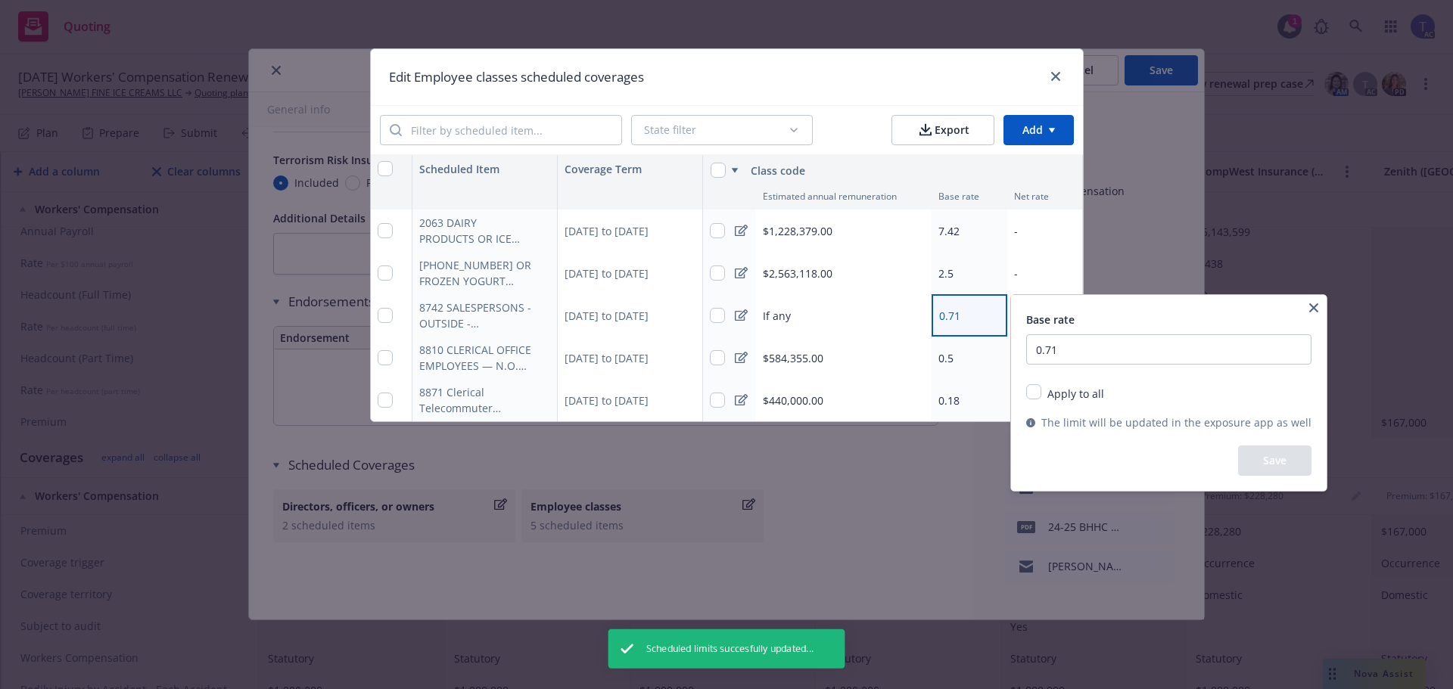
click at [955, 315] on html "Quoting 1 AC [DATE] Workers' Compensation [PERSON_NAME] FINE ICE CREAMS LLC Quo…" at bounding box center [726, 344] width 1453 height 689
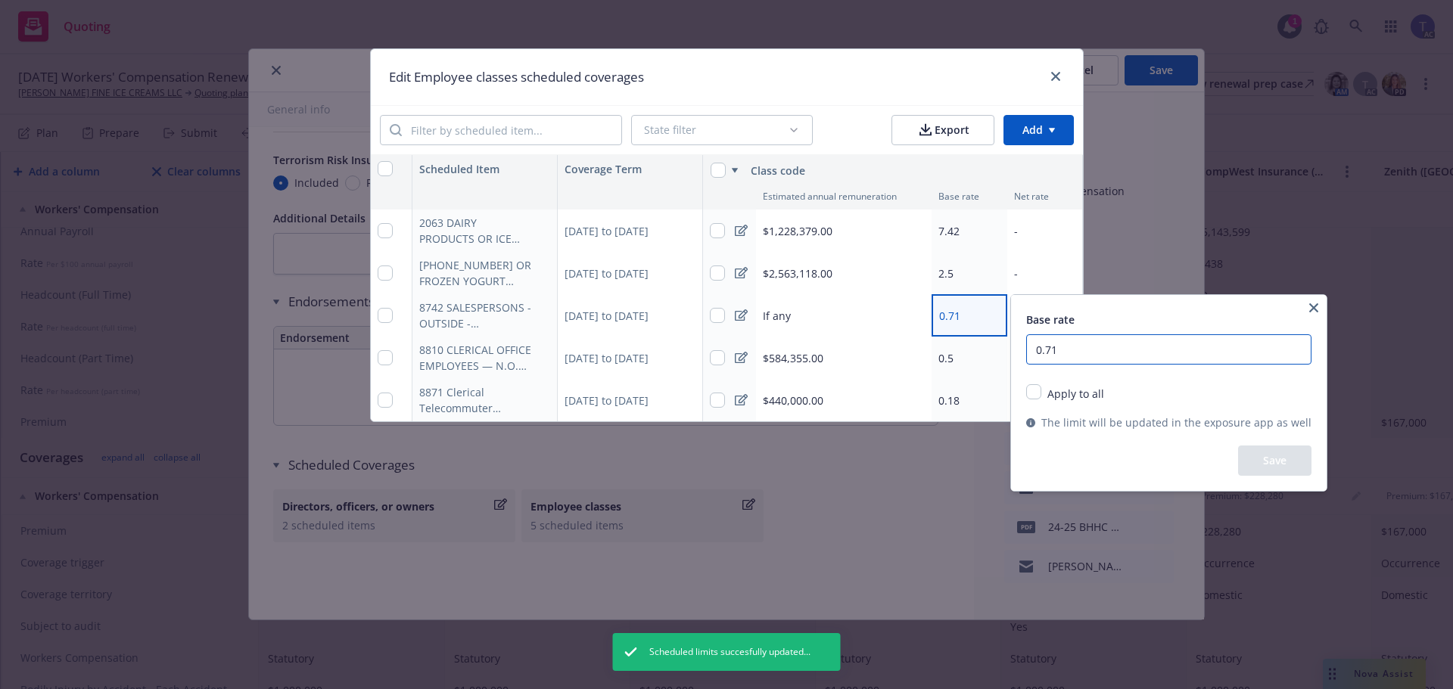
drag, startPoint x: 1071, startPoint y: 343, endPoint x: 1074, endPoint y: 350, distance: 8.1
click at [1071, 343] on input "0.71" at bounding box center [1168, 349] width 285 height 30
click at [1074, 350] on input "0.71" at bounding box center [1168, 349] width 285 height 30
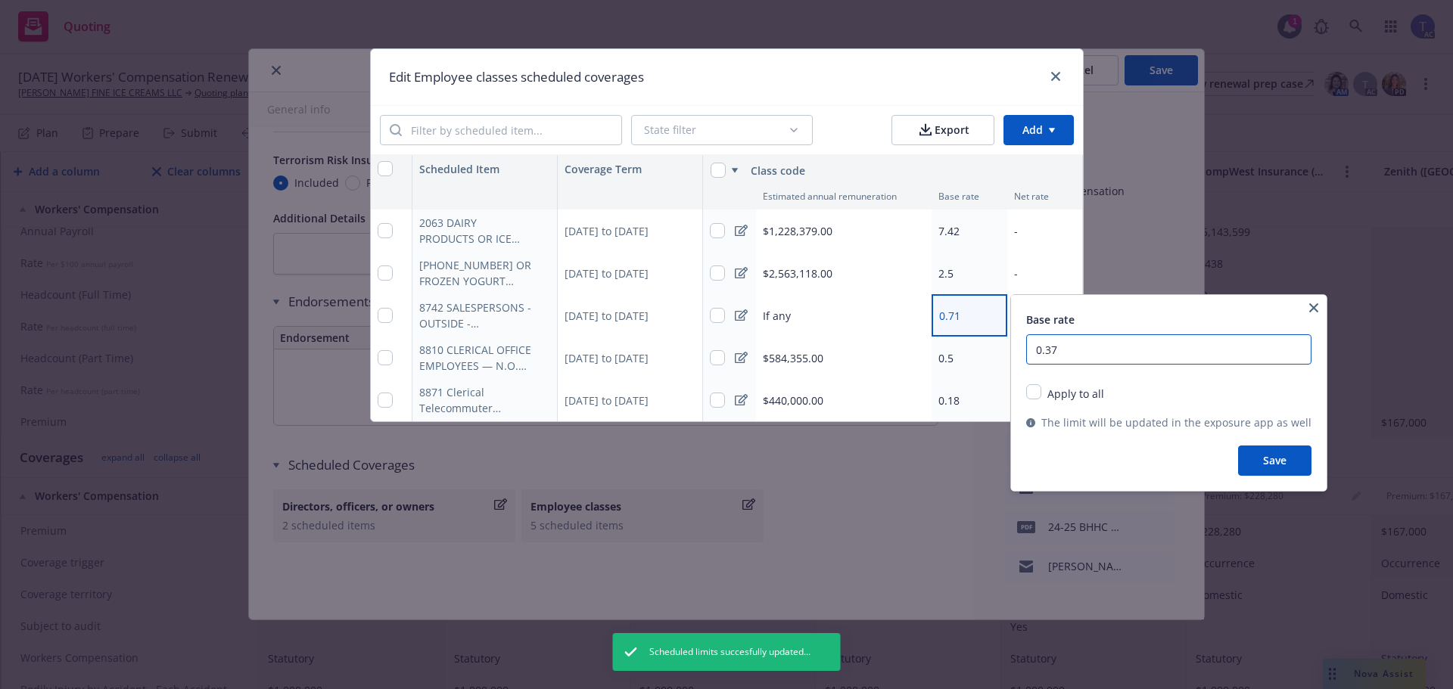
type input "0.37"
click at [1282, 464] on button "Save" at bounding box center [1274, 461] width 73 height 30
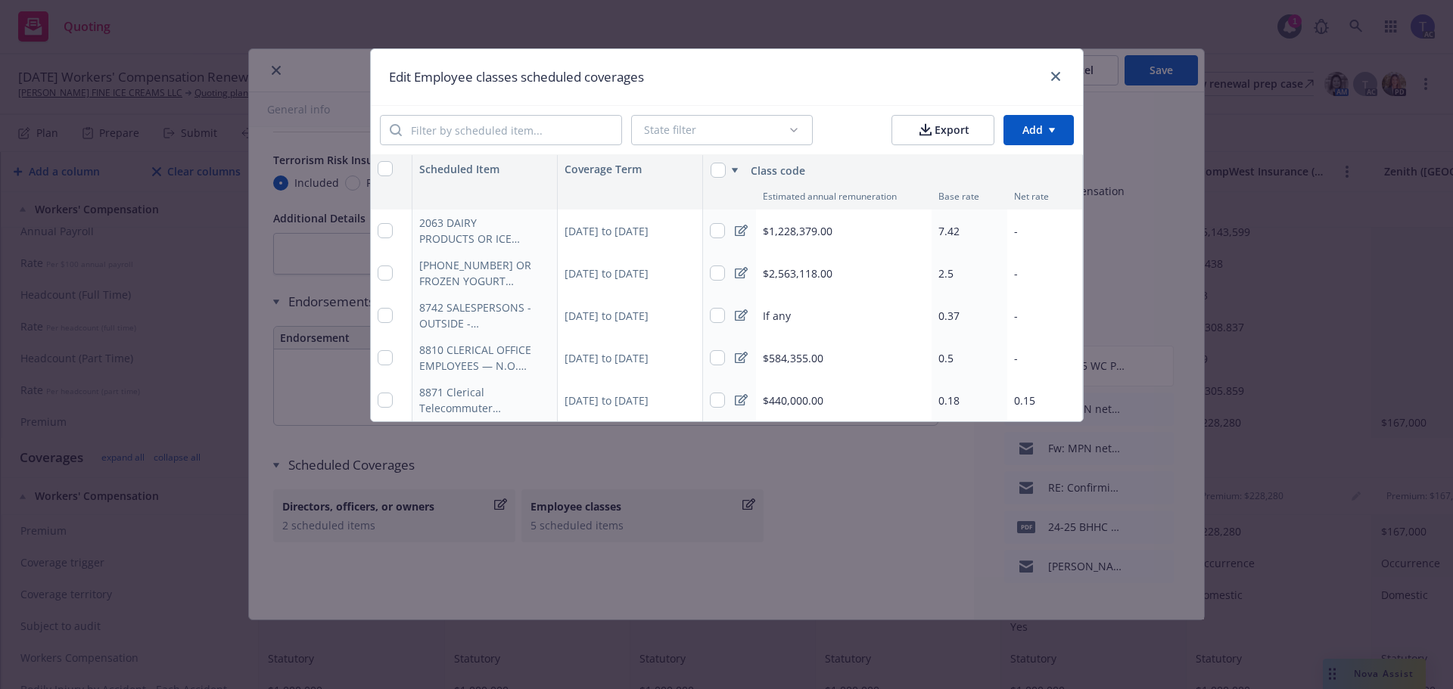
click at [963, 363] on div "0.5" at bounding box center [969, 358] width 76 height 42
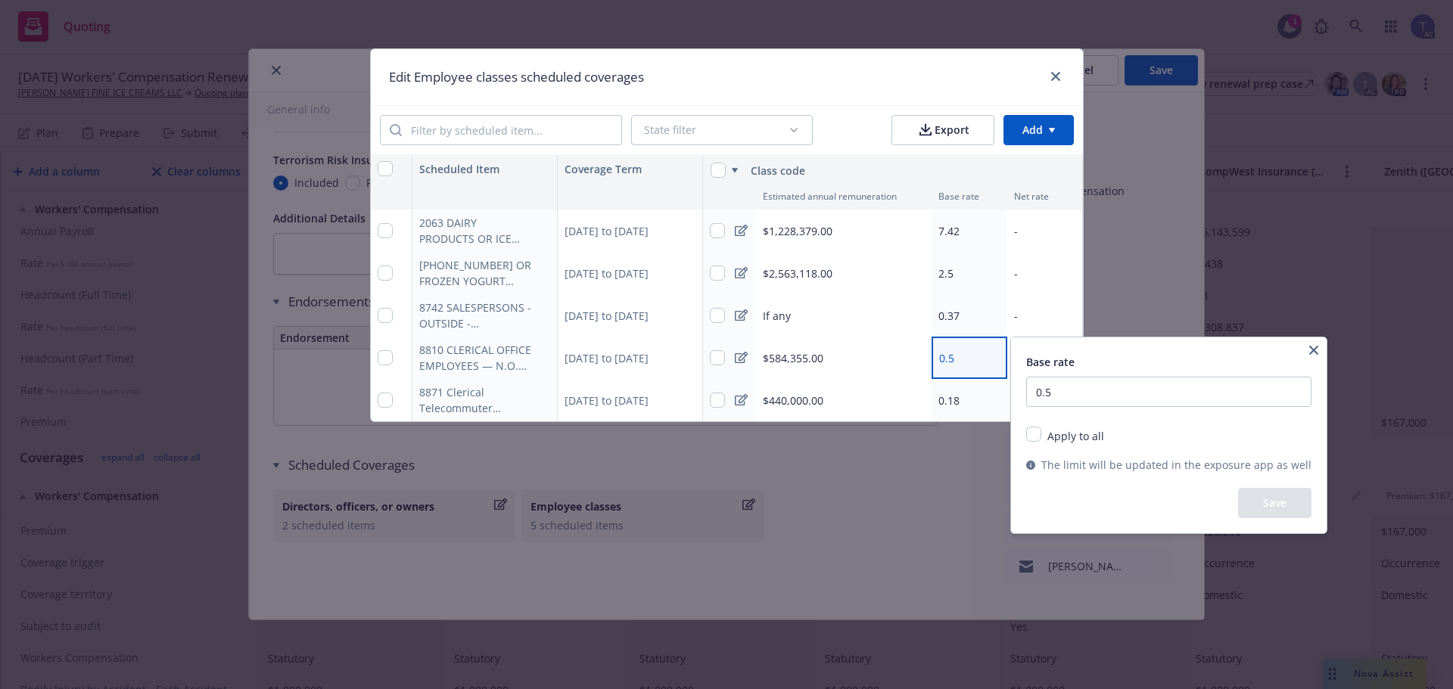
click at [963, 363] on html "Quoting 1 AC [DATE] Workers' Compensation [PERSON_NAME] FINE ICE CREAMS LLC Quo…" at bounding box center [726, 344] width 1453 height 689
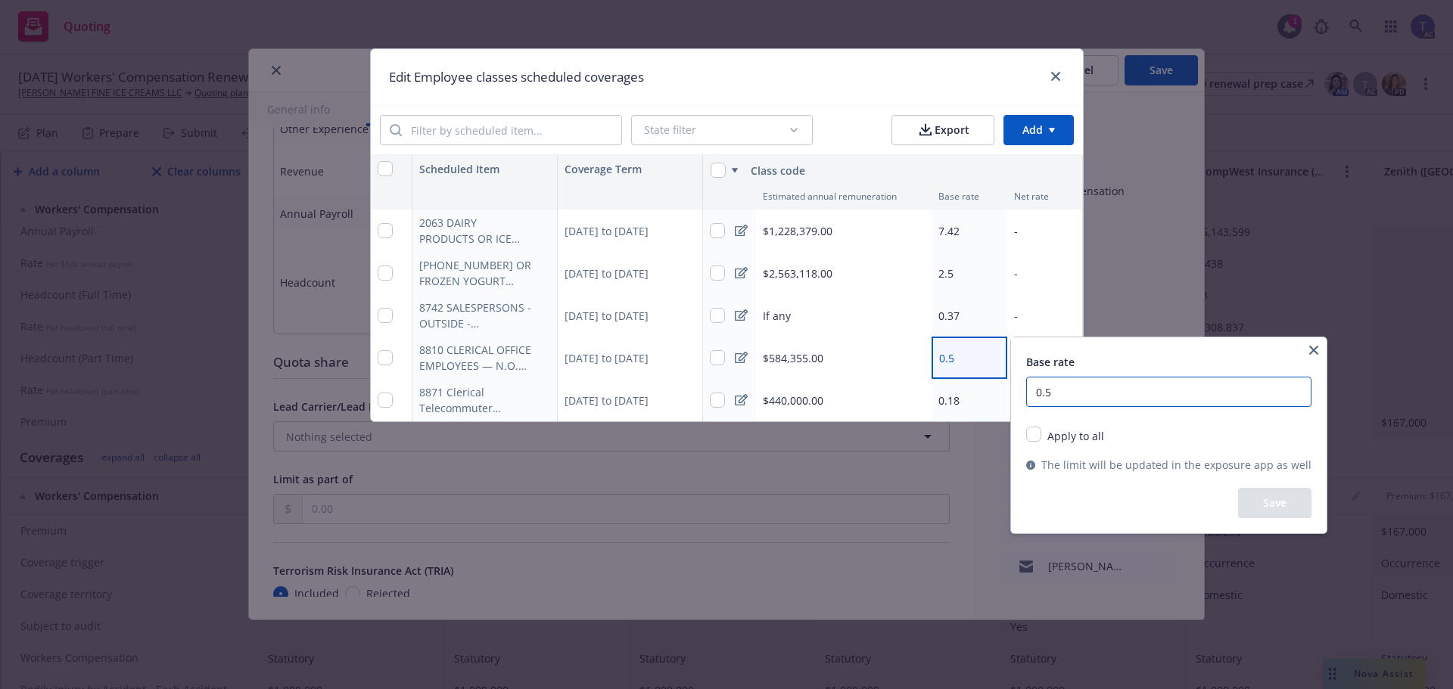
click at [1064, 390] on input "0.5" at bounding box center [1168, 392] width 285 height 30
type input "0.24"
click at [1267, 498] on button "Save" at bounding box center [1274, 503] width 73 height 30
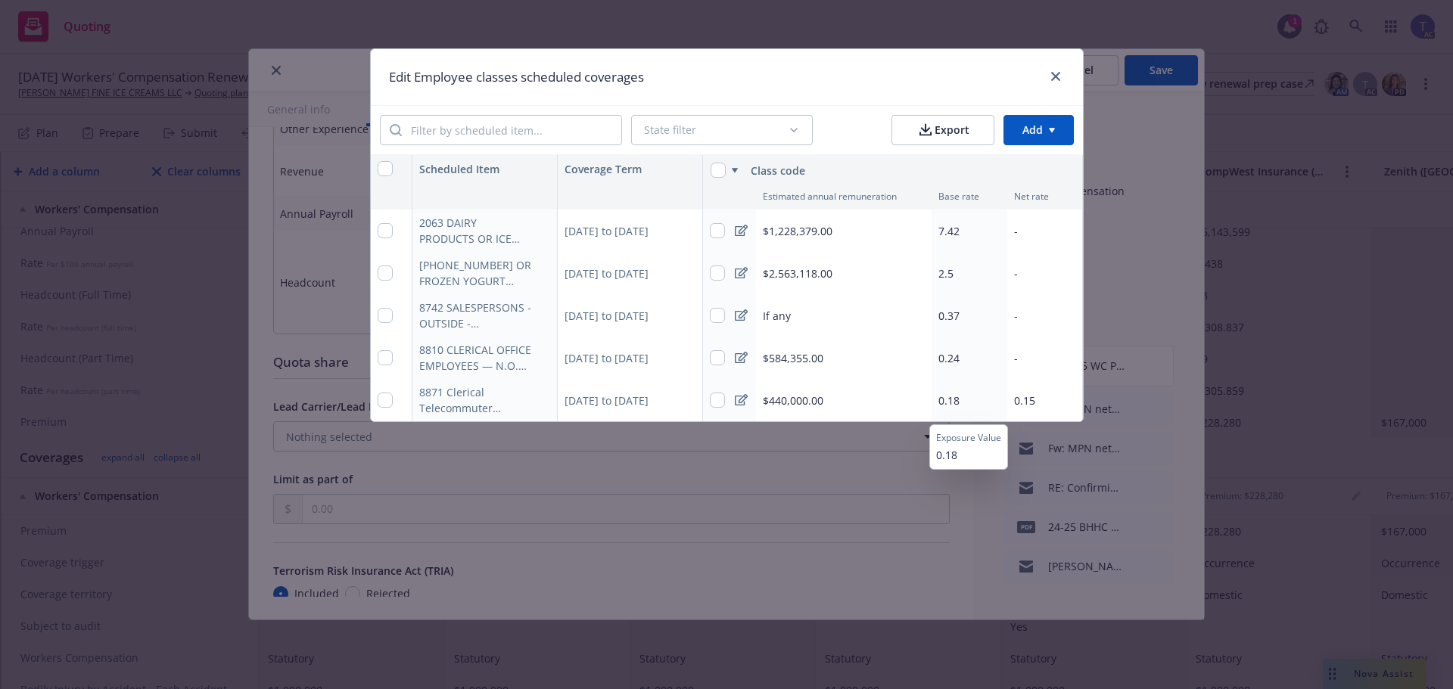
click at [960, 390] on div "0.18" at bounding box center [969, 400] width 76 height 42
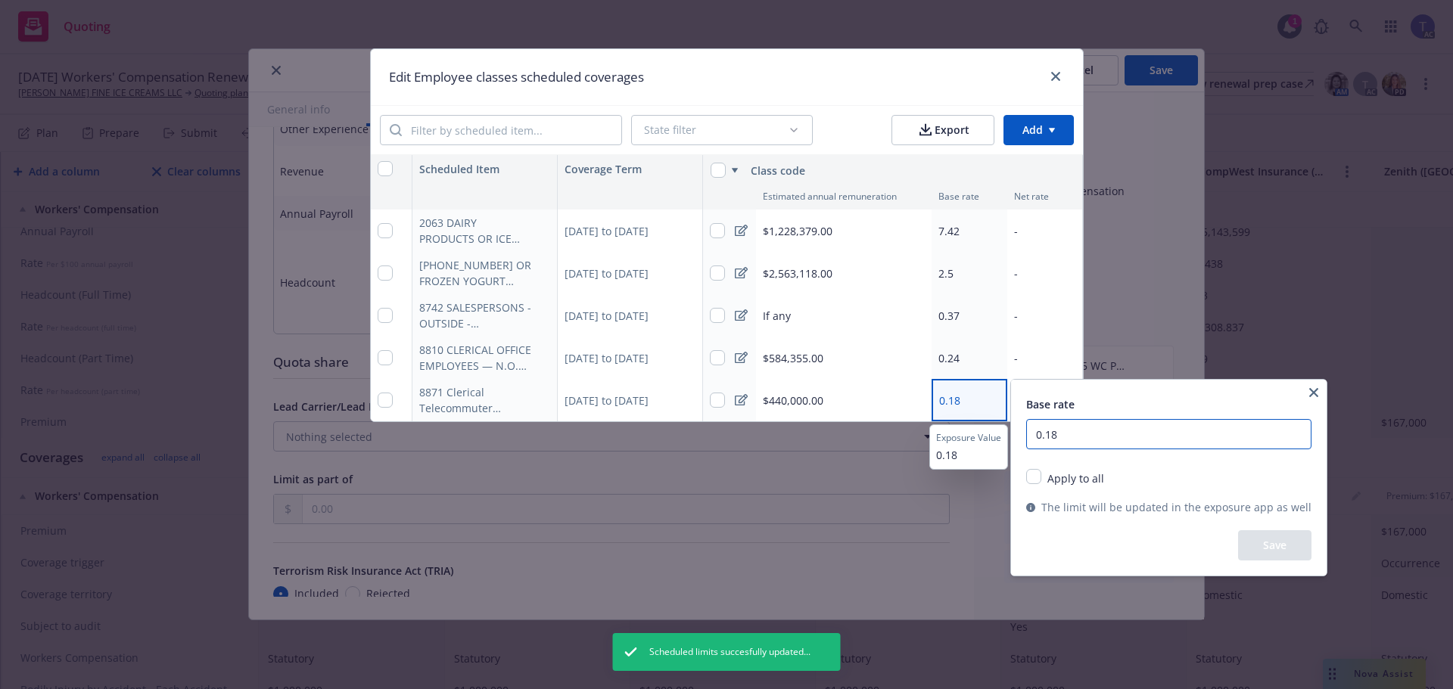
click at [1055, 420] on input "0.18" at bounding box center [1168, 434] width 285 height 30
click at [1066, 434] on input "0.18" at bounding box center [1168, 434] width 285 height 30
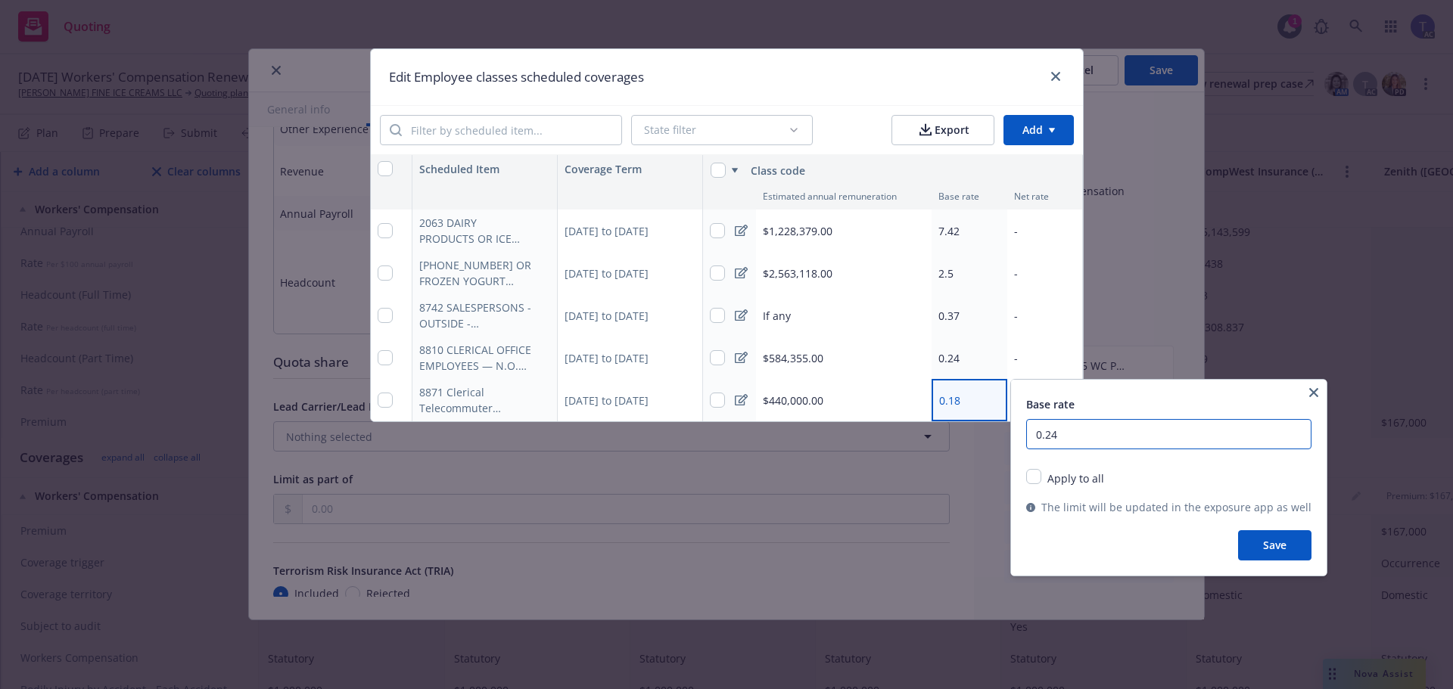
type input "0.24"
click at [1287, 542] on button "Save" at bounding box center [1274, 545] width 73 height 30
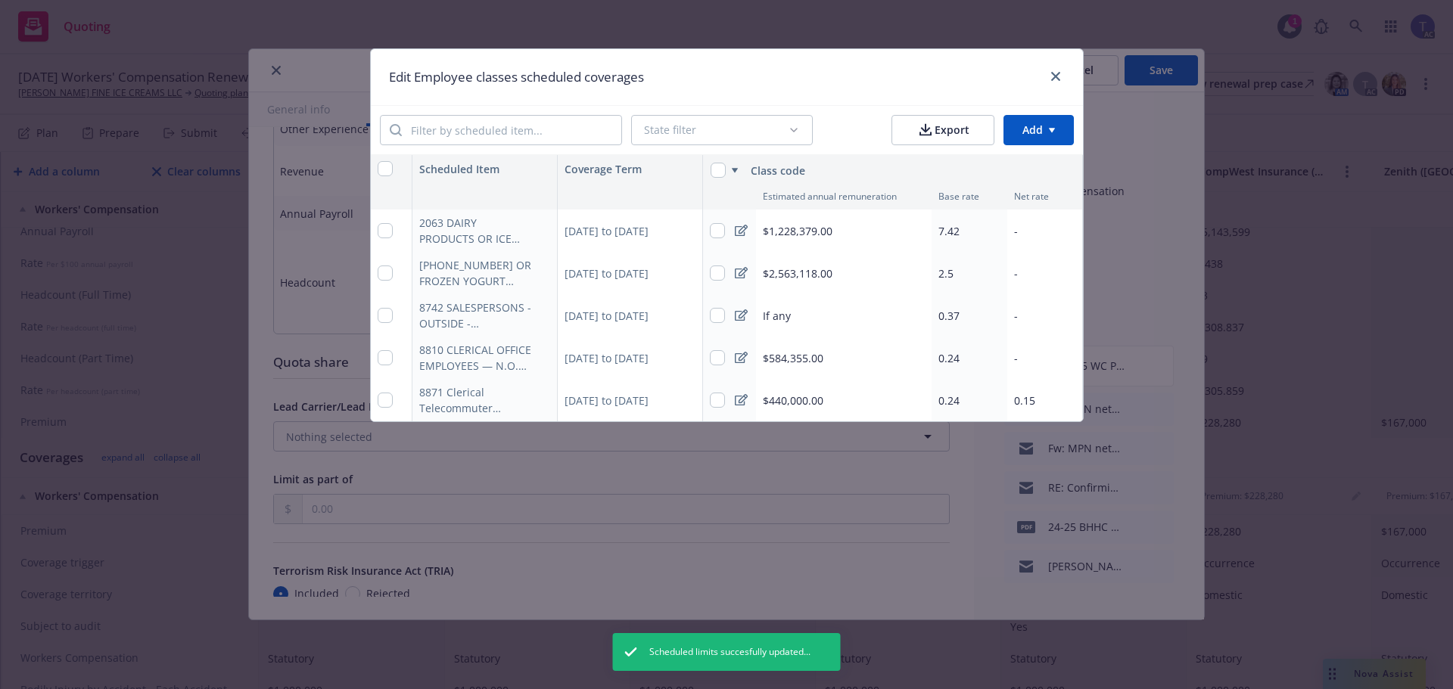
click at [990, 365] on div "0.24" at bounding box center [969, 358] width 76 height 42
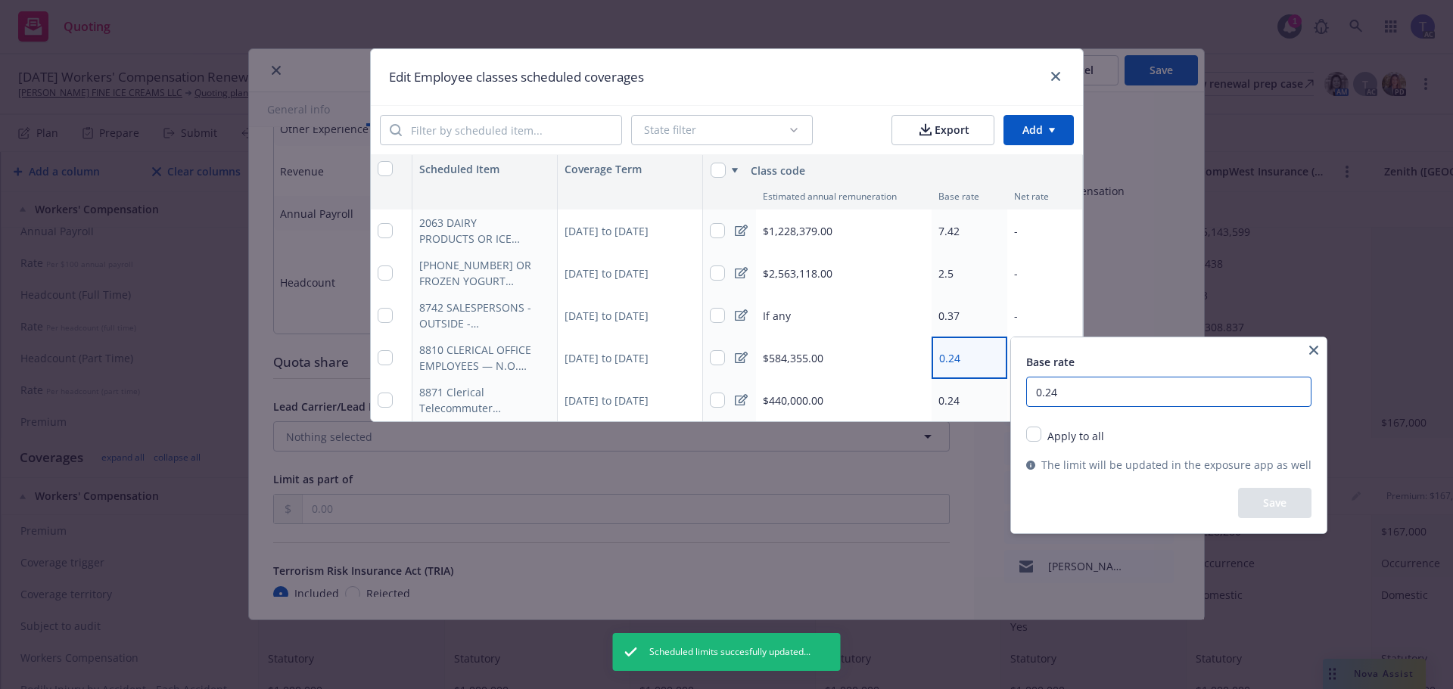
click at [1094, 396] on input "0.24" at bounding box center [1168, 392] width 285 height 30
type input "0.37"
click at [1249, 499] on button "Save" at bounding box center [1274, 503] width 73 height 30
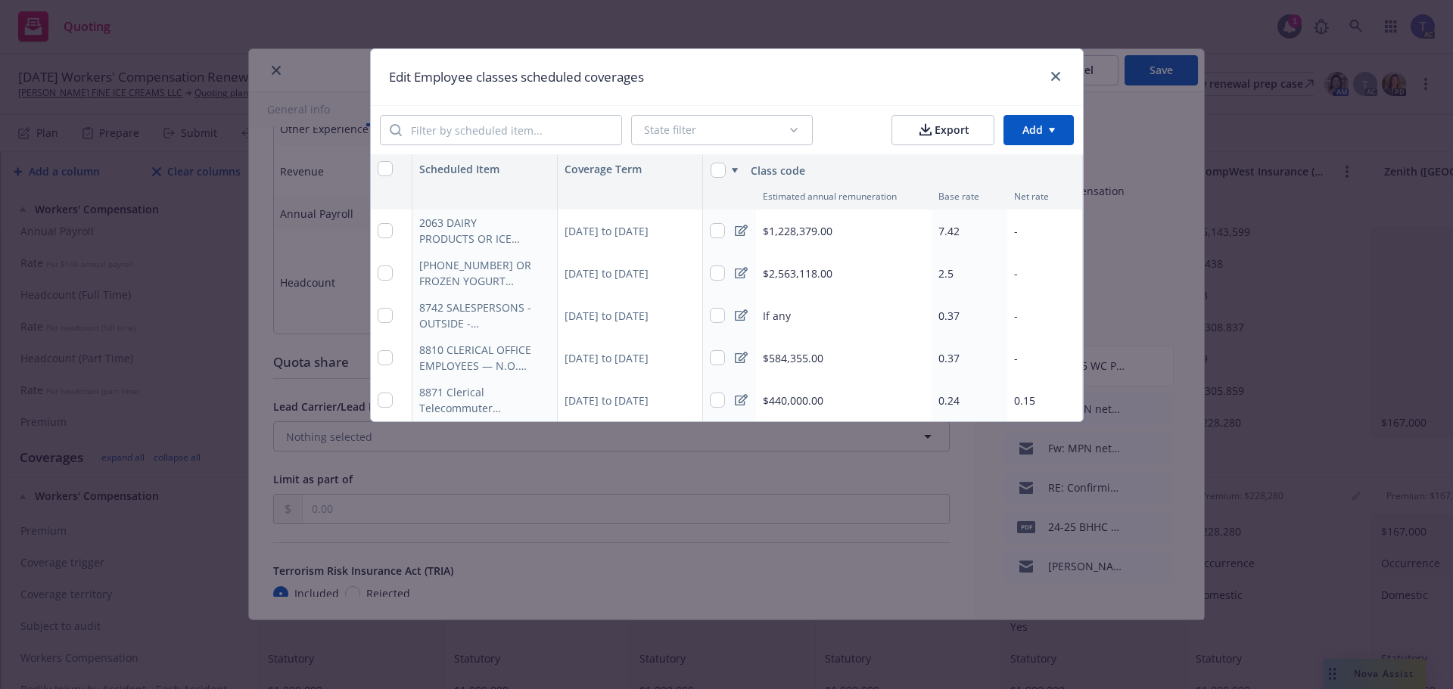
click at [971, 316] on div "0.37" at bounding box center [969, 315] width 76 height 42
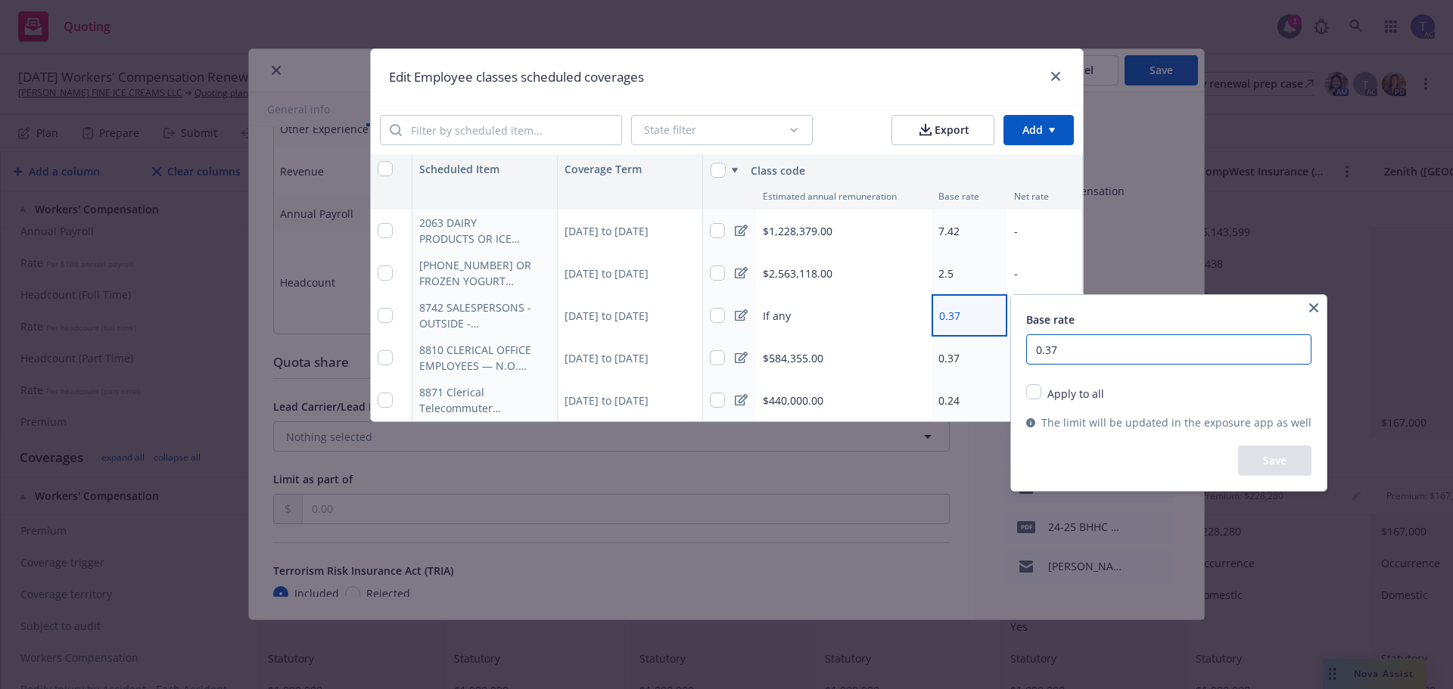
click at [1080, 351] on input "0.37" at bounding box center [1168, 349] width 285 height 30
type input "0.53"
click at [1262, 455] on button "Save" at bounding box center [1274, 461] width 73 height 30
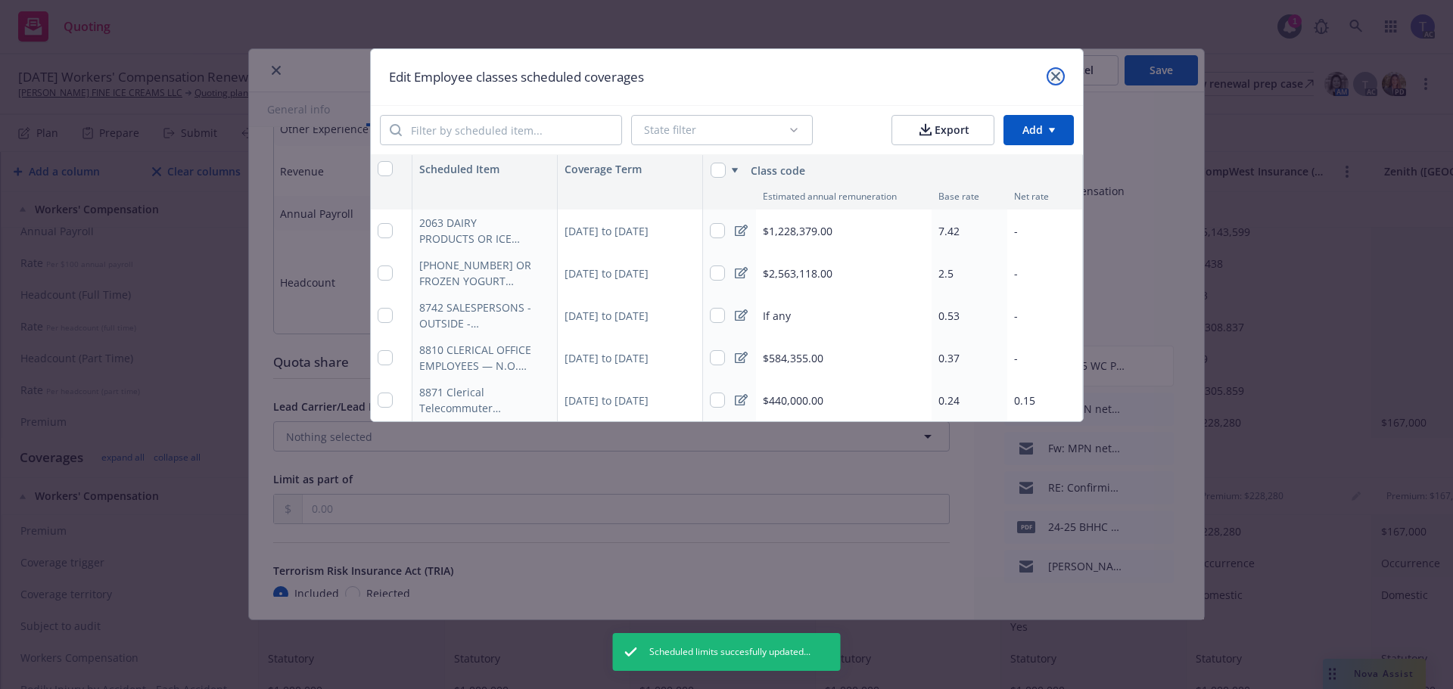
click at [1055, 73] on icon "close" at bounding box center [1055, 76] width 9 height 9
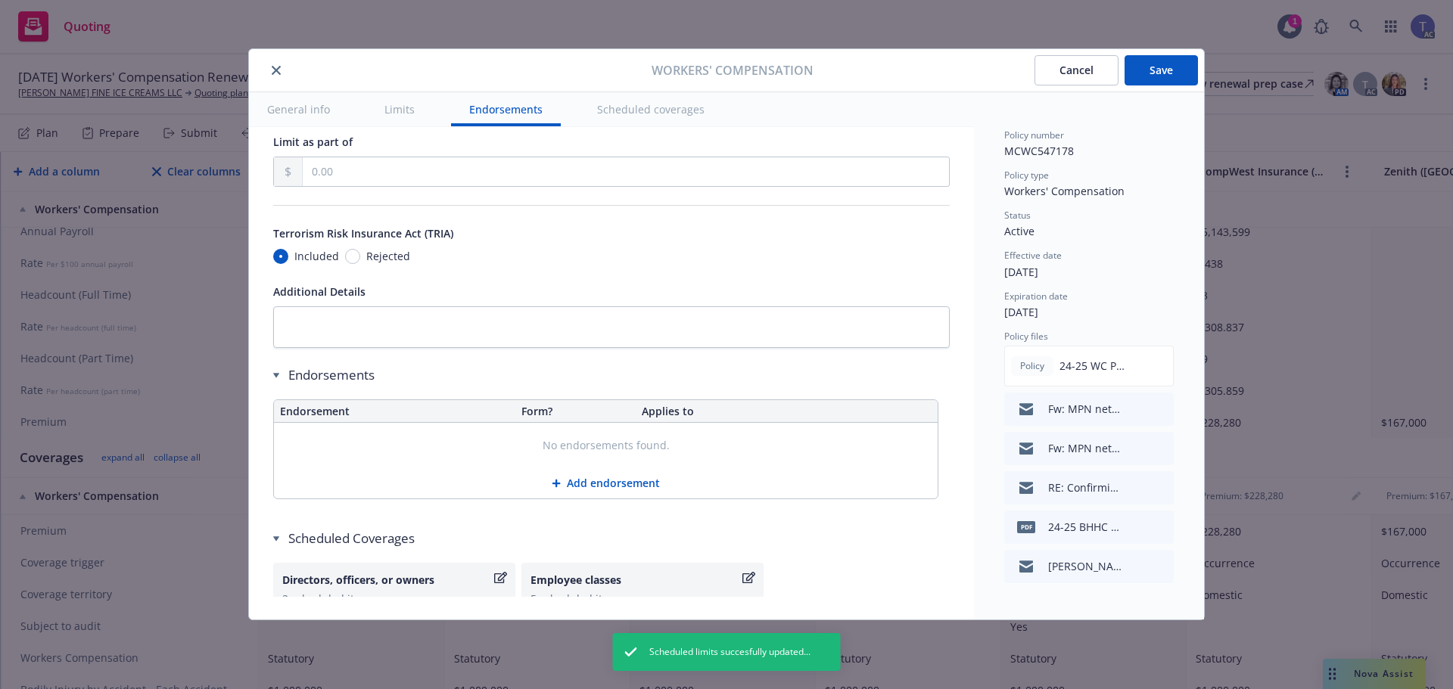
scroll to position [1407, 0]
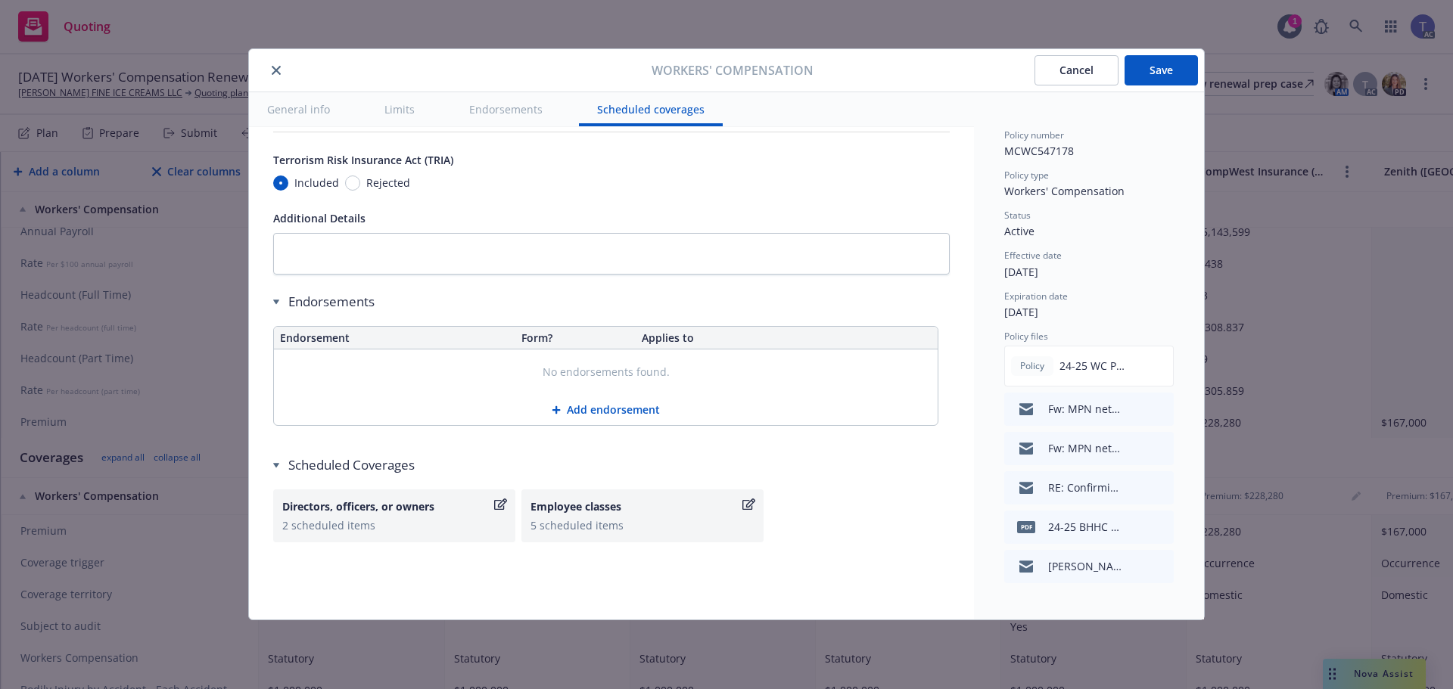
click at [1163, 76] on button "Save" at bounding box center [1160, 70] width 73 height 30
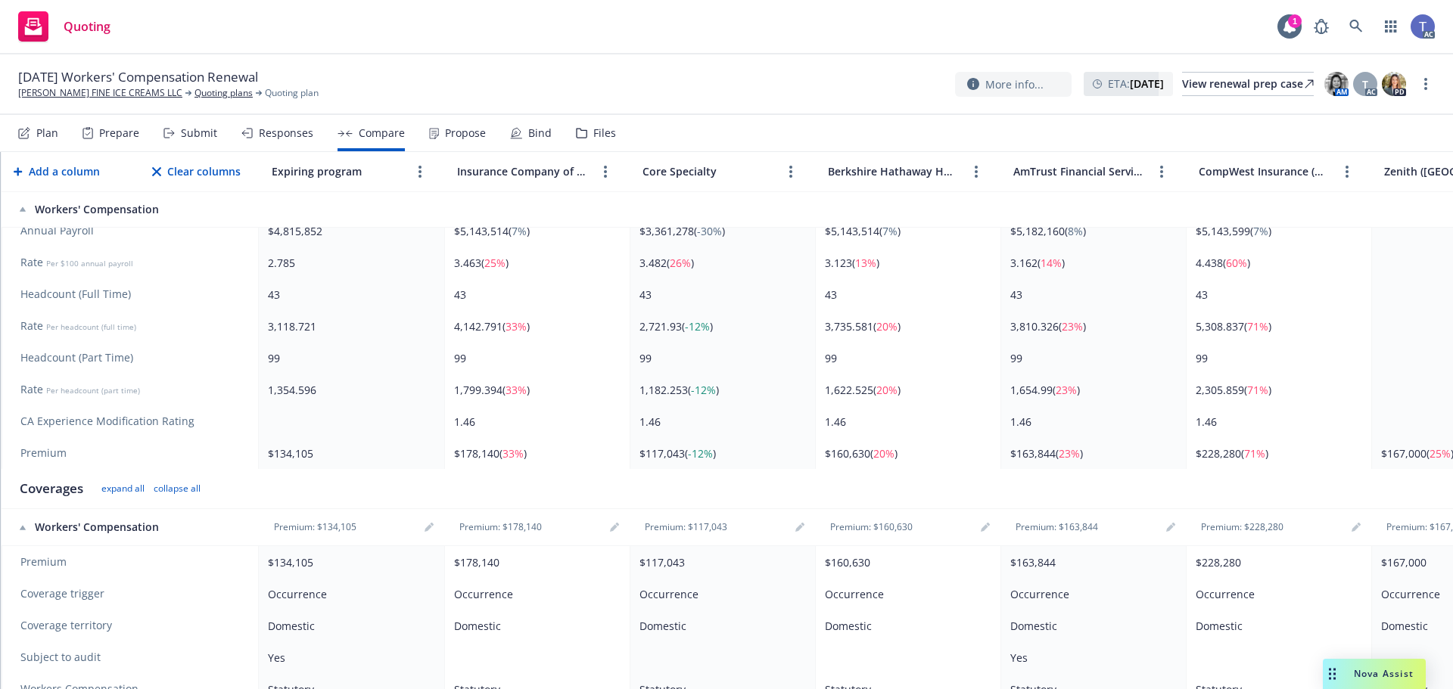
click at [438, 531] on th "Premium: $134,105" at bounding box center [351, 527] width 185 height 37
click at [434, 530] on link "editPencil" at bounding box center [429, 527] width 18 height 18
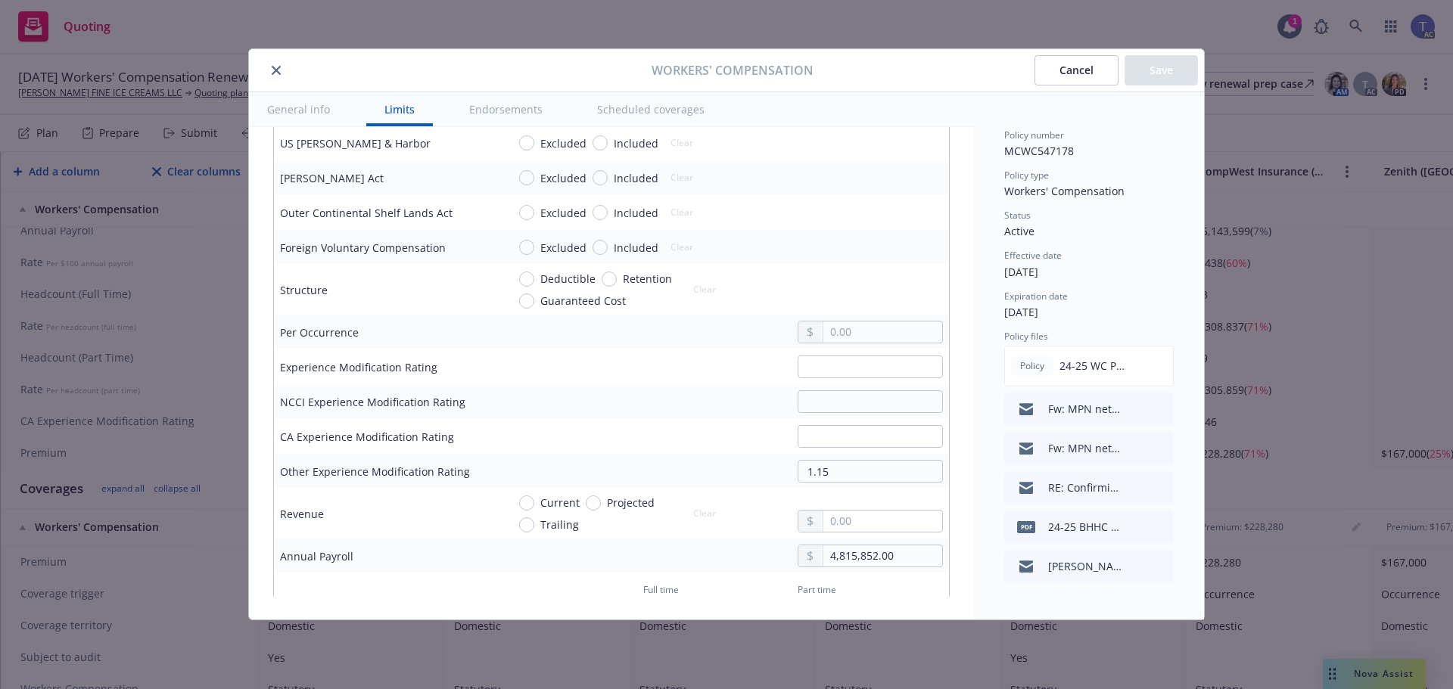
scroll to position [757, 0]
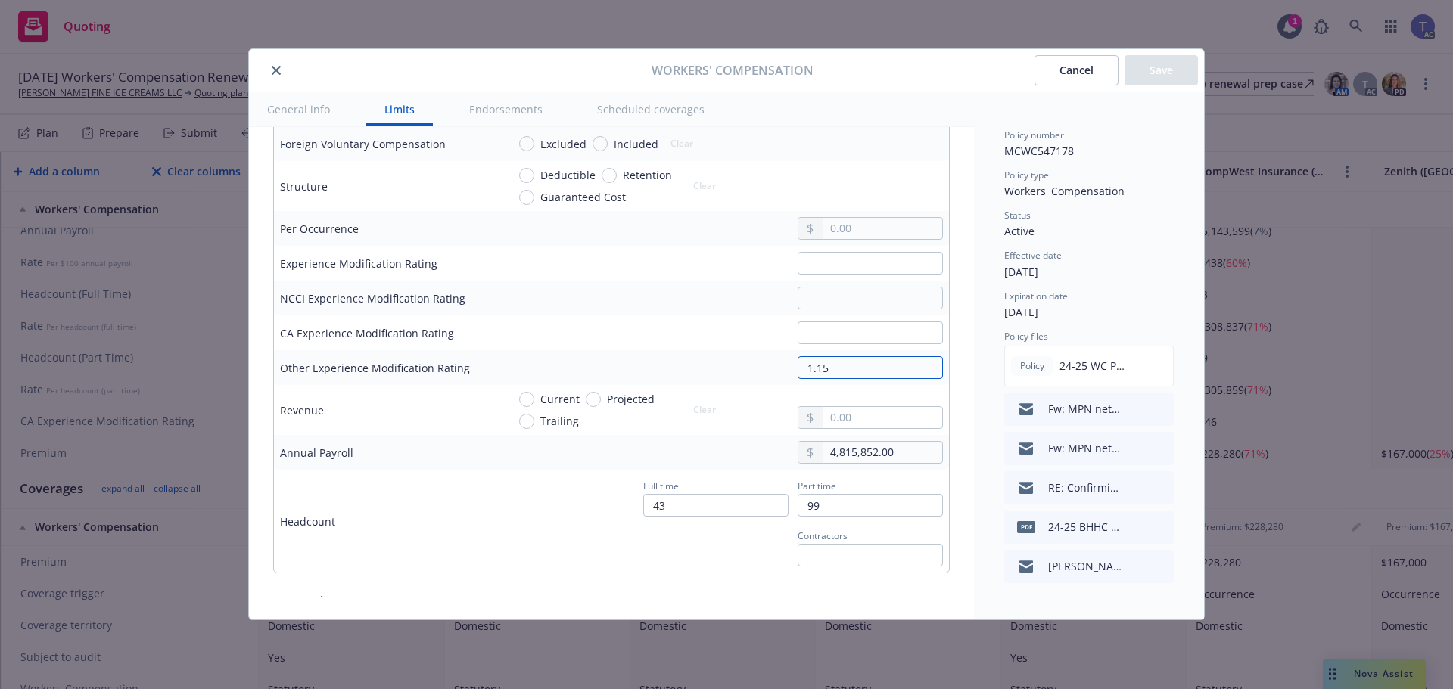
click at [844, 366] on input "1.15" at bounding box center [869, 367] width 145 height 23
click at [835, 337] on input "text" at bounding box center [869, 333] width 145 height 23
paste input "1.15"
type input "1.15"
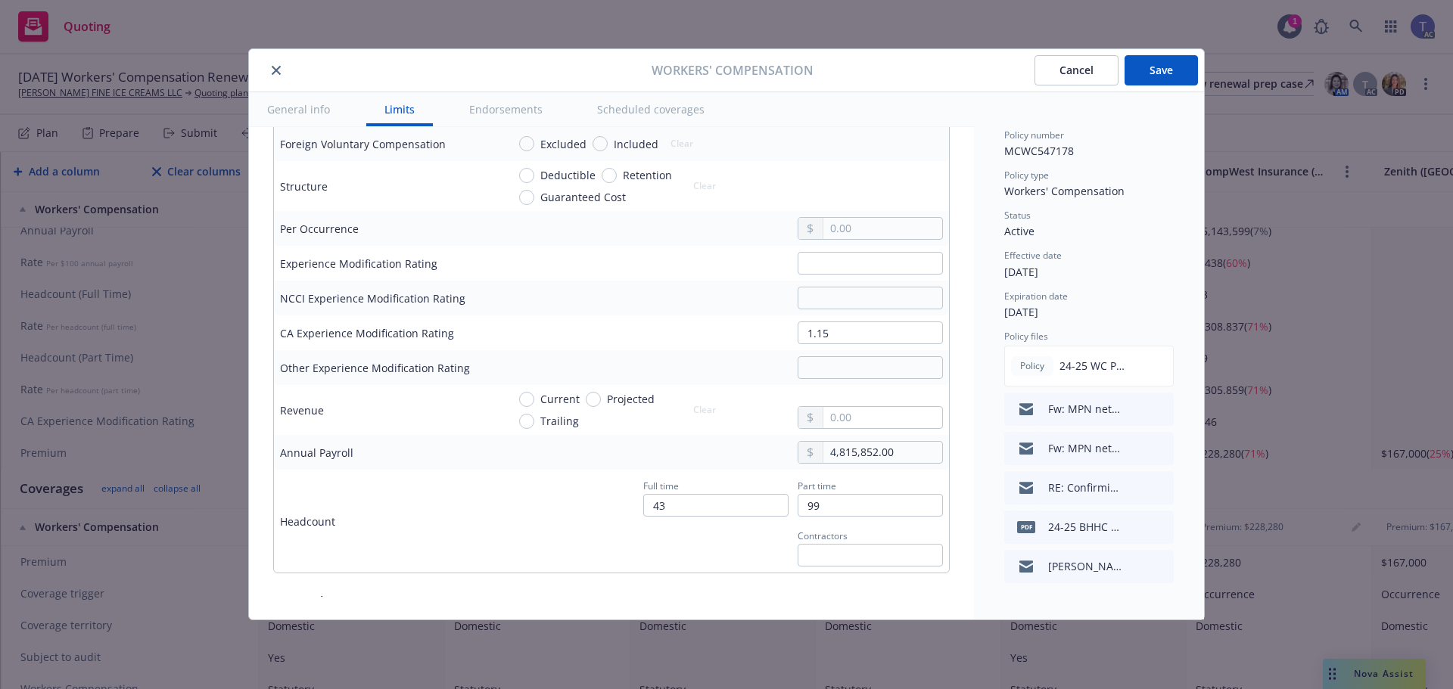
click at [1159, 57] on button "Save" at bounding box center [1160, 70] width 73 height 30
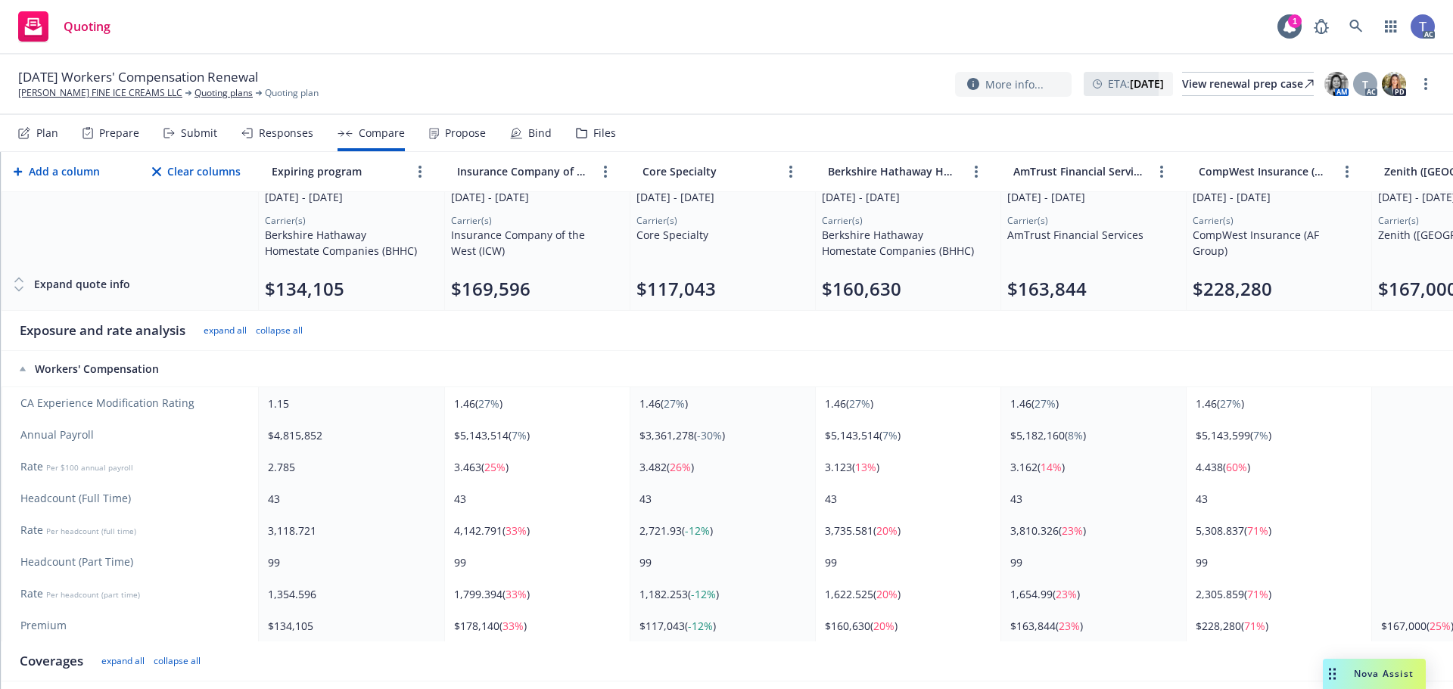
scroll to position [76, 0]
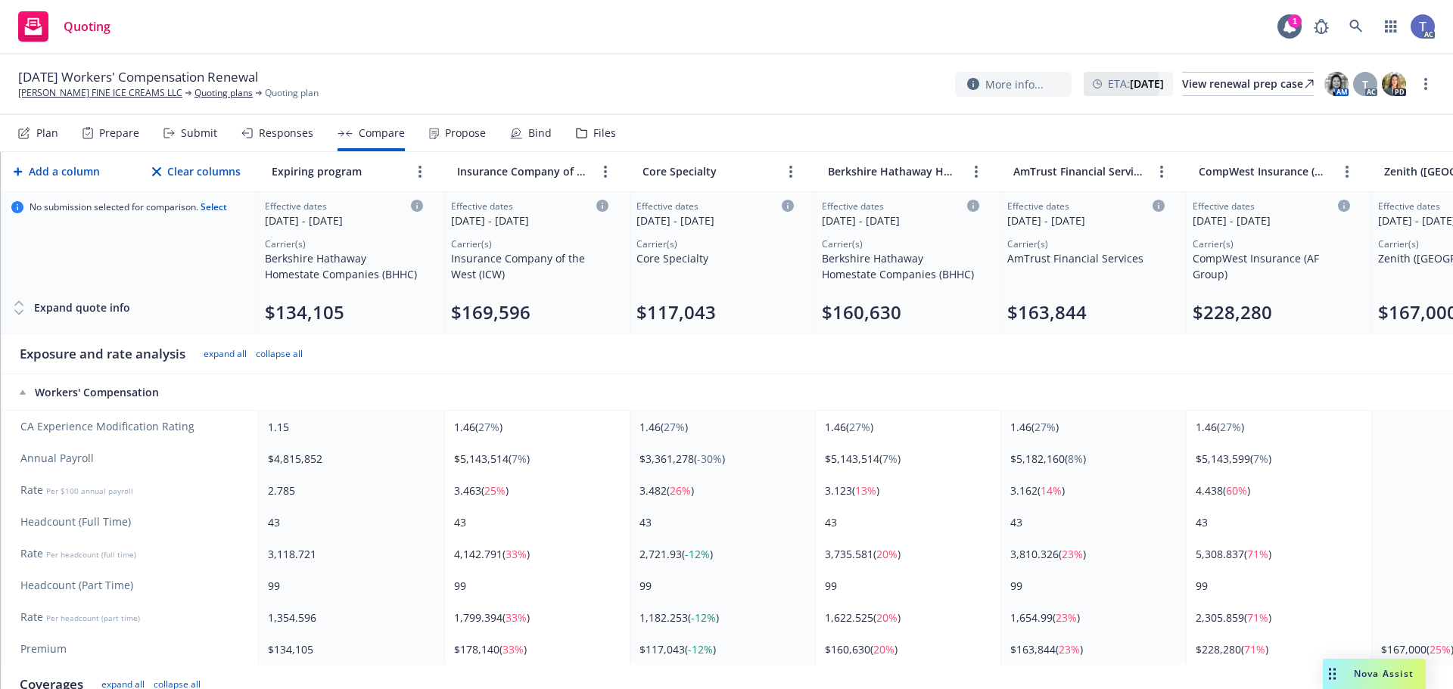
click at [413, 206] on icon at bounding box center [417, 206] width 12 height 12
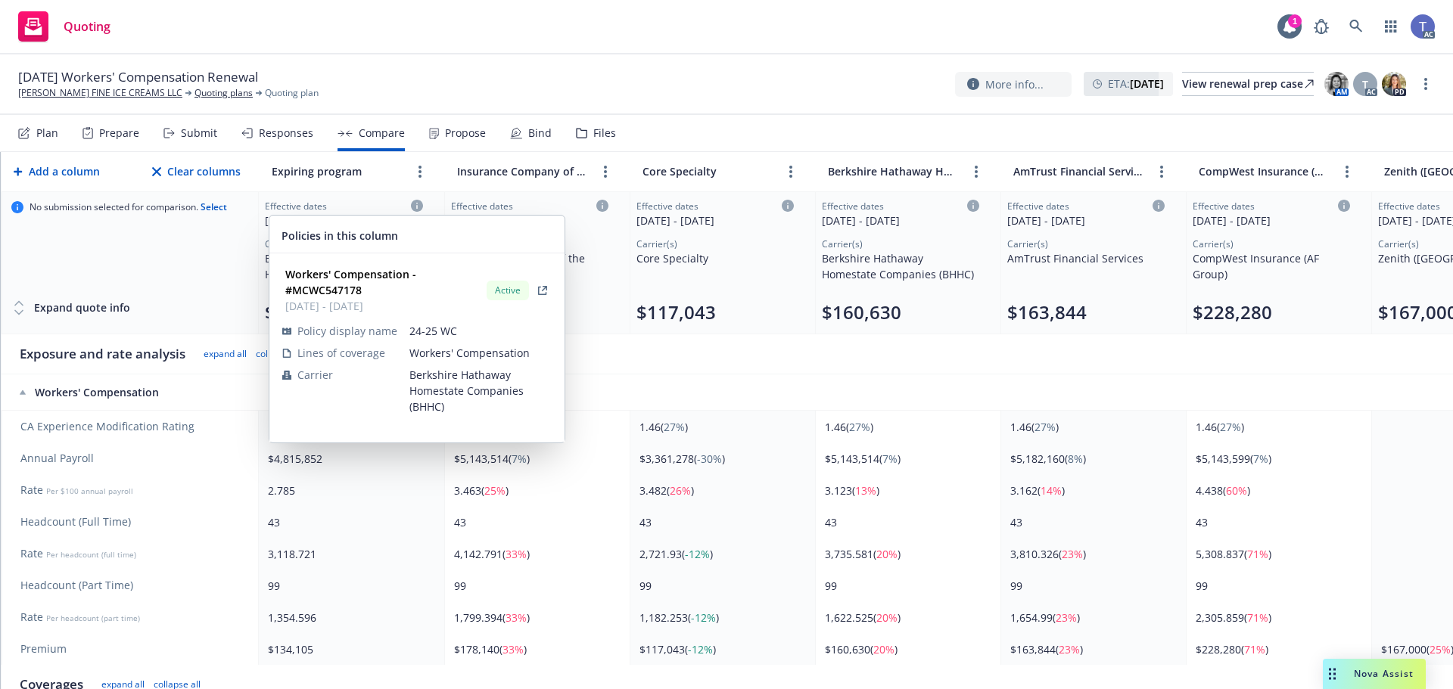
click at [629, 368] on td at bounding box center [1371, 354] width 1854 height 40
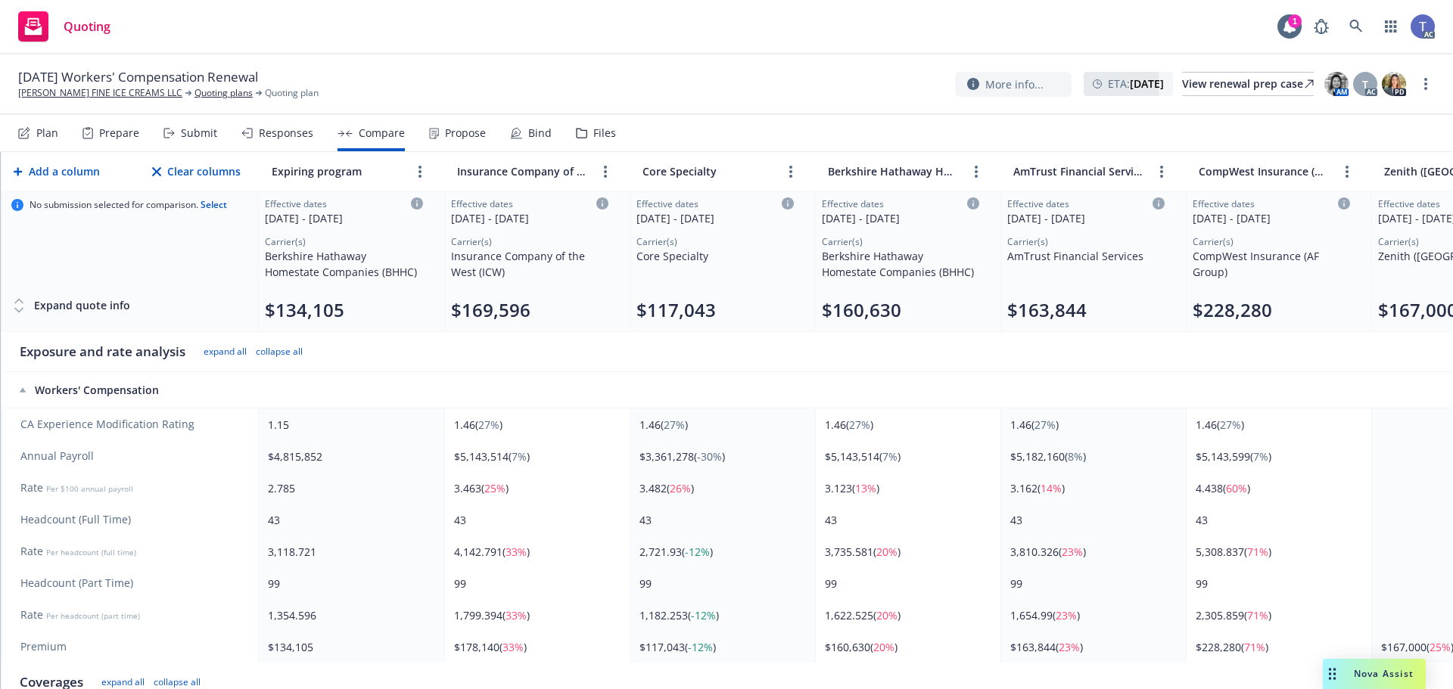
scroll to position [0, 0]
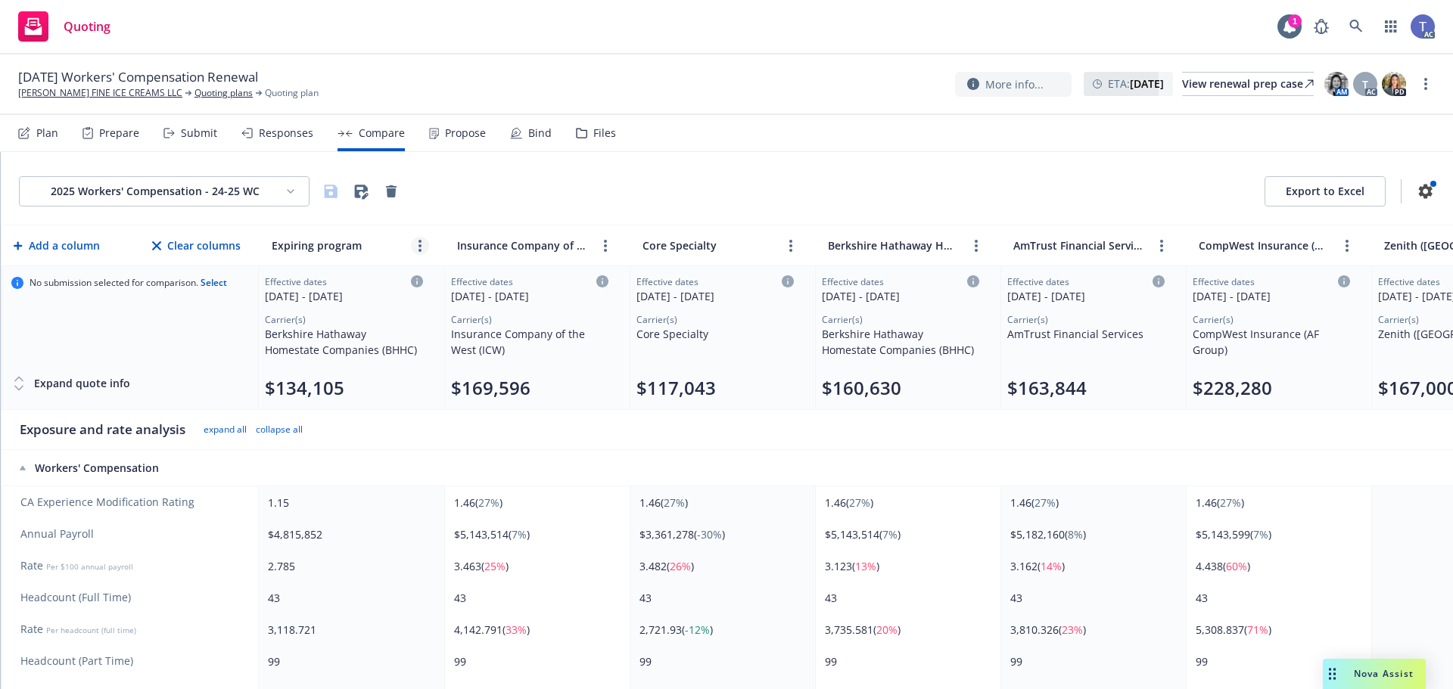
click at [418, 243] on link "more" at bounding box center [420, 246] width 18 height 18
click at [411, 279] on link "editPencil" at bounding box center [420, 280] width 18 height 18
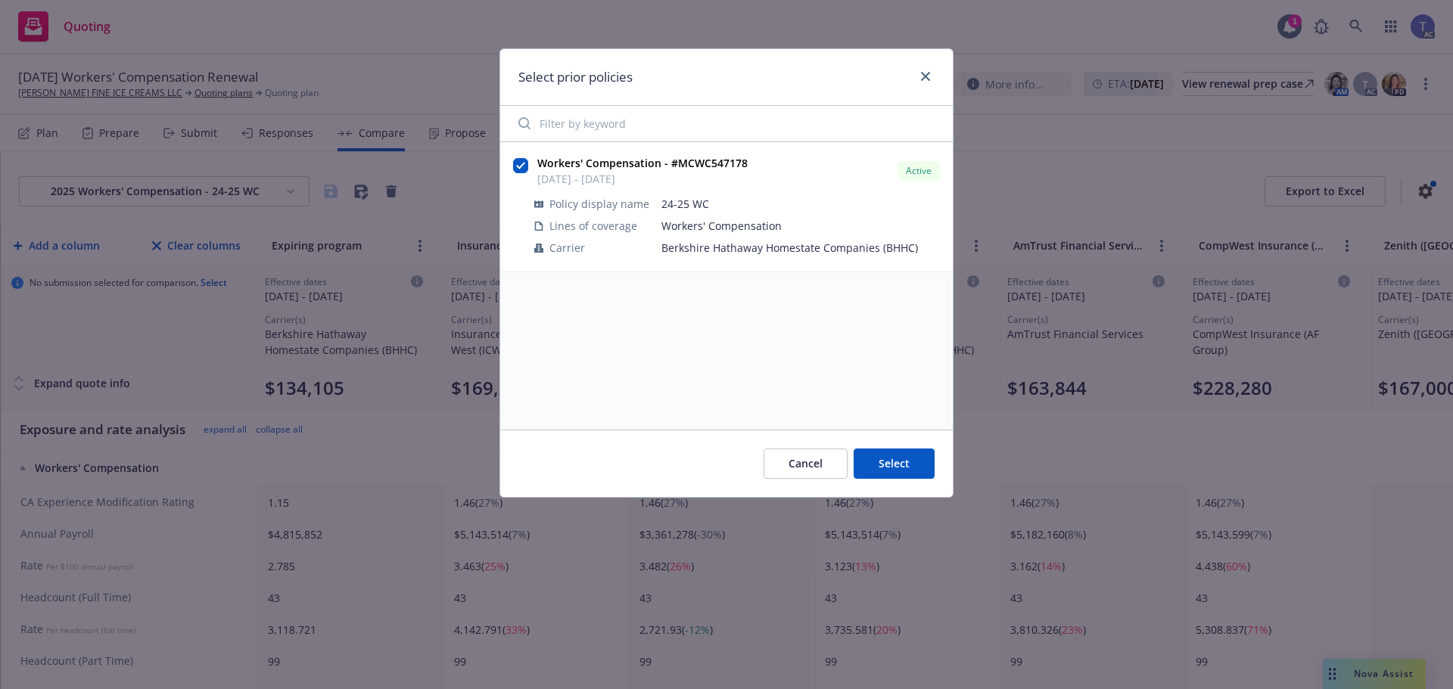
click at [714, 218] on span "Workers' Compensation" at bounding box center [800, 226] width 278 height 16
click at [874, 461] on button "Select" at bounding box center [893, 464] width 81 height 30
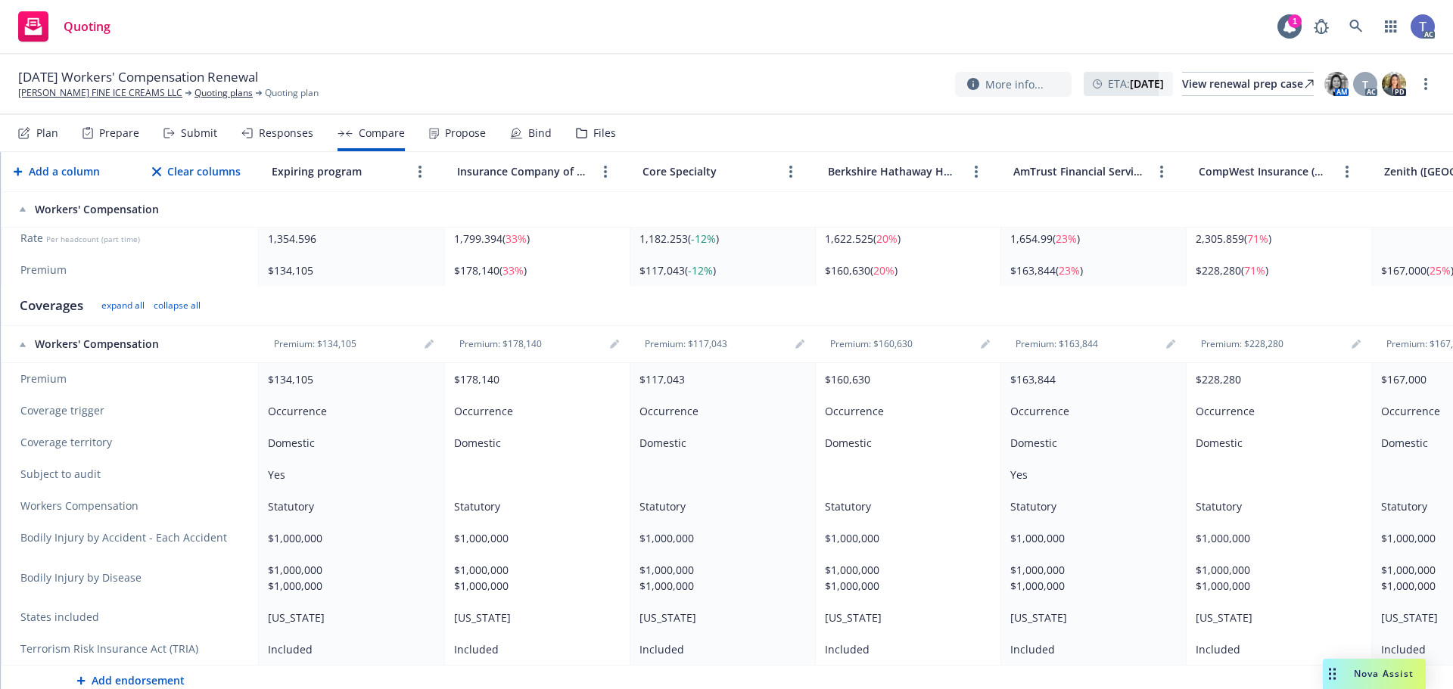
scroll to position [454, 0]
click at [435, 339] on link "editPencil" at bounding box center [429, 345] width 18 height 18
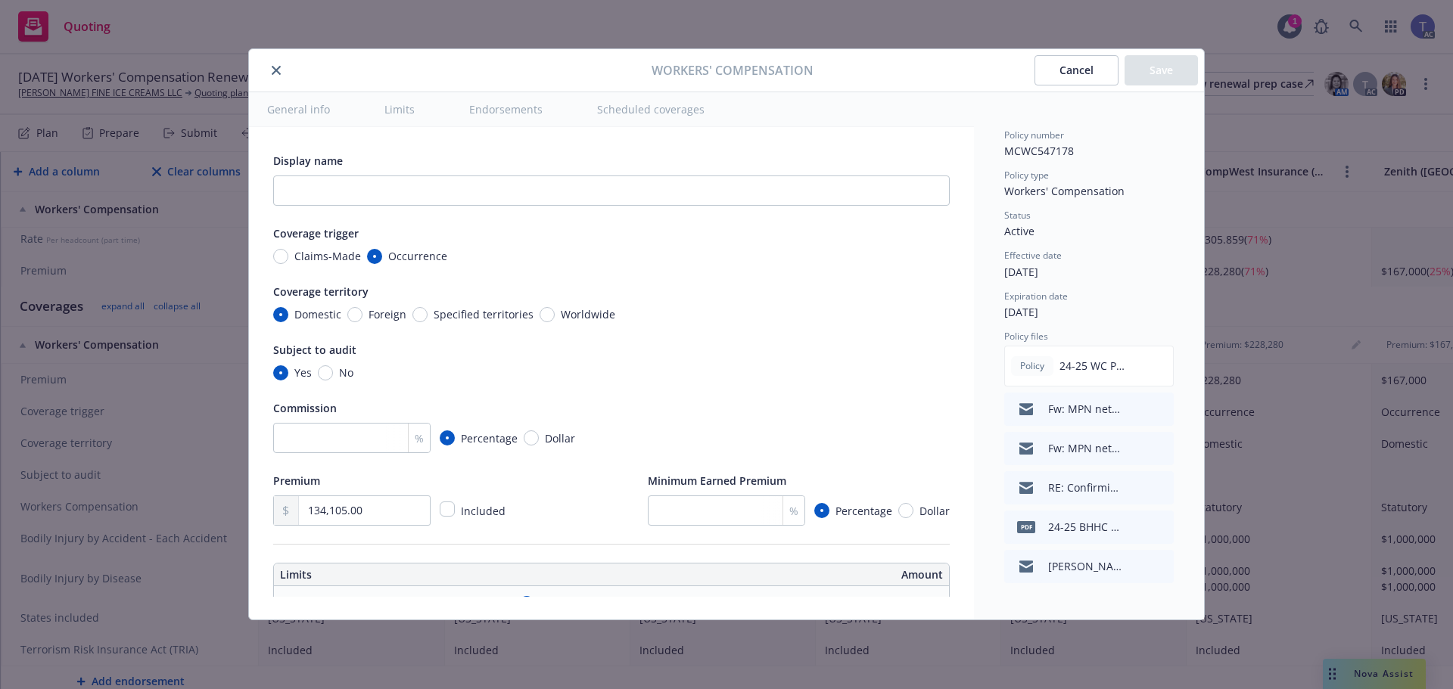
type input "1.15"
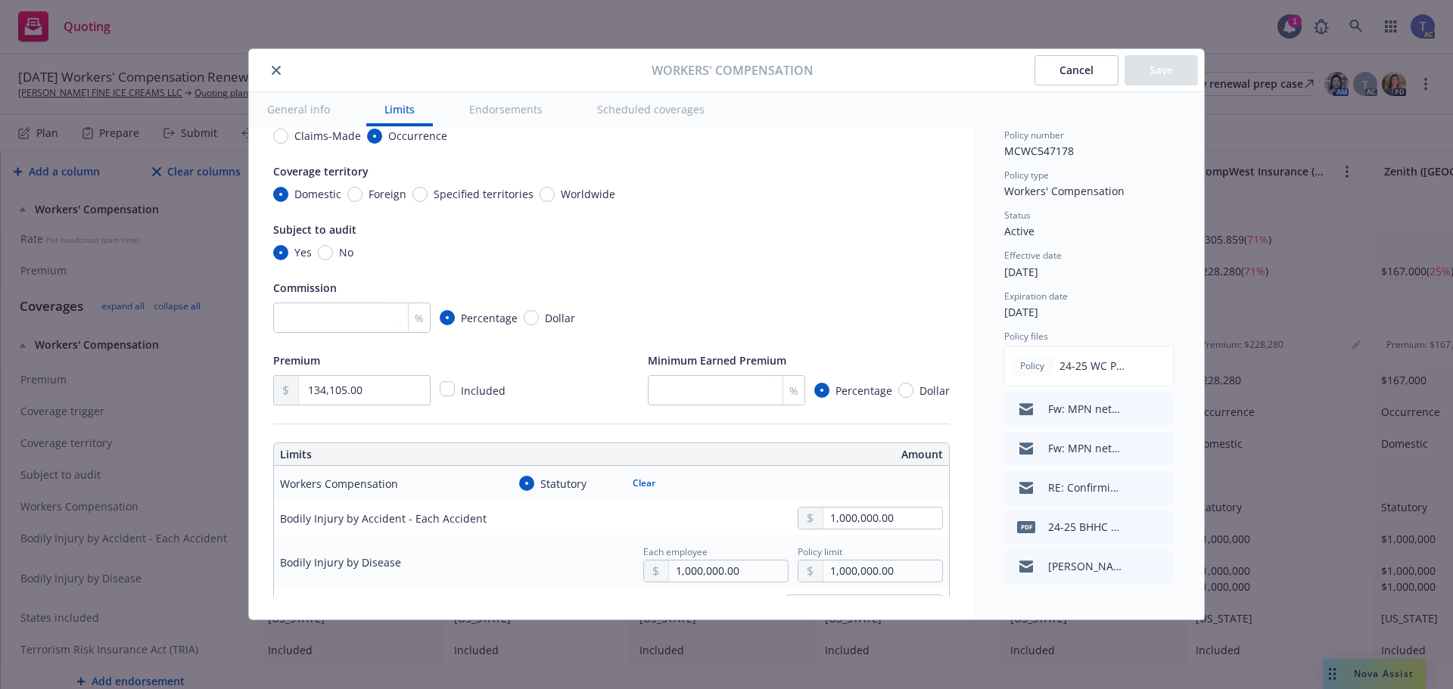
scroll to position [0, 0]
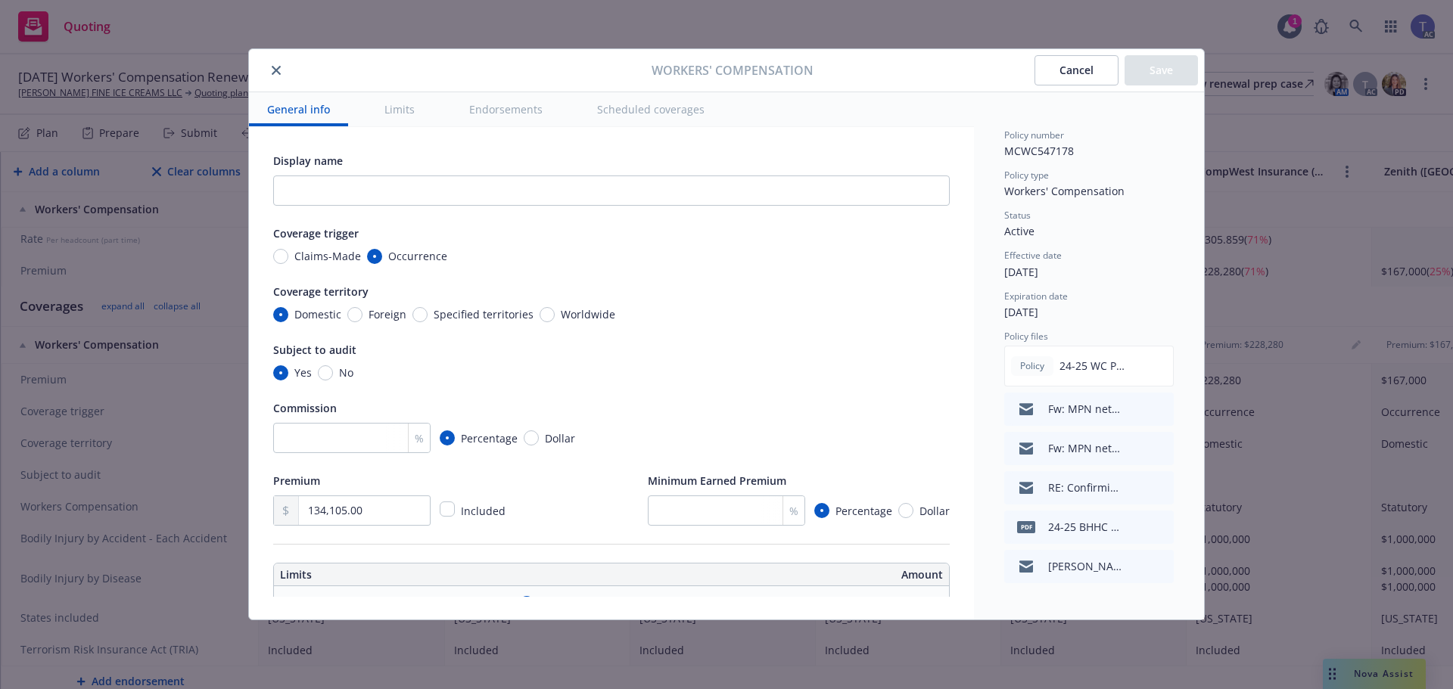
click at [278, 65] on button "close" at bounding box center [276, 70] width 18 height 18
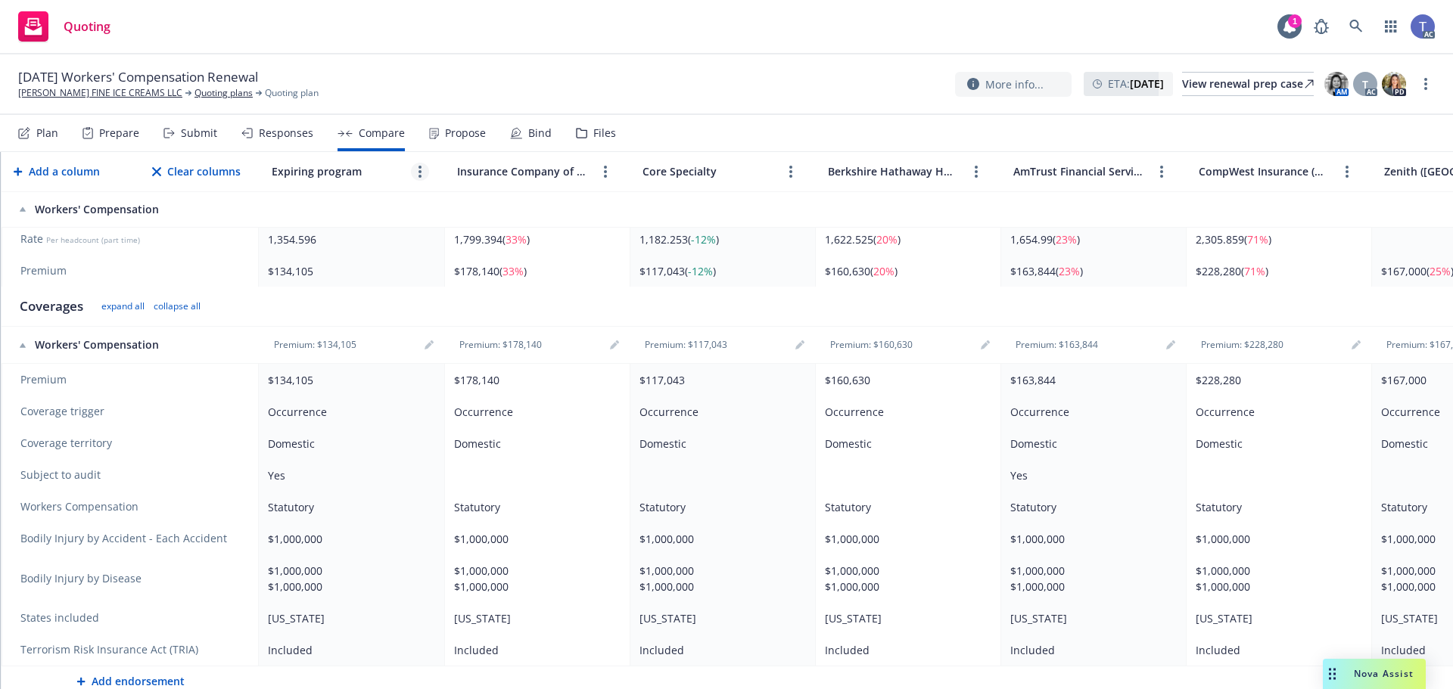
click at [415, 170] on link "more" at bounding box center [420, 172] width 18 height 18
click at [420, 206] on icon "editPencil" at bounding box center [419, 207] width 8 height 8
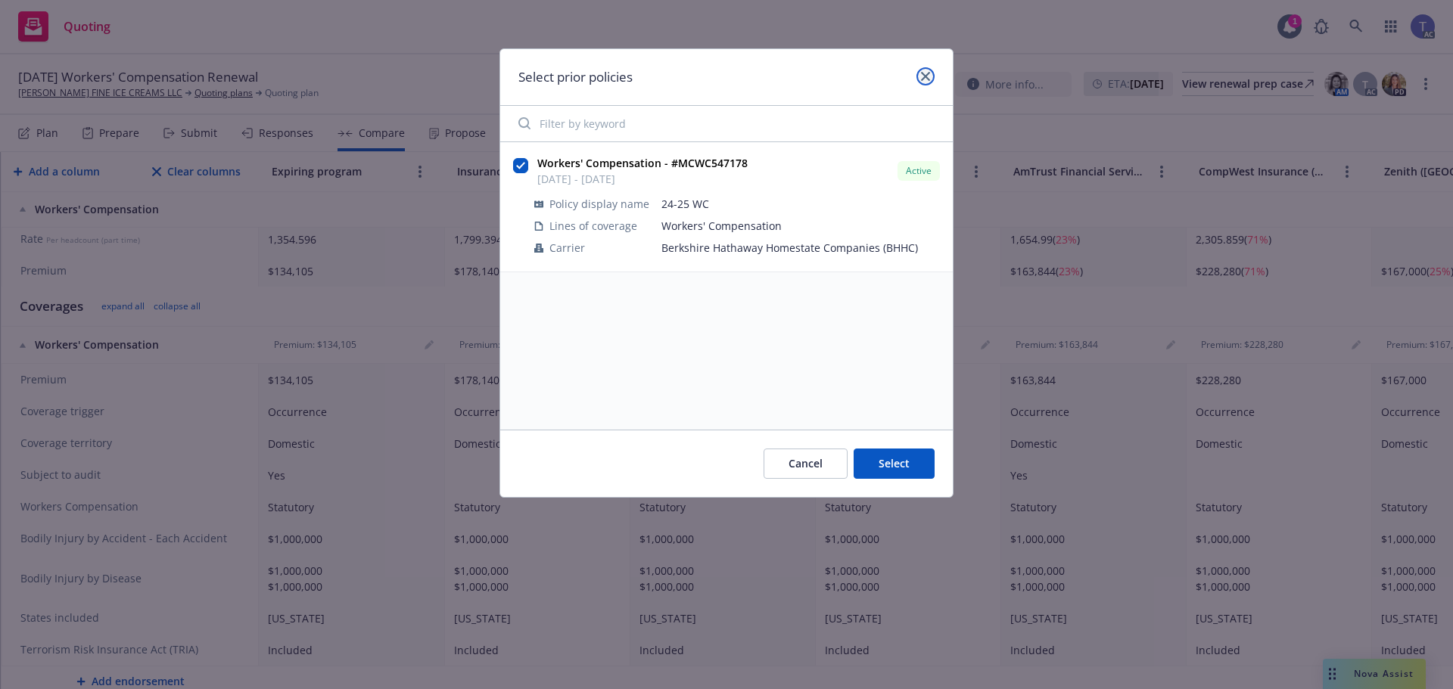
click at [929, 72] on icon "close" at bounding box center [925, 76] width 9 height 9
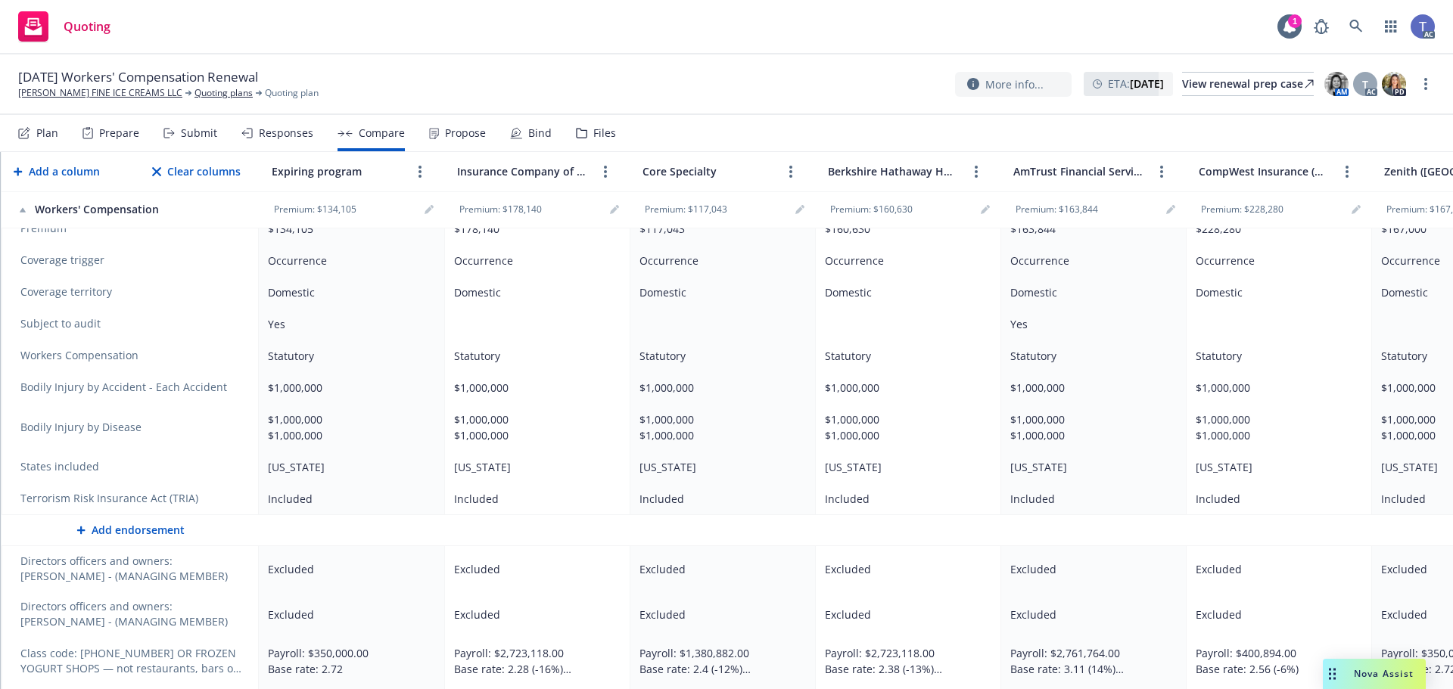
scroll to position [530, 0]
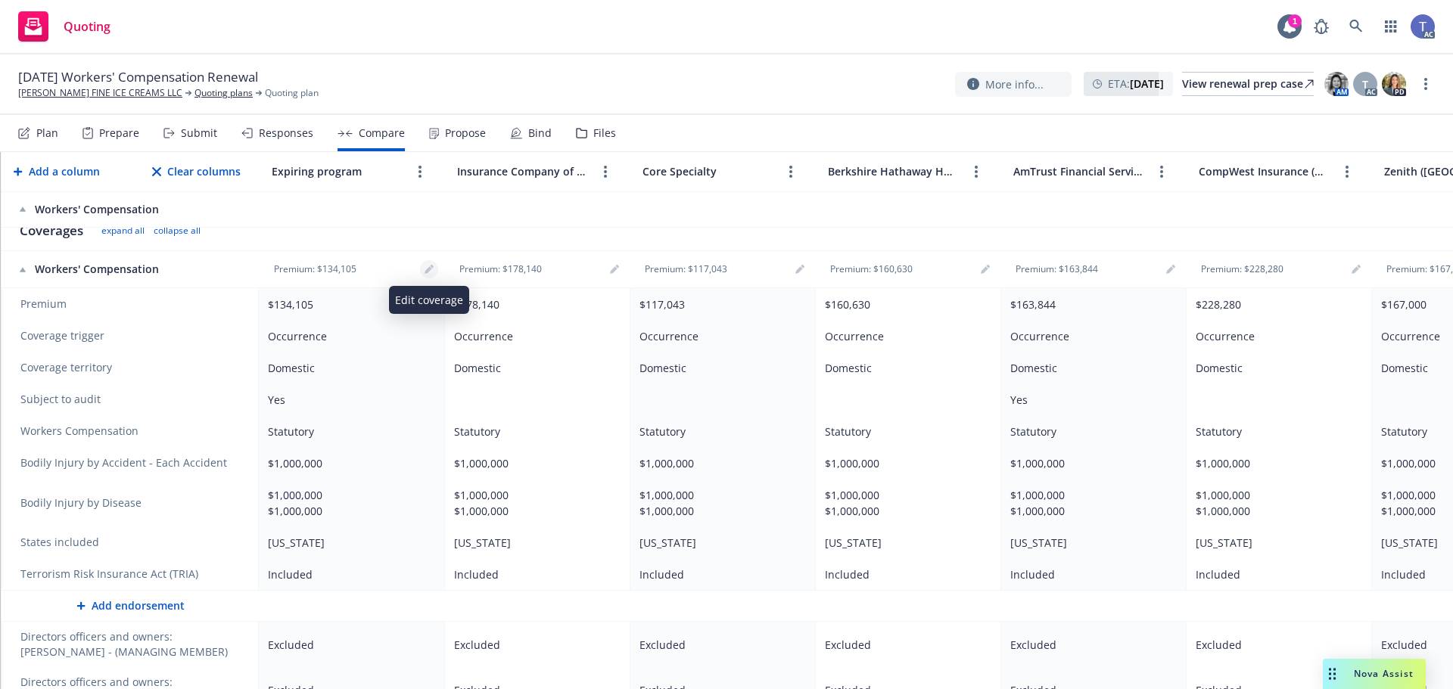
click at [424, 266] on icon "editPencil" at bounding box center [428, 269] width 9 height 9
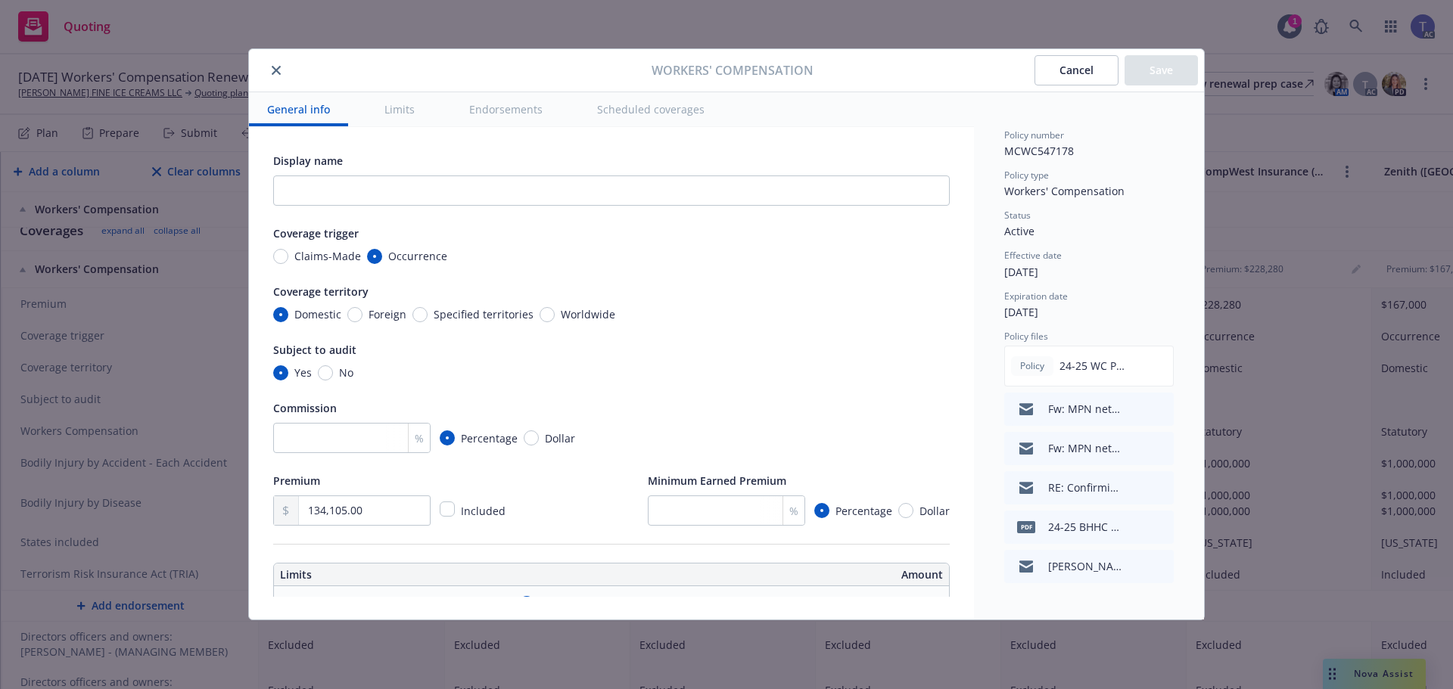
click at [278, 76] on button "close" at bounding box center [276, 70] width 18 height 18
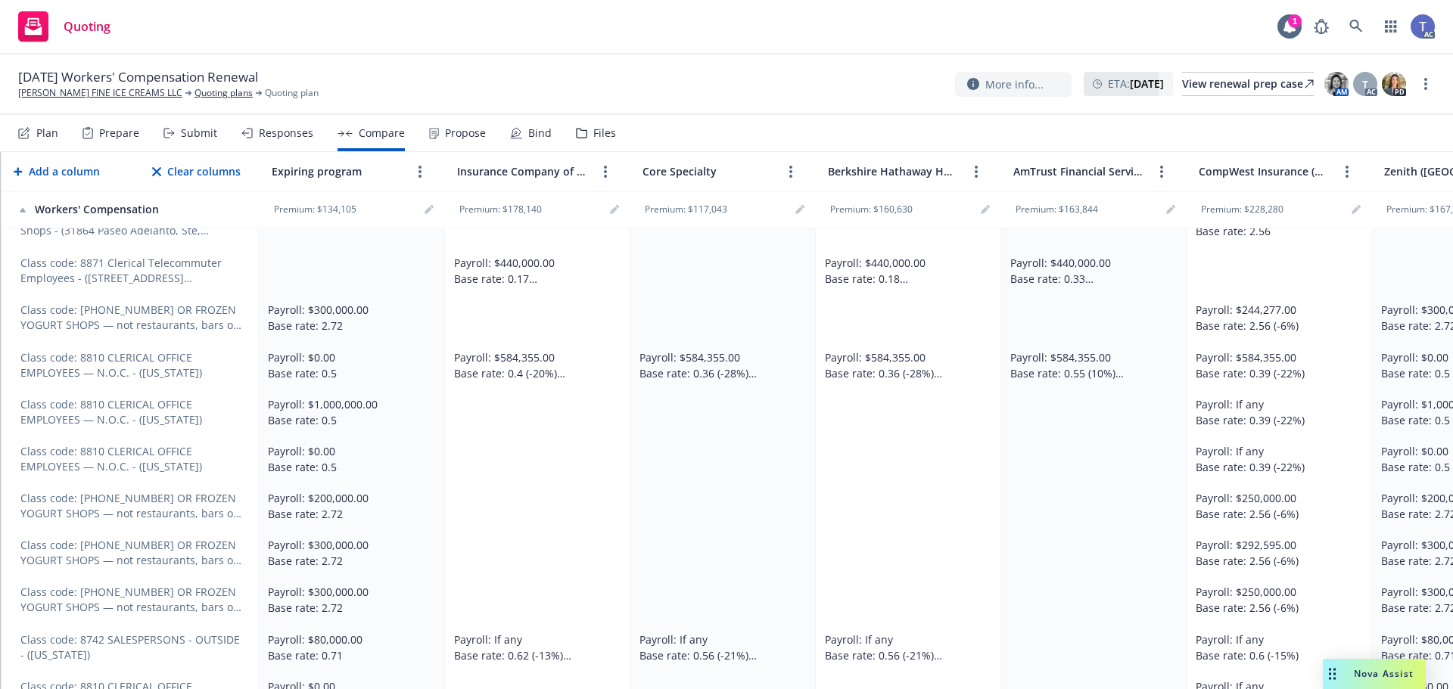
scroll to position [1554, 0]
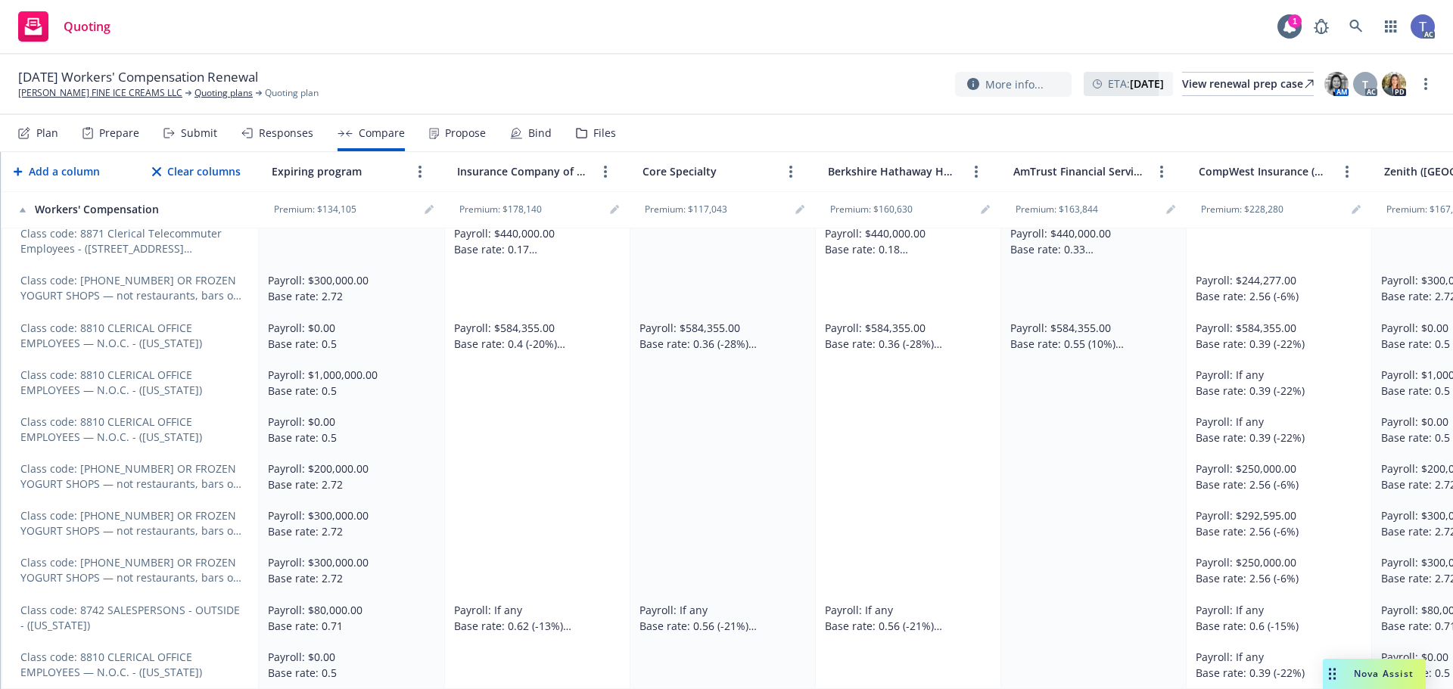
click at [1384, 679] on span "Nova Assist" at bounding box center [1384, 673] width 60 height 13
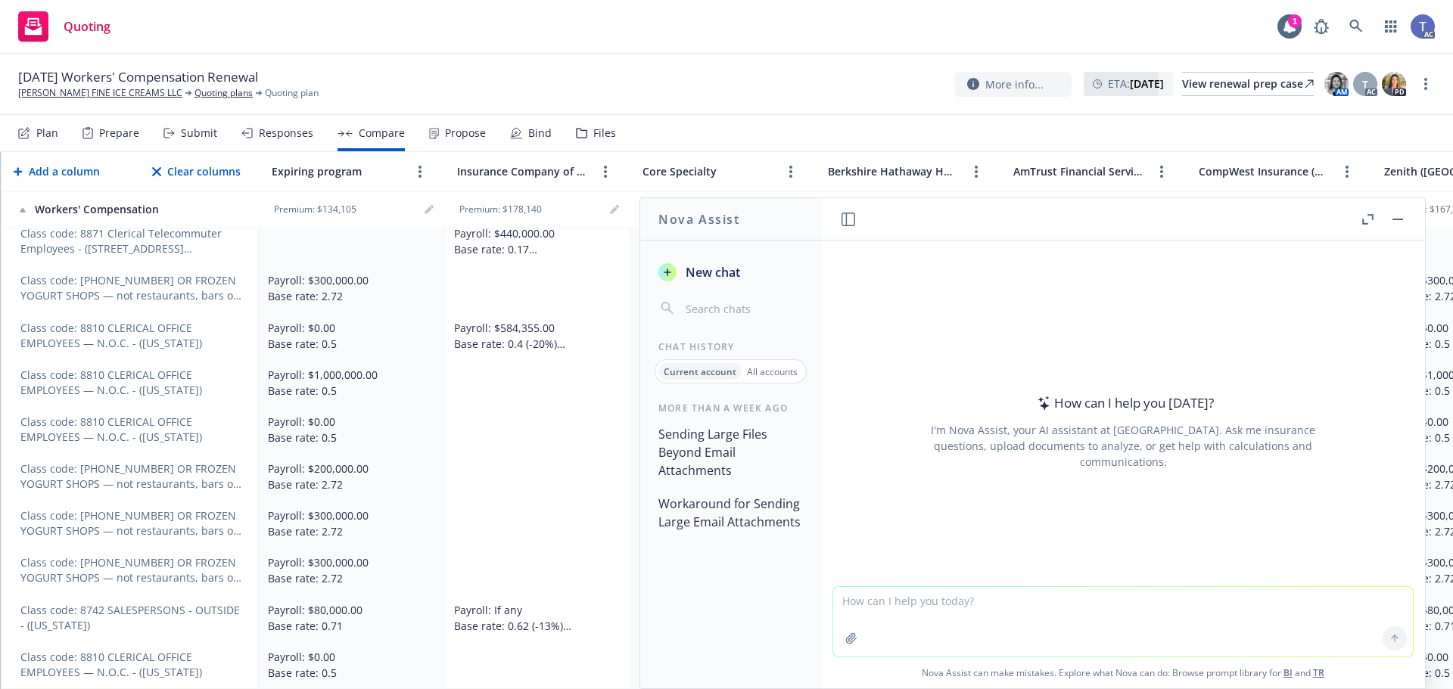
click at [1051, 618] on textarea at bounding box center [1123, 622] width 580 height 70
type textarea "Hi [PERSON_NAME], what is the AM Best Rating for Zenith?"
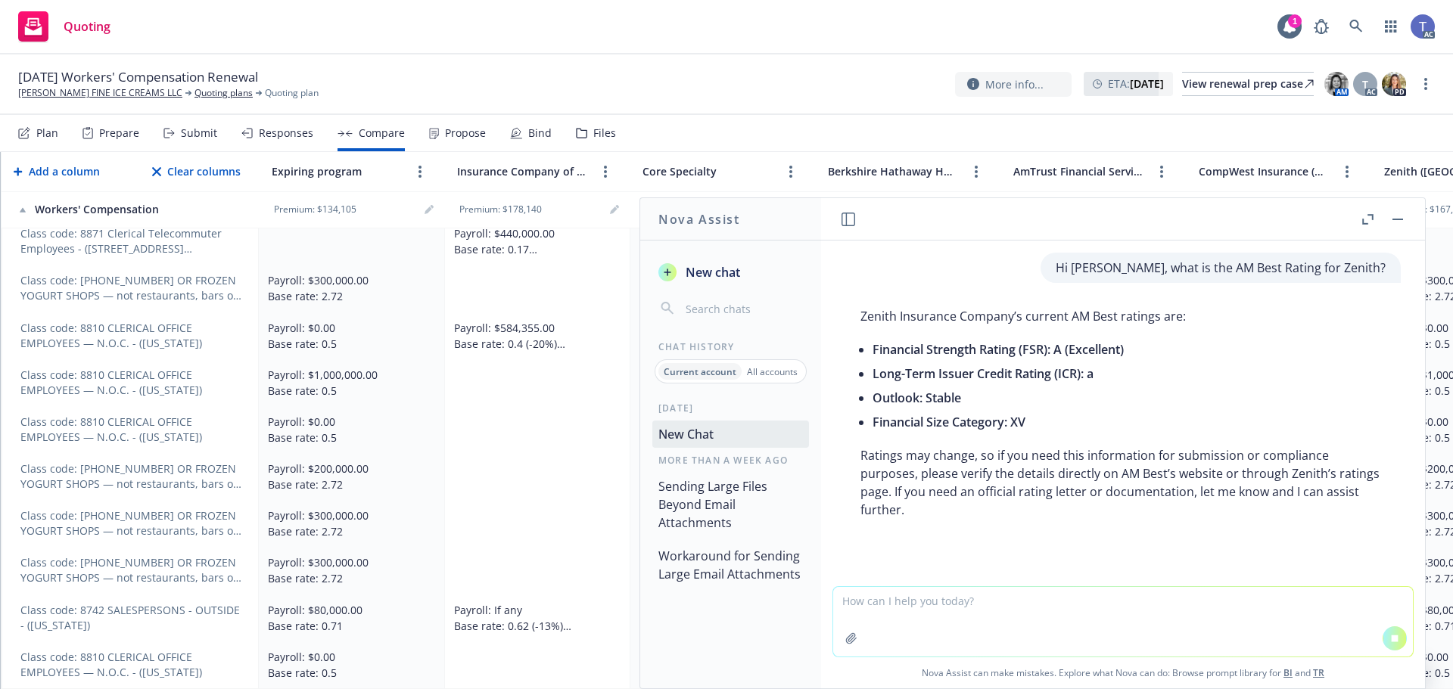
scroll to position [2, 0]
click at [948, 611] on textarea at bounding box center [1123, 622] width 580 height 70
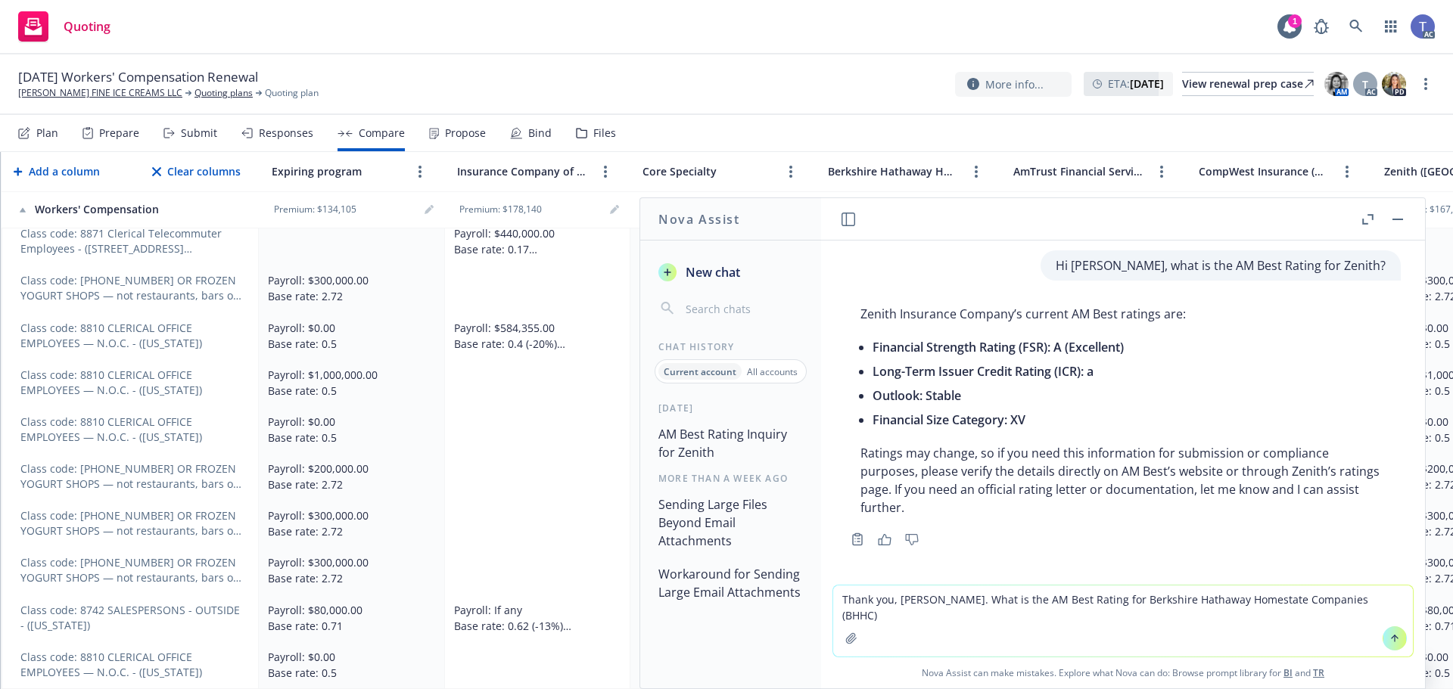
type textarea "Thank you, [PERSON_NAME]. What is the AM Best Rating for Berkshire Hathaway Hom…"
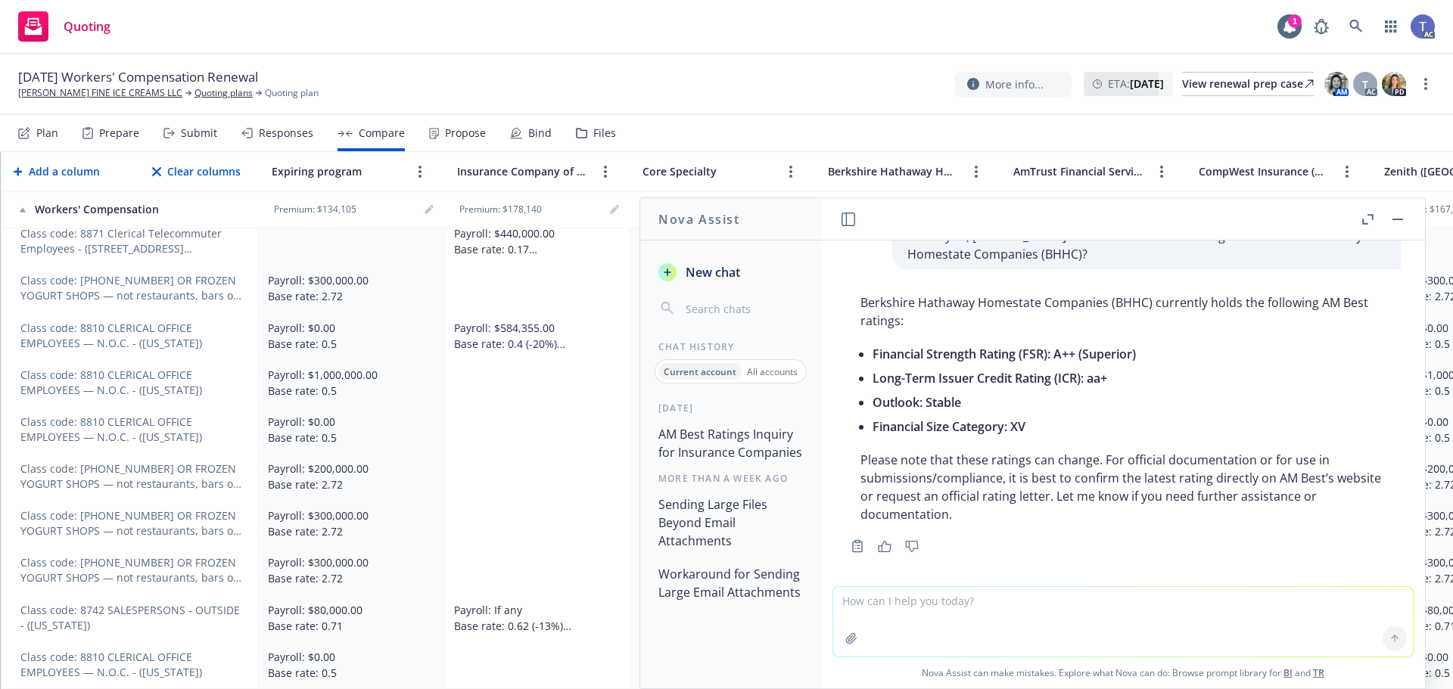
scroll to position [356, 0]
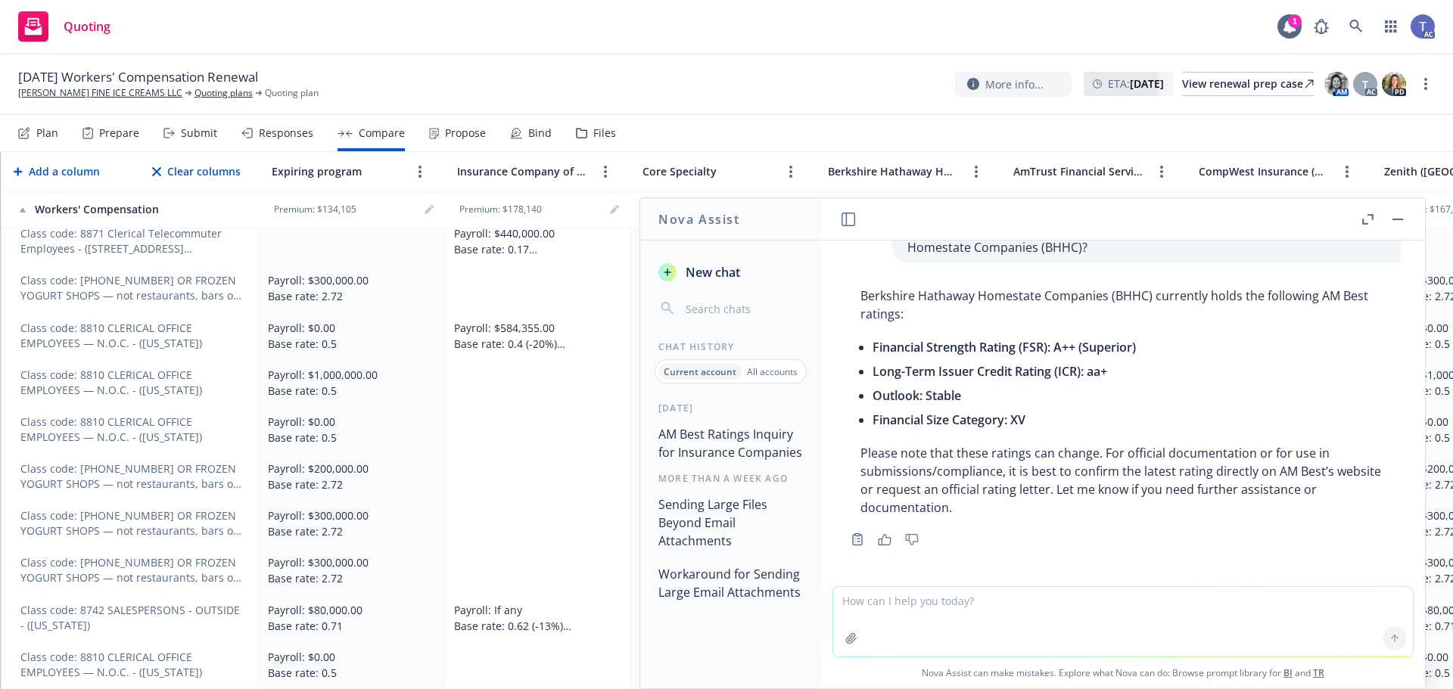
click at [918, 605] on textarea at bounding box center [1123, 622] width 580 height 70
type textarea "Thank you, [PERSON_NAME]. What also is the AM Best Rating for Insurance Company…"
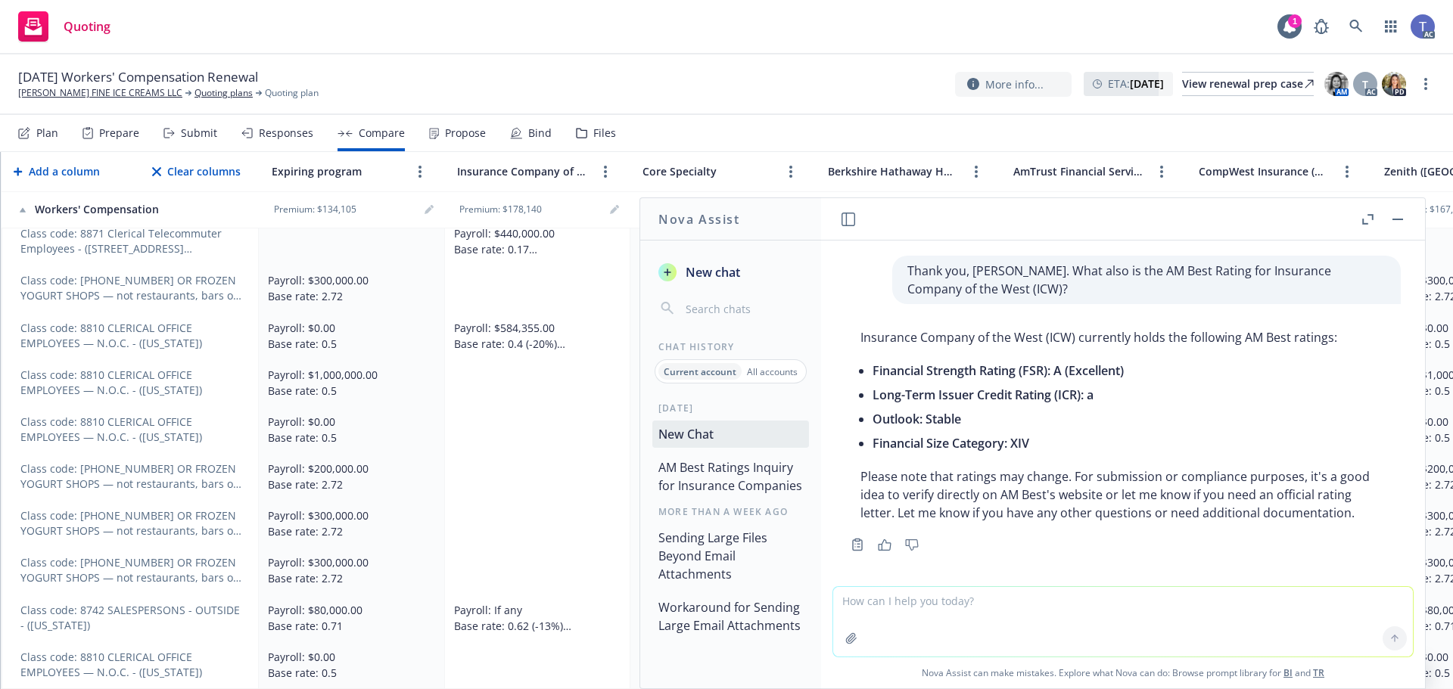
scroll to position [674, 0]
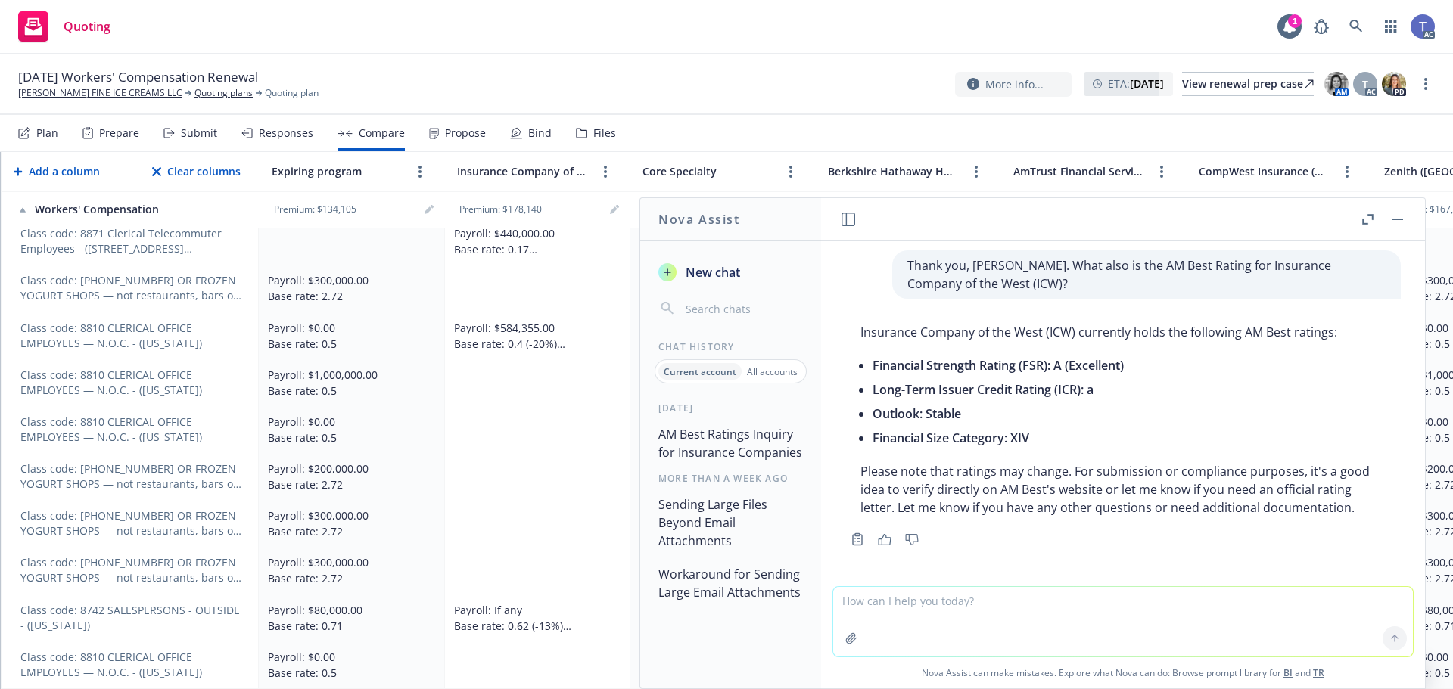
click at [947, 614] on textarea at bounding box center [1123, 622] width 580 height 70
click at [909, 603] on textarea "Thank you! Finally, what is the AM Best" at bounding box center [1123, 621] width 580 height 71
drag, startPoint x: 909, startPoint y: 603, endPoint x: 938, endPoint y: 602, distance: 29.5
click at [938, 602] on textarea "Thank you! Finally, what is the AM Best" at bounding box center [1123, 621] width 580 height 71
click at [998, 597] on textarea "Thank you! What is the AM Best" at bounding box center [1123, 621] width 580 height 71
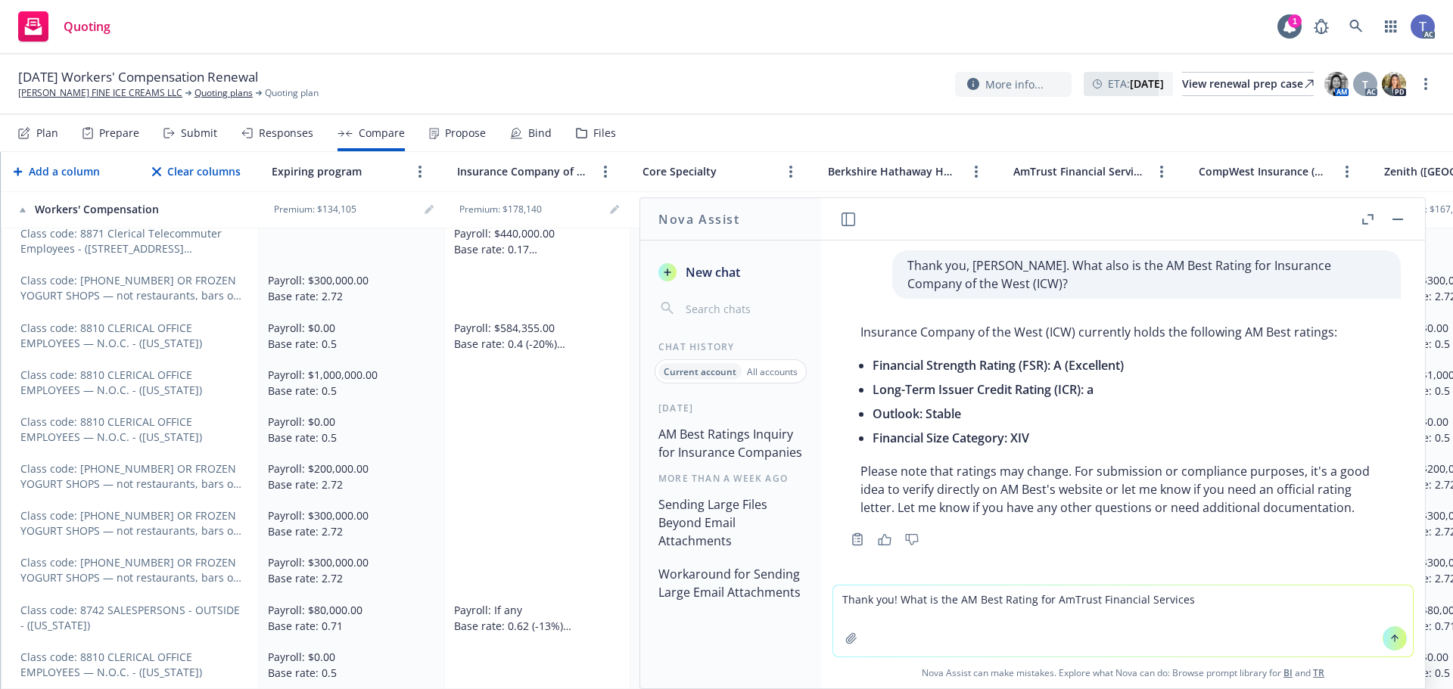
type textarea "Thank you! What is the AM Best Rating for AmTrust Financial Services?"
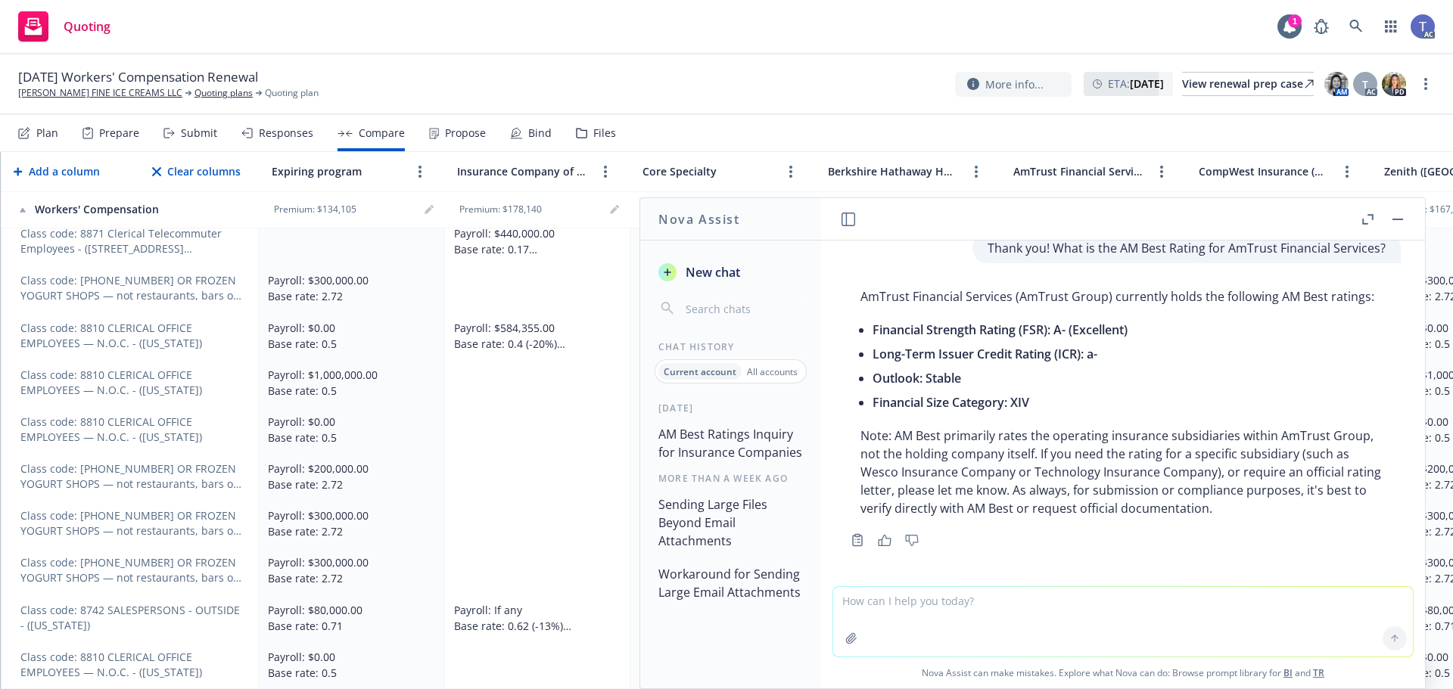
scroll to position [1028, 0]
click at [1013, 600] on textarea at bounding box center [1123, 622] width 580 height 70
type textarea "Thank you. What is the AM Best Rating for Guard (Berkshire Hathaway)?"
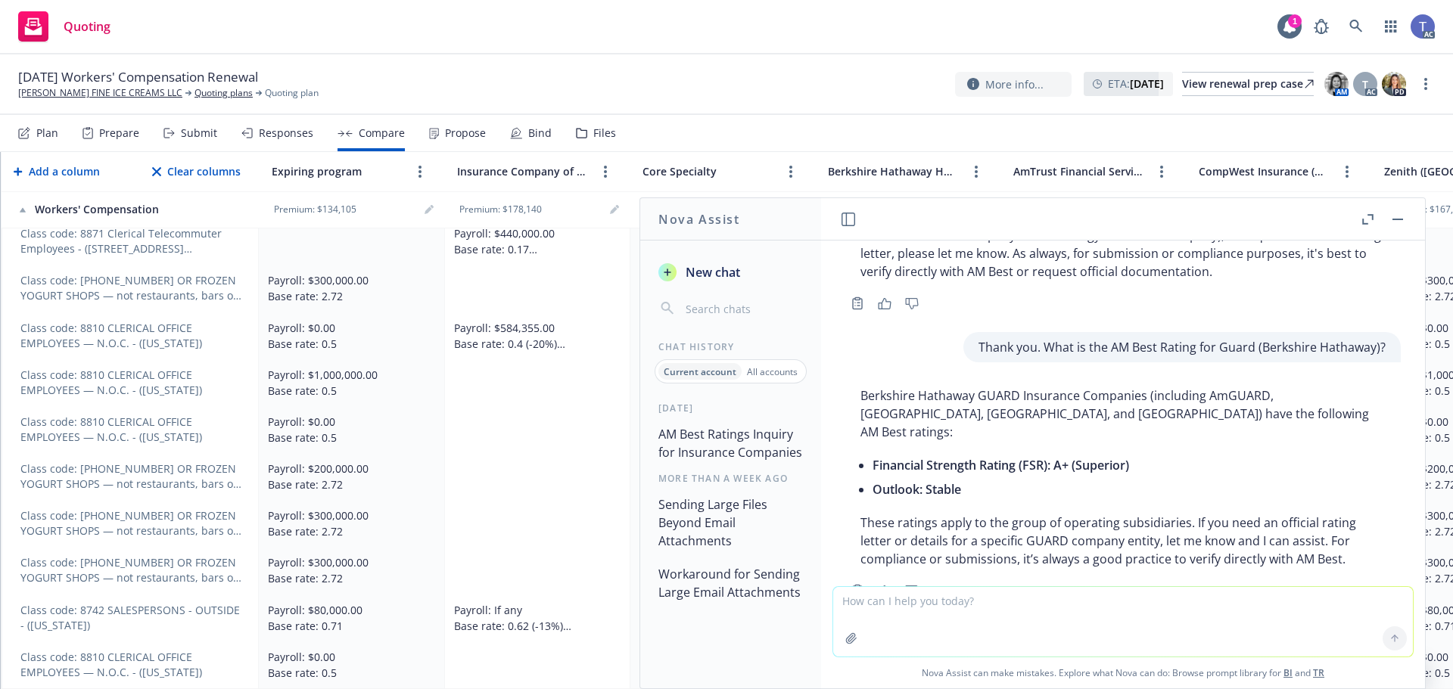
scroll to position [1298, 0]
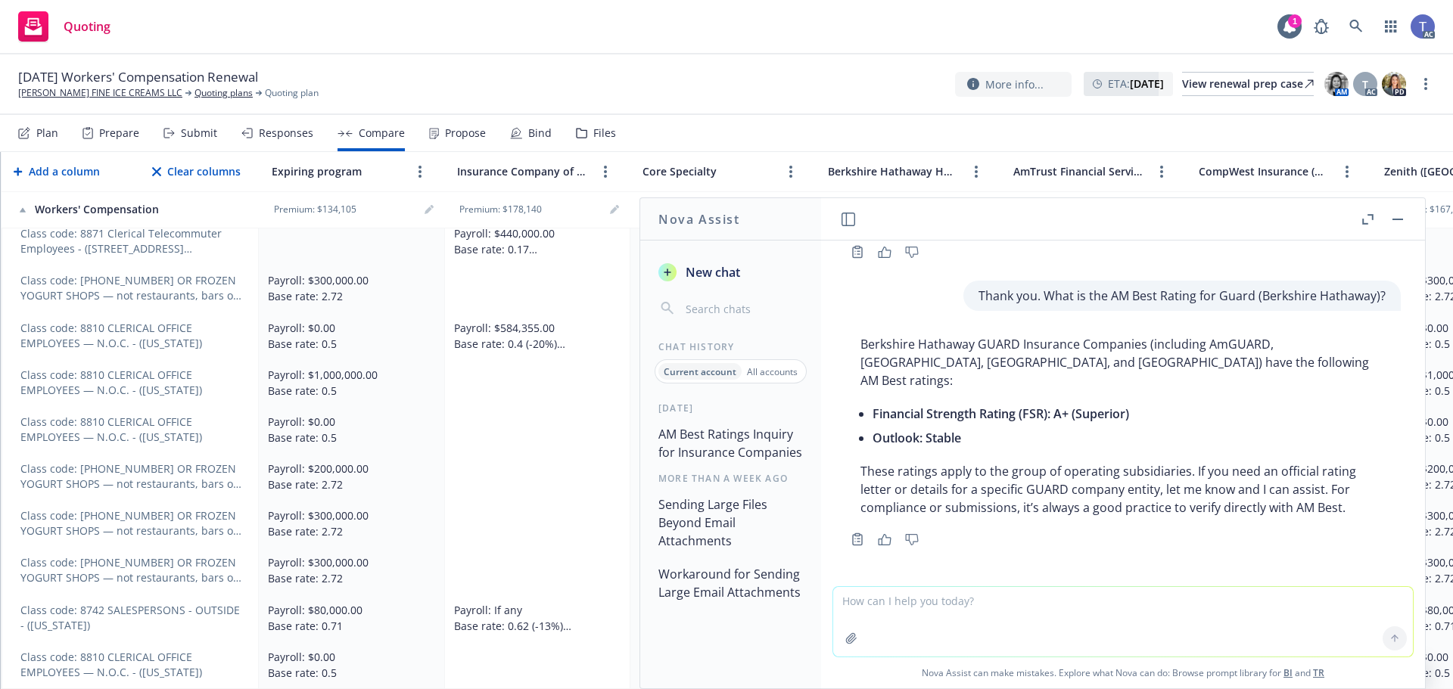
click at [990, 601] on textarea at bounding box center [1123, 622] width 580 height 70
type textarea "Thank you. What is their Financial Size Category?"
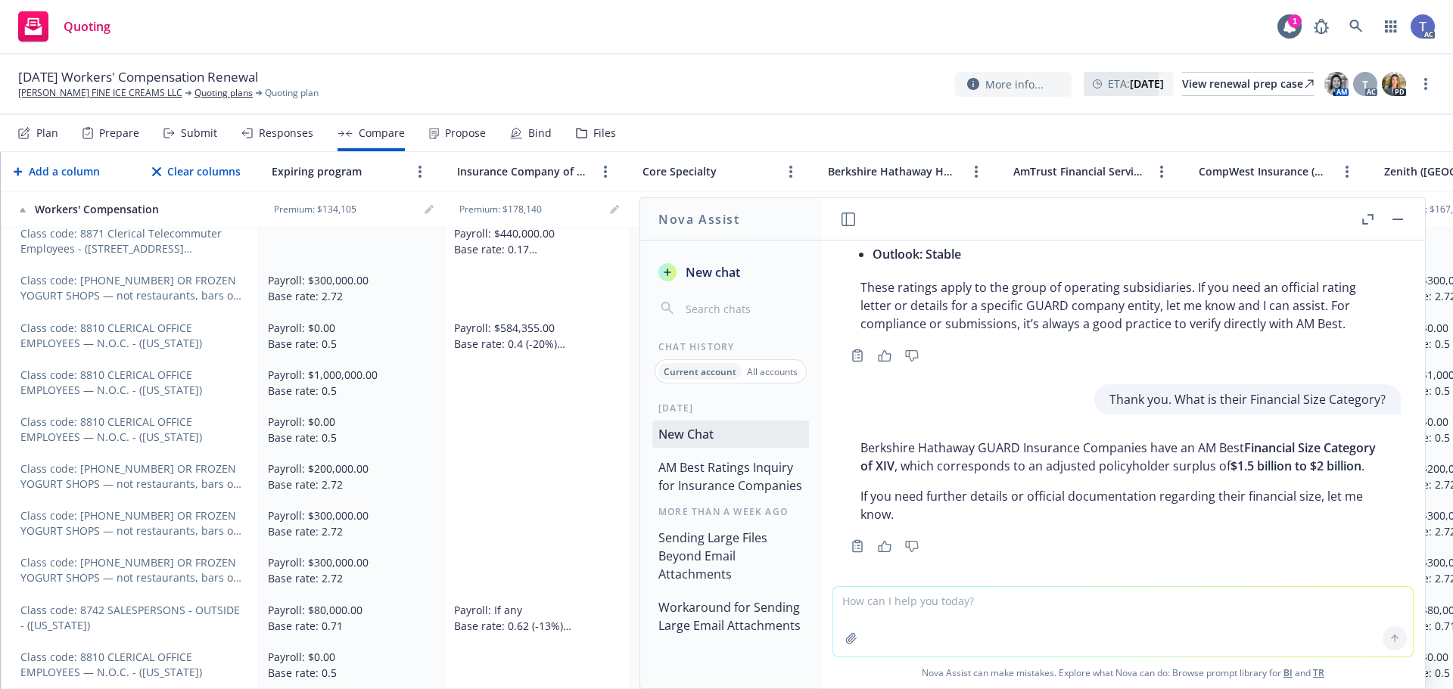
scroll to position [1506, 0]
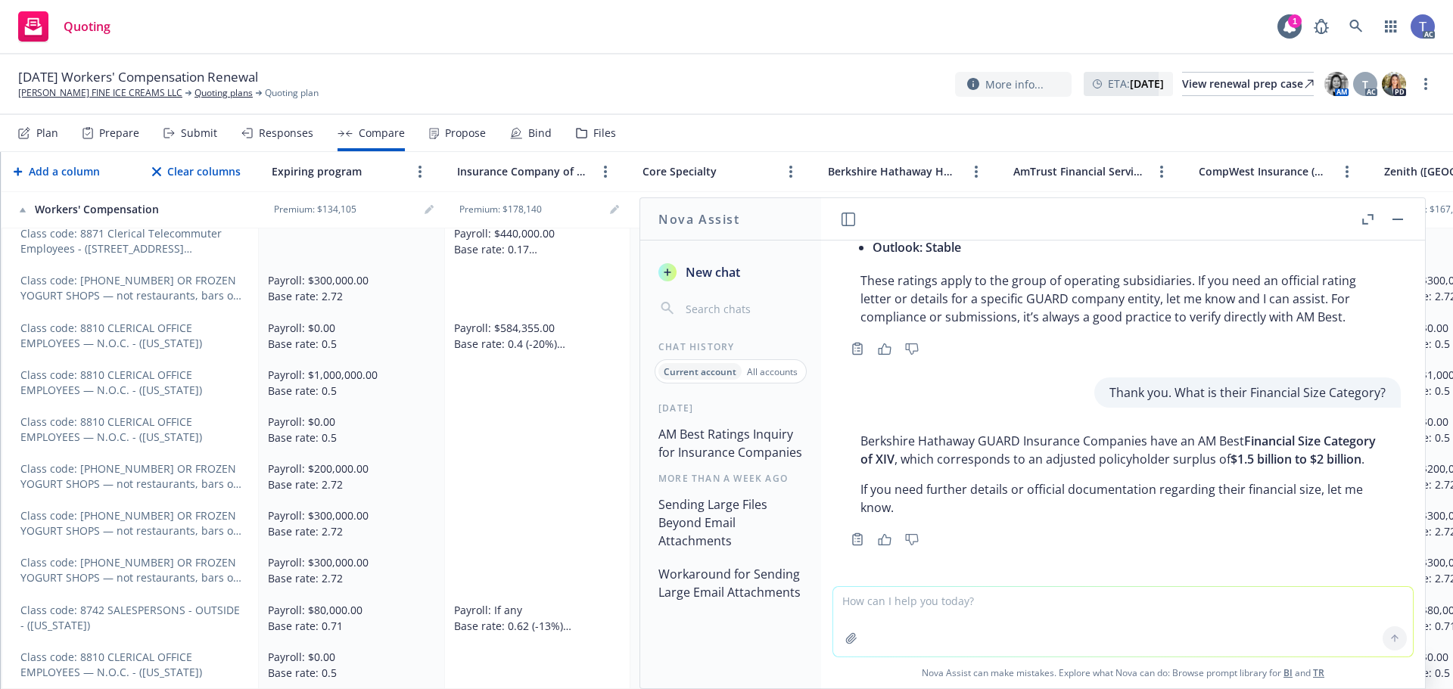
click at [897, 601] on textarea at bounding box center [1123, 622] width 580 height 70
type textarea "Thank you, [PERSON_NAME]! And Finally, what is the AM Best Rating for Employers…"
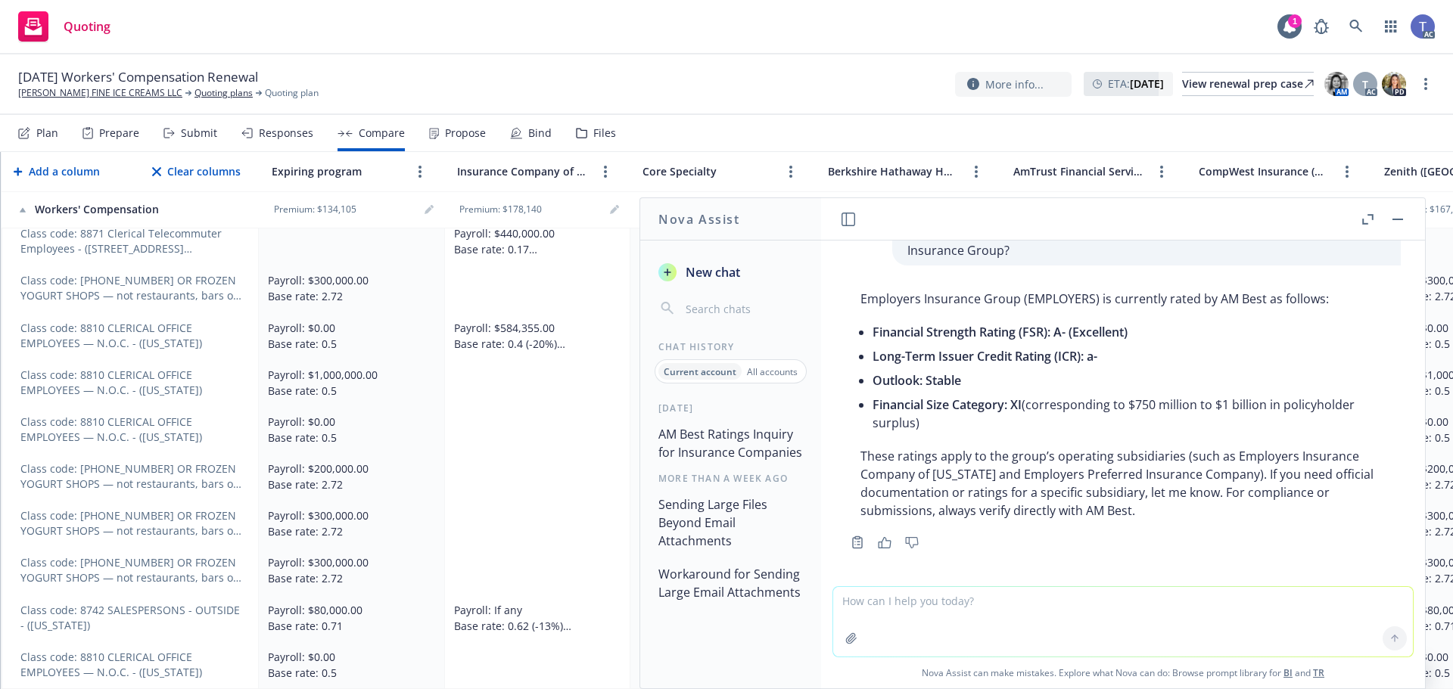
scroll to position [1860, 0]
click at [1406, 219] on button "button" at bounding box center [1397, 219] width 18 height 18
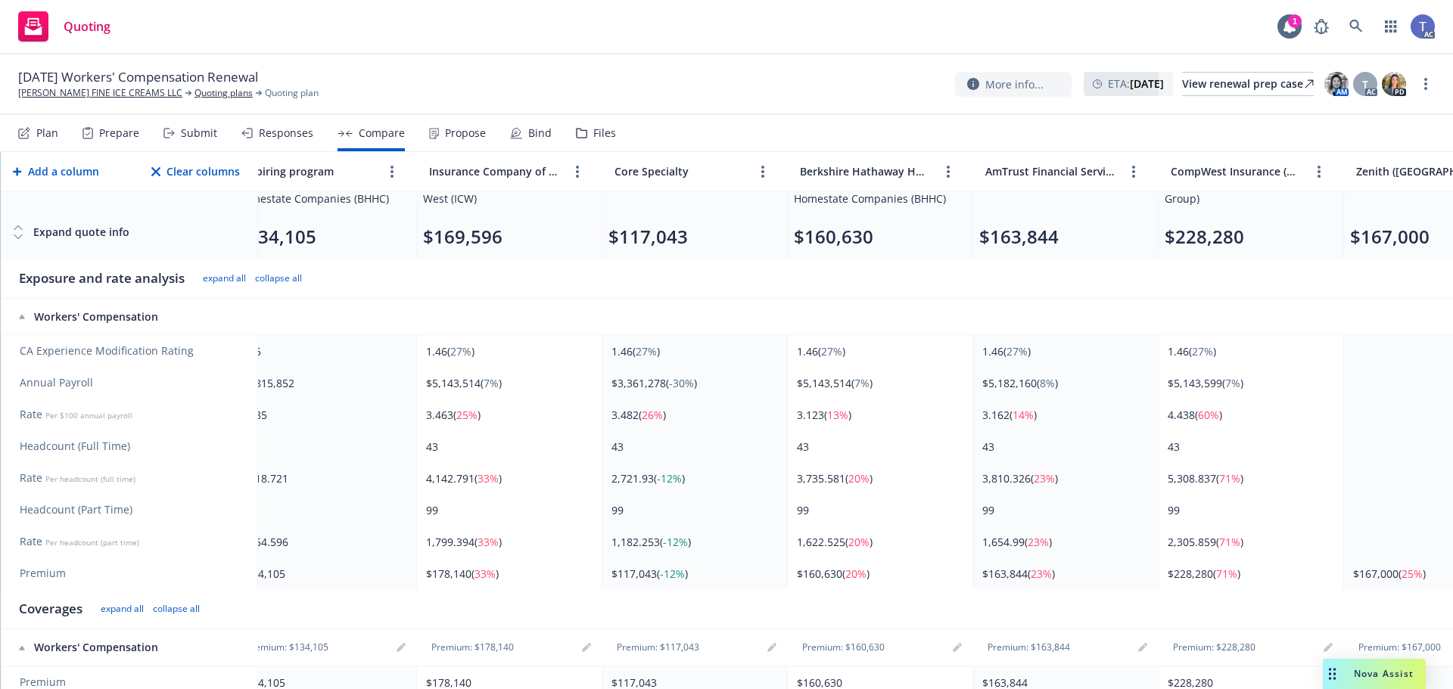
scroll to position [151, 0]
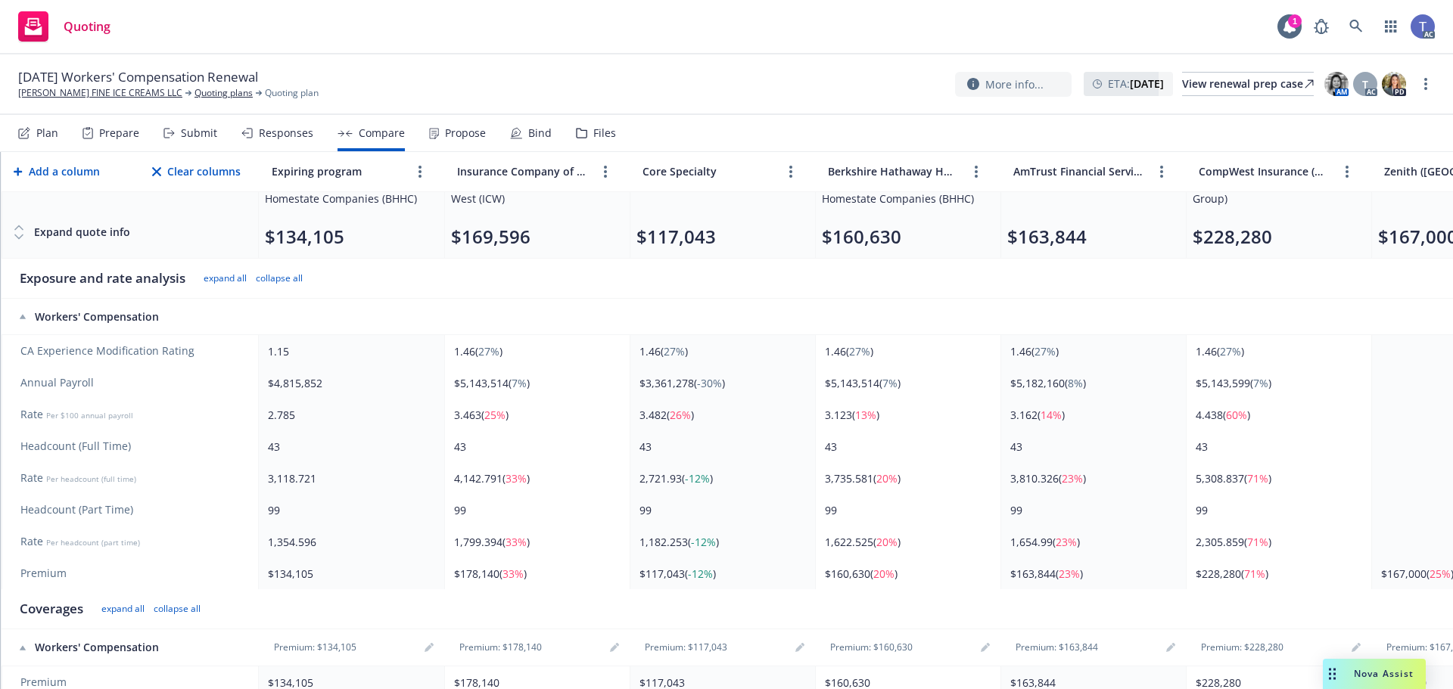
click at [1419, 669] on div "Nova Assist" at bounding box center [1383, 673] width 84 height 13
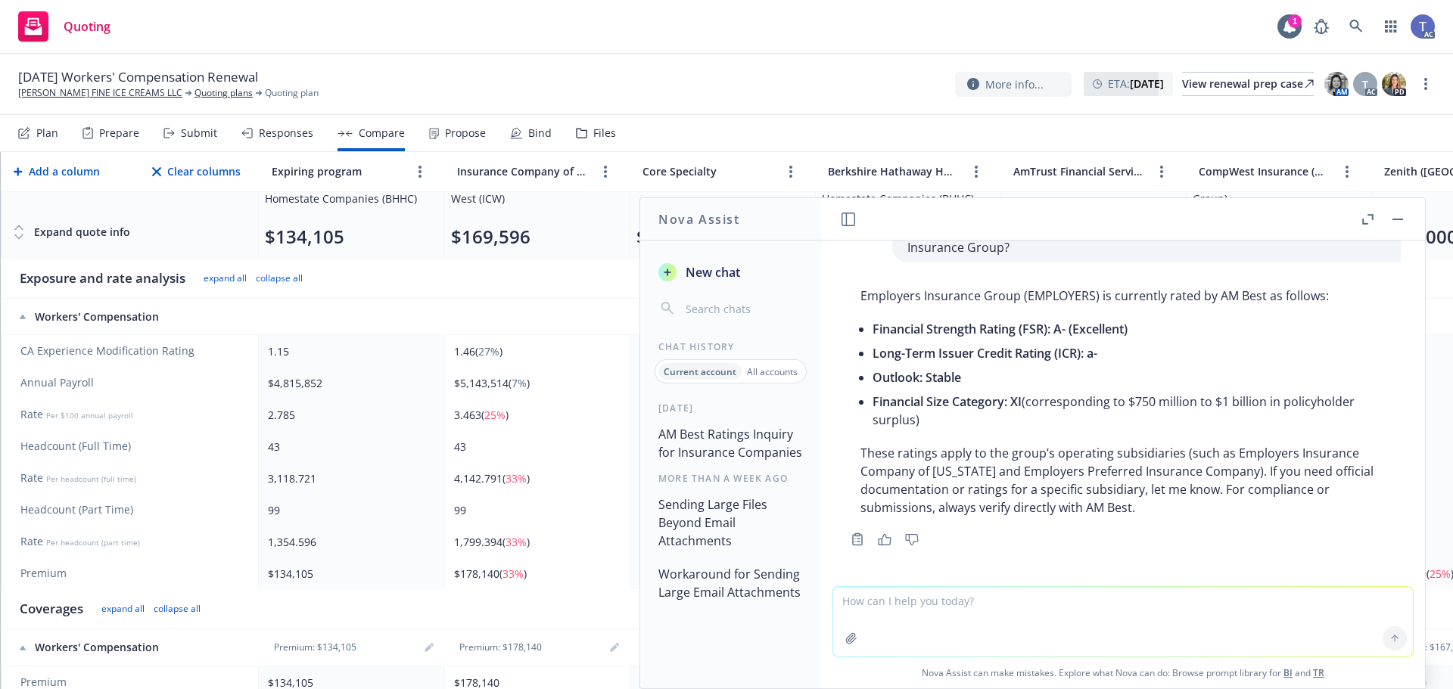
click at [996, 599] on textarea at bounding box center [1123, 622] width 580 height 70
type textarea "Hi Nova what is the AM Best Rating for Cypress Insurance Company?"
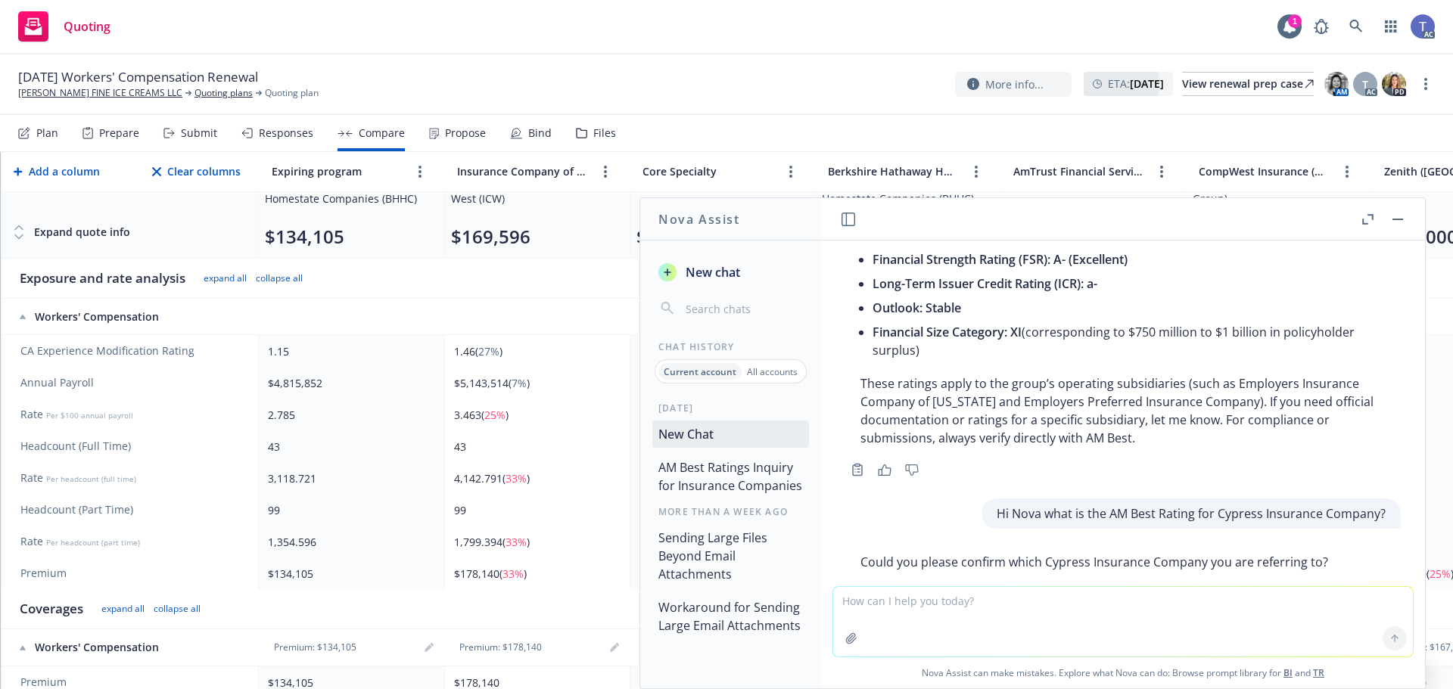
scroll to position [2148, 0]
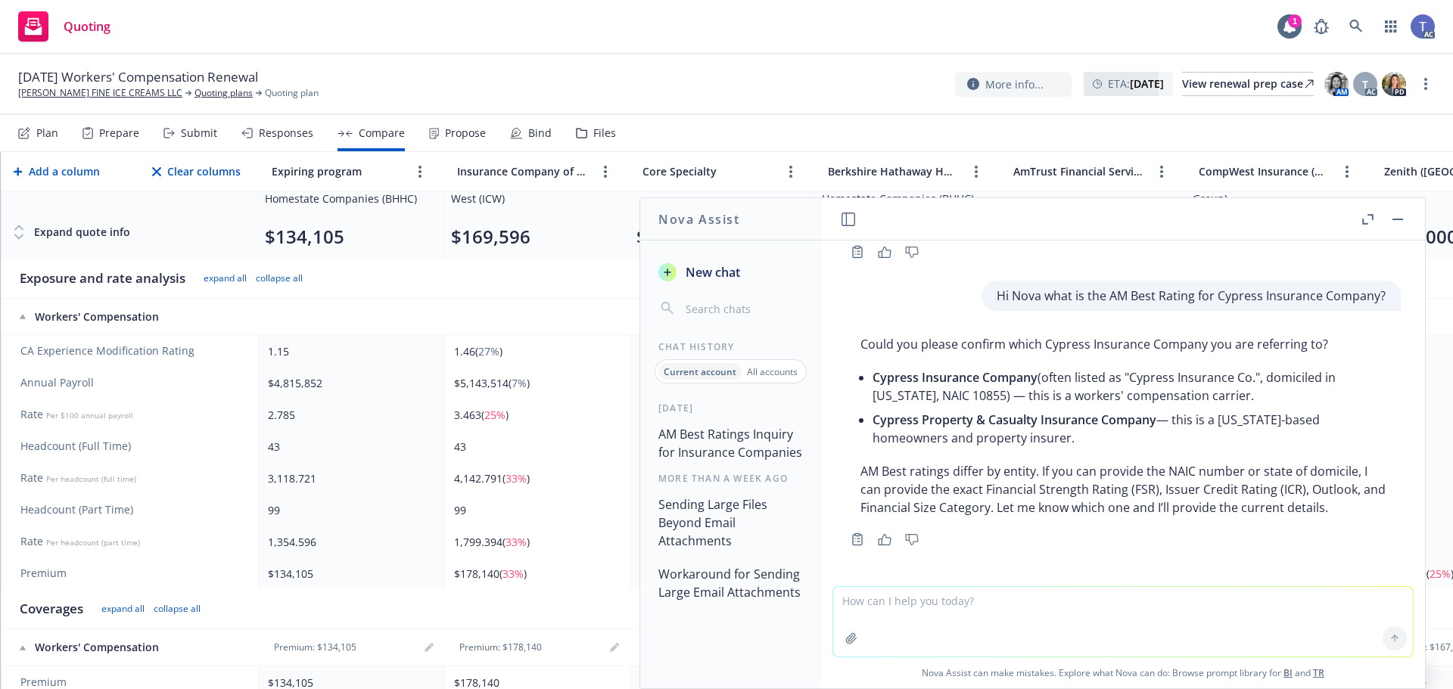
click at [1403, 220] on button "button" at bounding box center [1397, 219] width 18 height 18
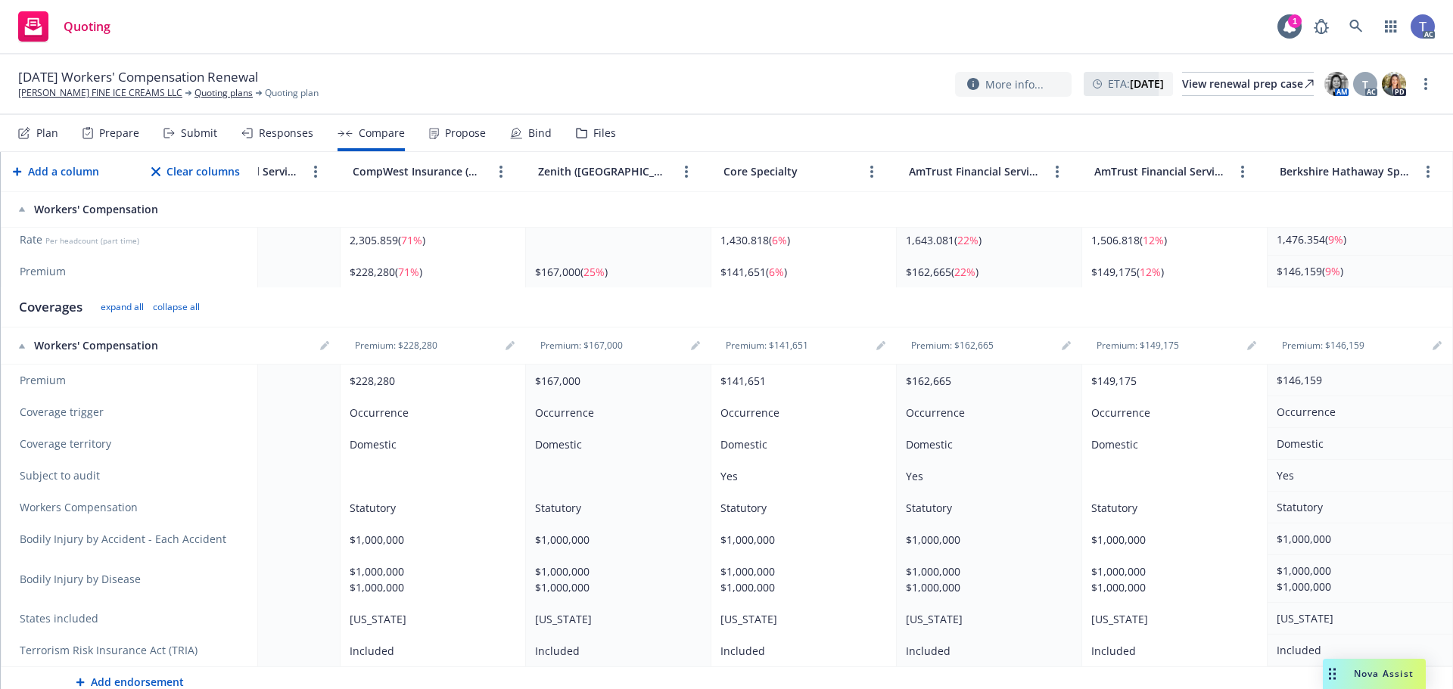
scroll to position [454, 857]
click at [1419, 169] on link "more" at bounding box center [1428, 172] width 18 height 18
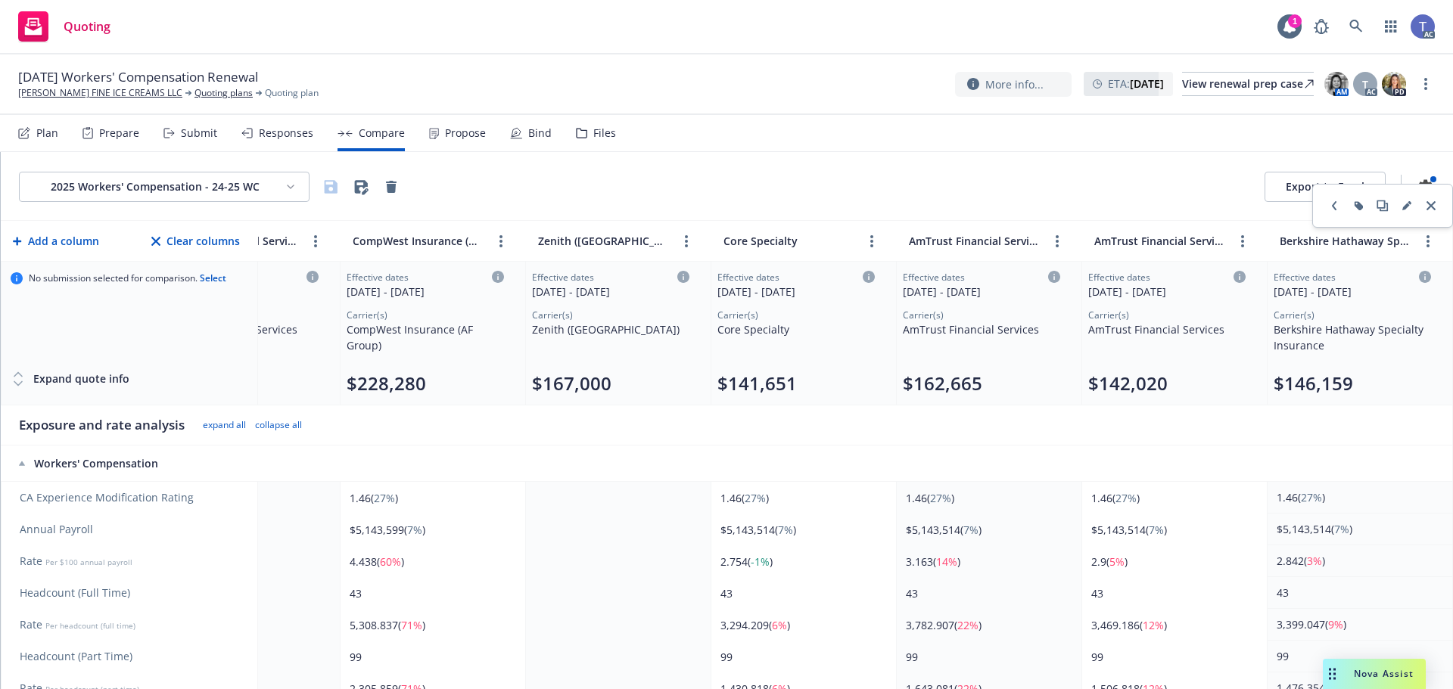
scroll to position [0, 857]
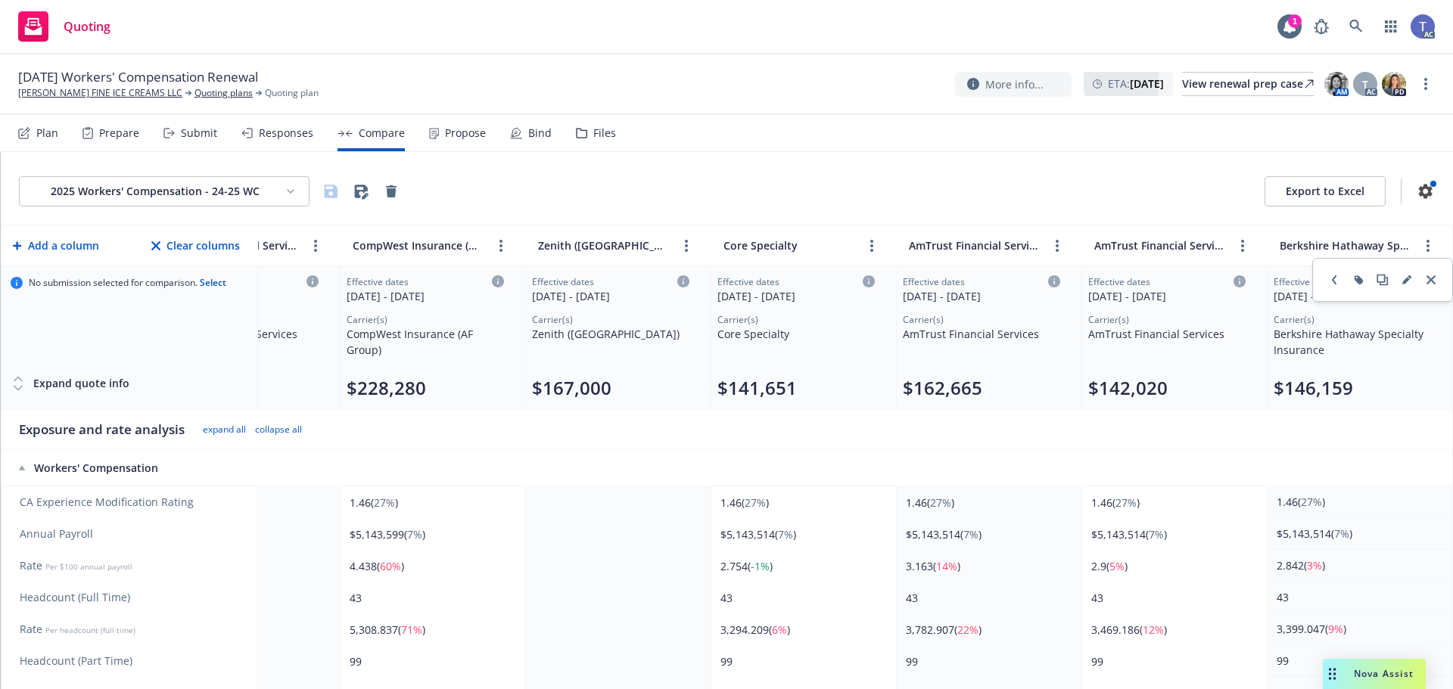
click at [1335, 191] on button "Export to Excel" at bounding box center [1324, 191] width 121 height 30
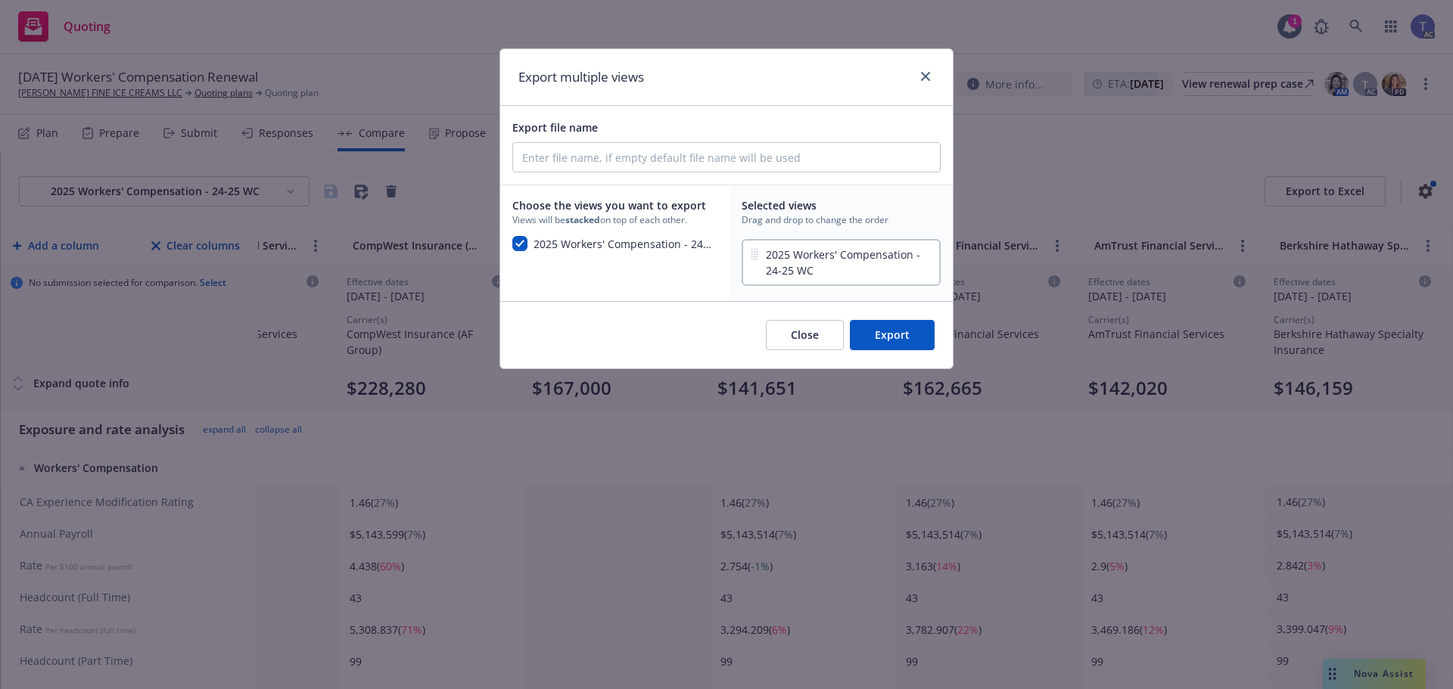
click at [816, 247] on span "2025 Workers' Compensation - 24-25 WC" at bounding box center [849, 263] width 167 height 32
click at [746, 257] on div "2025 Workers' Compensation - 24-25 WC" at bounding box center [840, 262] width 199 height 47
click at [915, 342] on button "Export" at bounding box center [892, 335] width 85 height 30
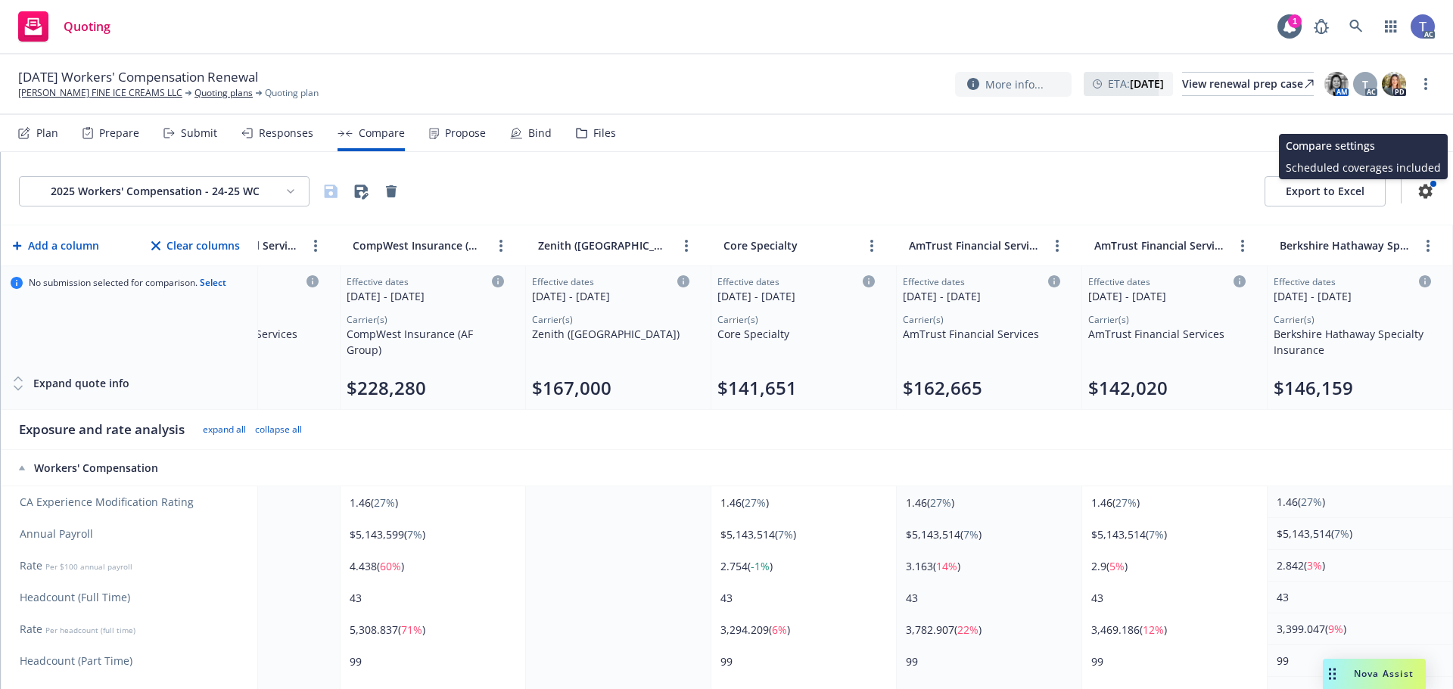
click at [1422, 188] on icon "button" at bounding box center [1425, 191] width 18 height 18
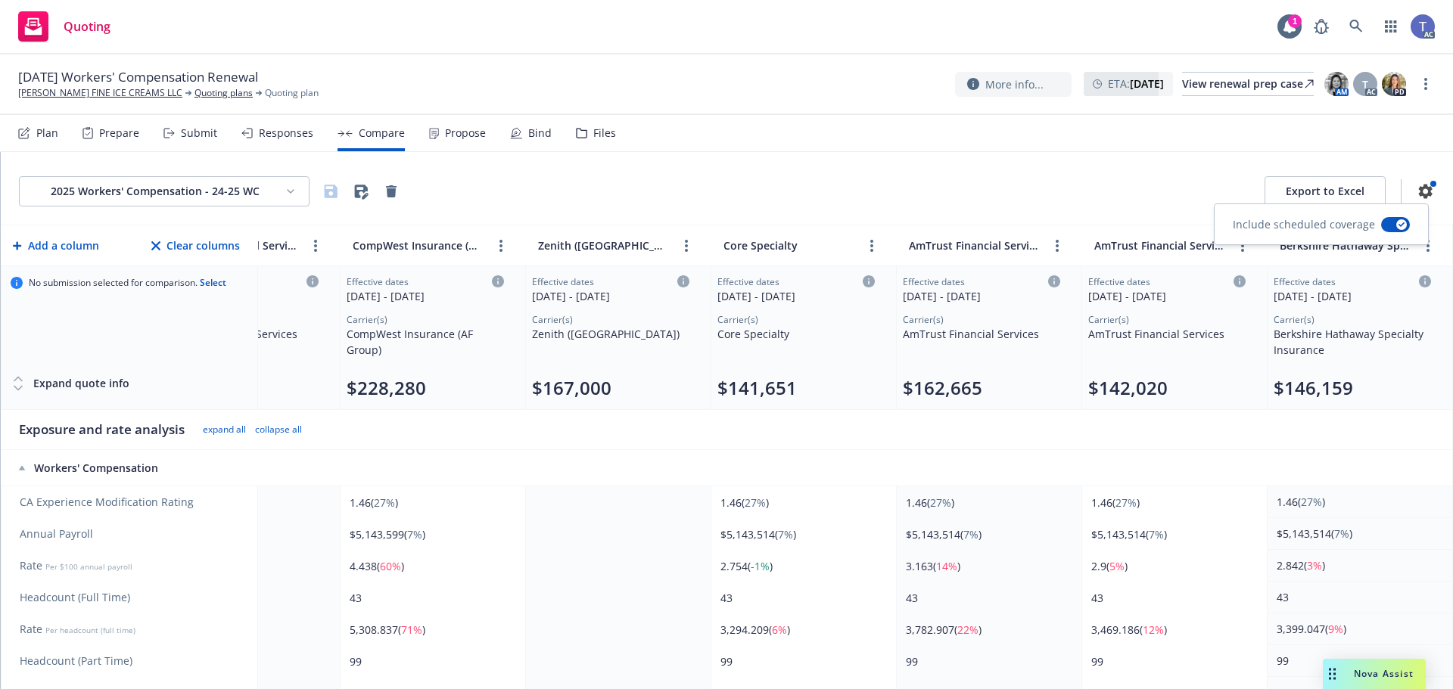
click at [1204, 184] on div "2025 Workers' Compensation - 24-25 WC Export to Excel" at bounding box center [727, 191] width 1416 height 30
